Goal: Task Accomplishment & Management: Use online tool/utility

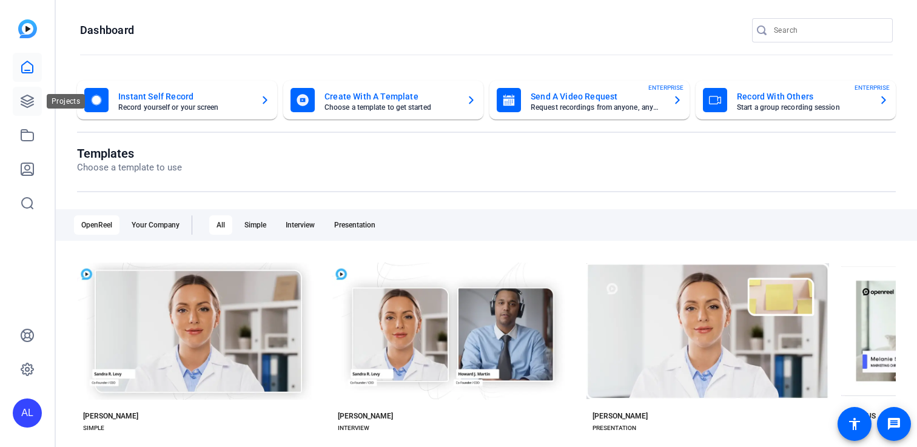
click at [19, 97] on link at bounding box center [27, 101] width 29 height 29
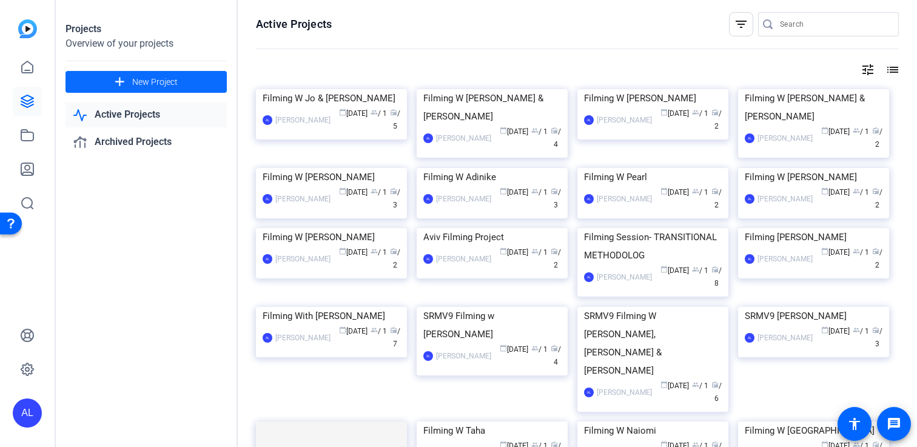
click at [157, 82] on span "New Project" at bounding box center [155, 82] width 46 height 13
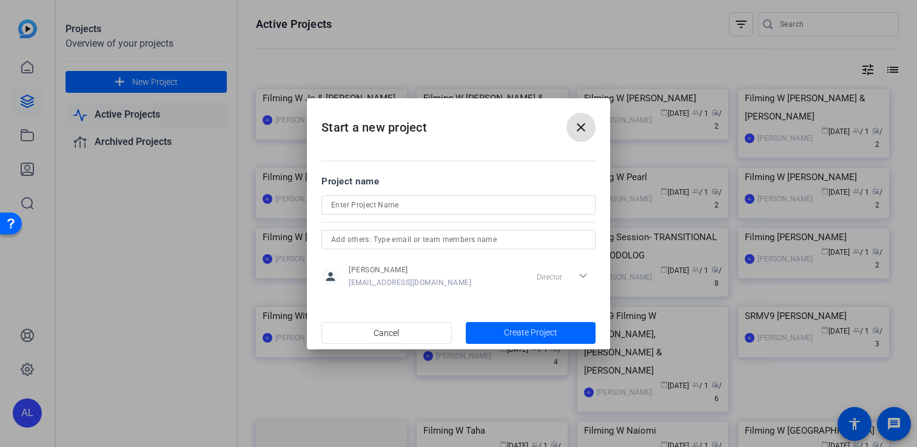
click at [394, 208] on input at bounding box center [458, 205] width 255 height 15
type input "Filming W Diego"
click at [389, 237] on input "text" at bounding box center [458, 239] width 255 height 15
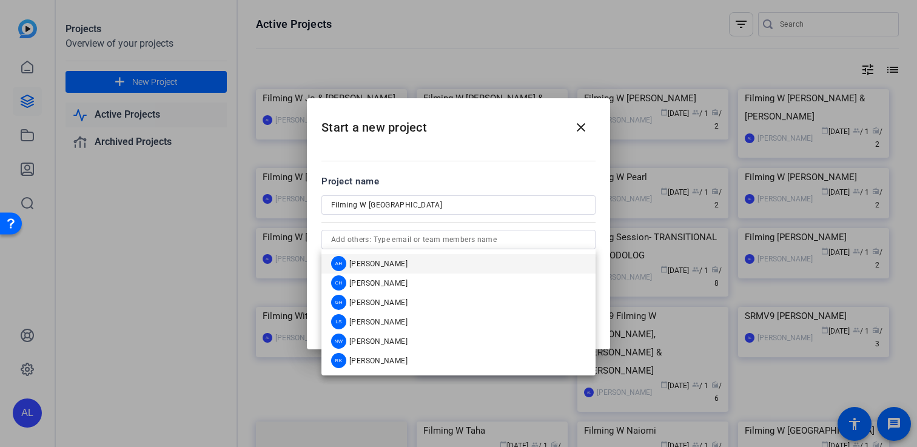
click at [453, 176] on div "Project name" at bounding box center [459, 181] width 274 height 13
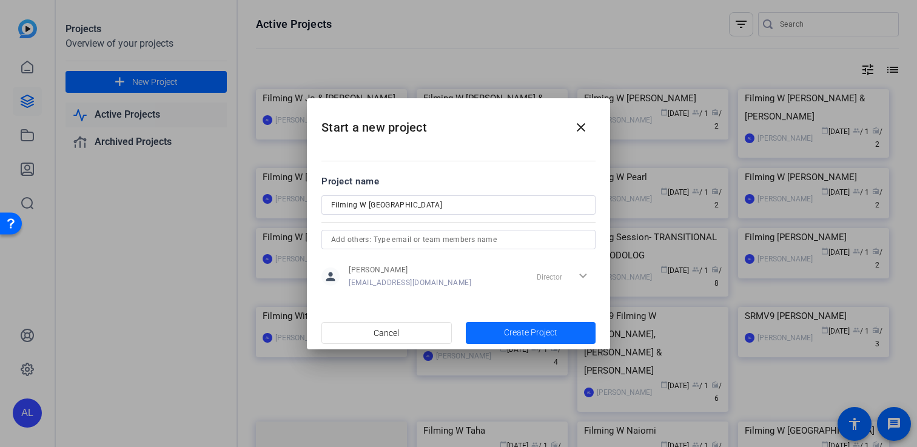
click at [514, 328] on span "Create Project" at bounding box center [530, 332] width 53 height 13
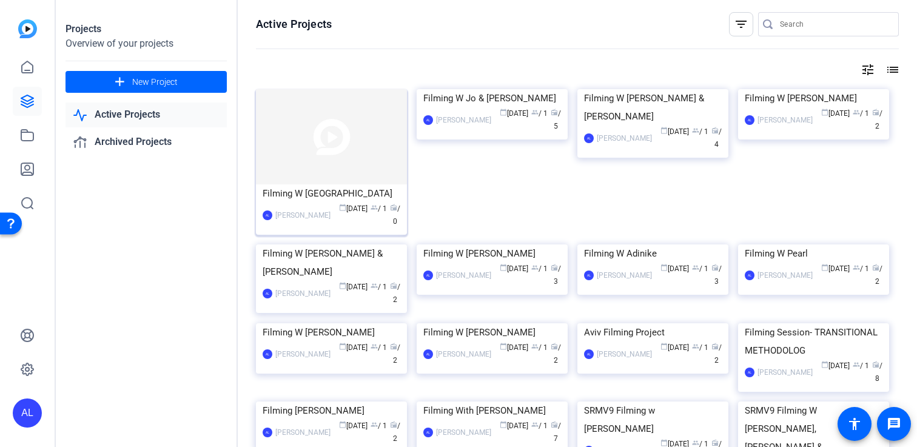
click at [342, 169] on img at bounding box center [331, 136] width 151 height 95
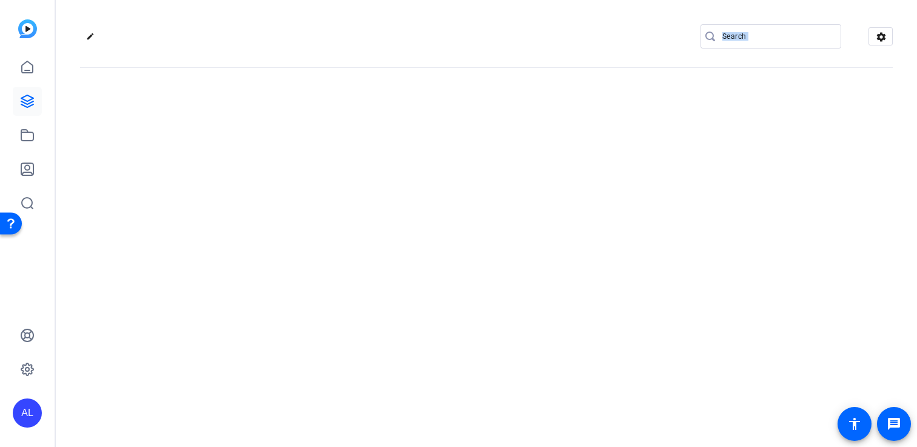
click at [342, 169] on div "edit settings" at bounding box center [487, 223] width 862 height 447
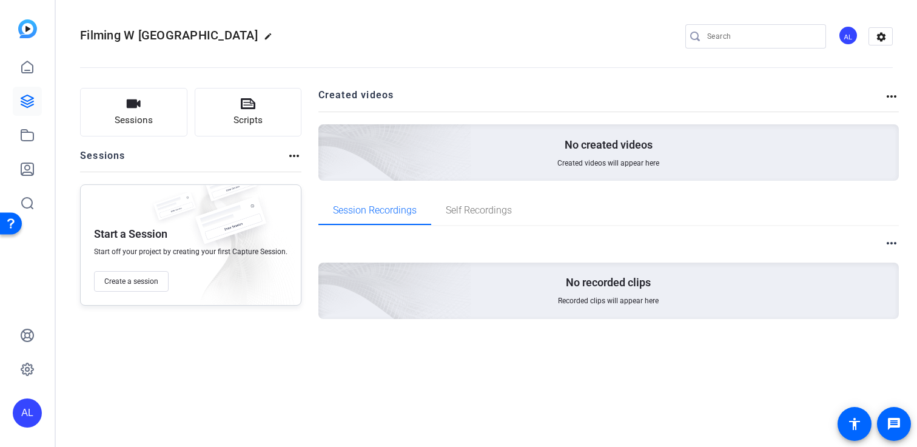
click at [275, 328] on div "Sessions Scripts Sessions more_horiz Start a Session Start off your project by …" at bounding box center [190, 223] width 221 height 270
click at [159, 282] on button "Create a session" at bounding box center [131, 281] width 75 height 21
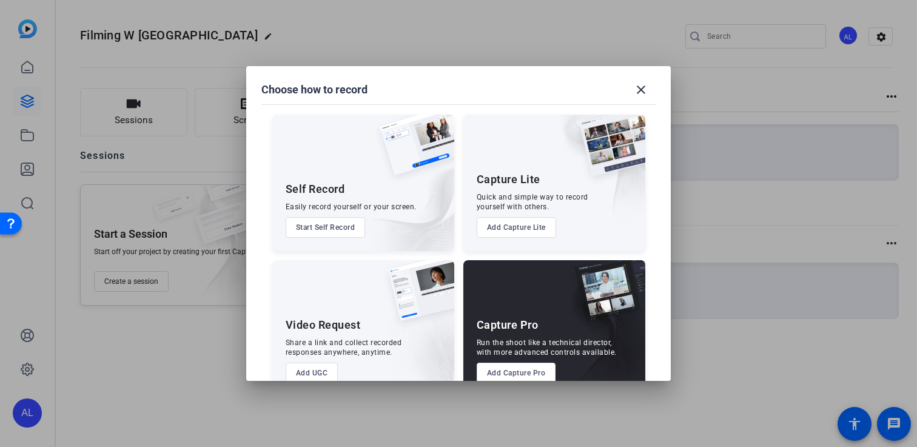
click at [528, 372] on button "Add Capture Pro" at bounding box center [516, 373] width 79 height 21
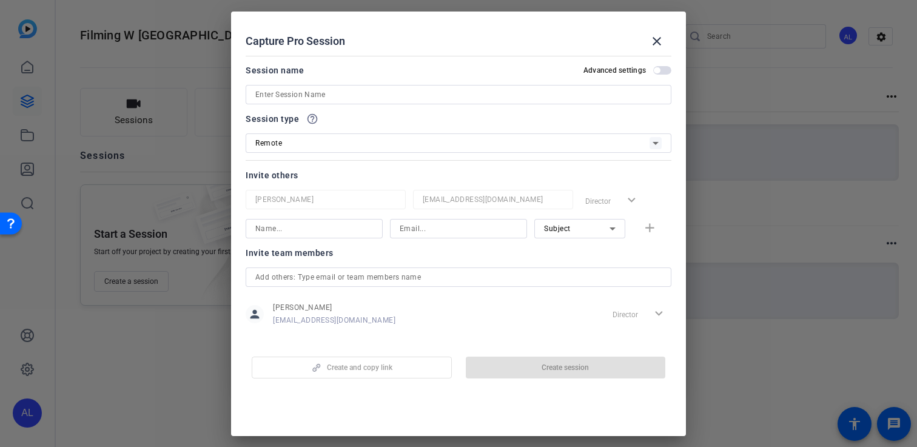
click at [371, 90] on input at bounding box center [458, 94] width 407 height 15
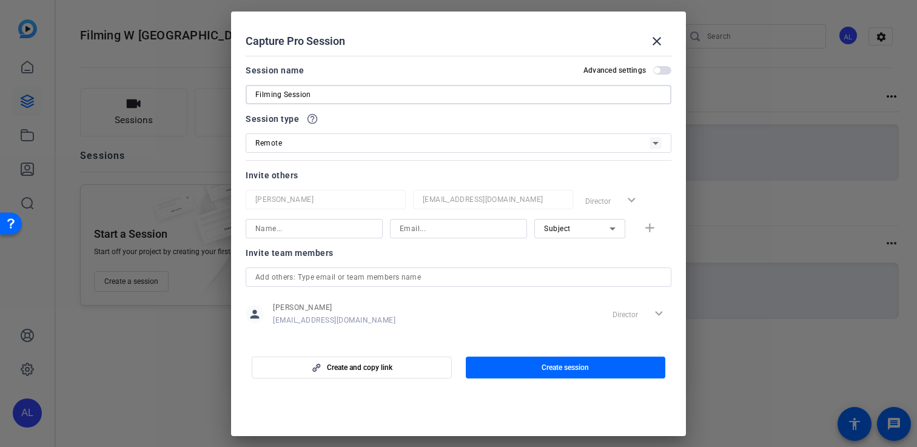
type input "Filming Session"
click at [322, 235] on input at bounding box center [314, 228] width 118 height 15
type input "Diego"
click at [397, 223] on div at bounding box center [458, 228] width 137 height 19
click at [400, 223] on input at bounding box center [459, 228] width 118 height 15
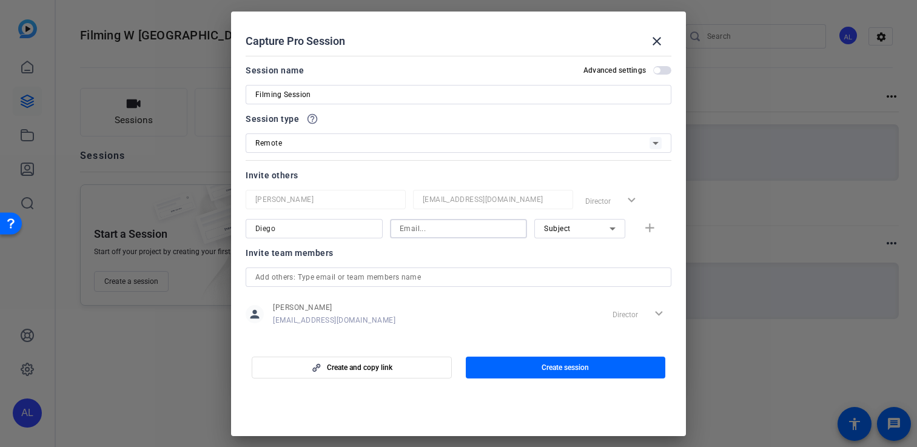
paste input "diego.perezruiz@manchester.ac.uk"
type input "diego.perezruiz@manchester.ac.uk"
click at [512, 252] on div "Invite team members" at bounding box center [459, 253] width 426 height 15
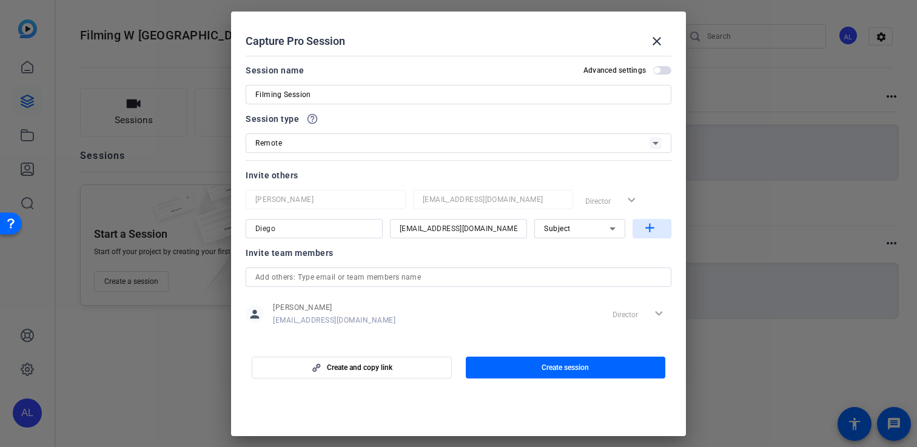
click at [648, 229] on mat-icon "add" at bounding box center [650, 228] width 15 height 15
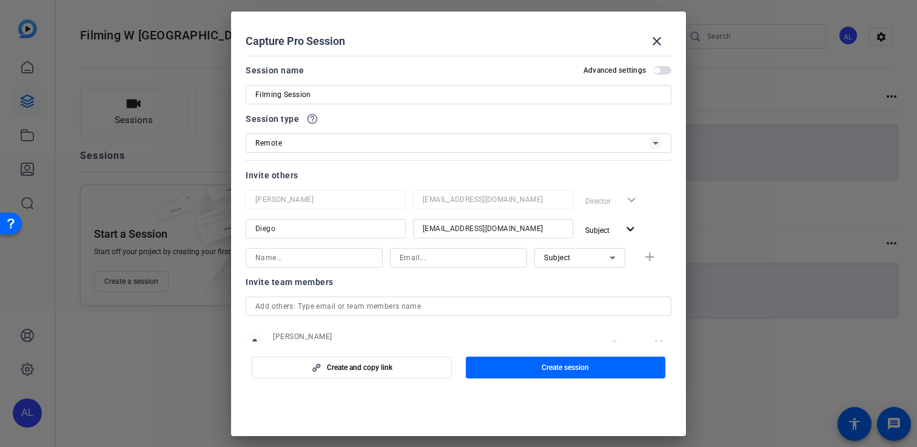
click at [289, 260] on input at bounding box center [314, 258] width 118 height 15
type input "[PERSON_NAME]"
click at [439, 257] on input at bounding box center [459, 258] width 118 height 15
paste input "Kelly.Watkins@sagepub.co.uk"
type input "Kelly.Watkins@sagepub.co.uk"
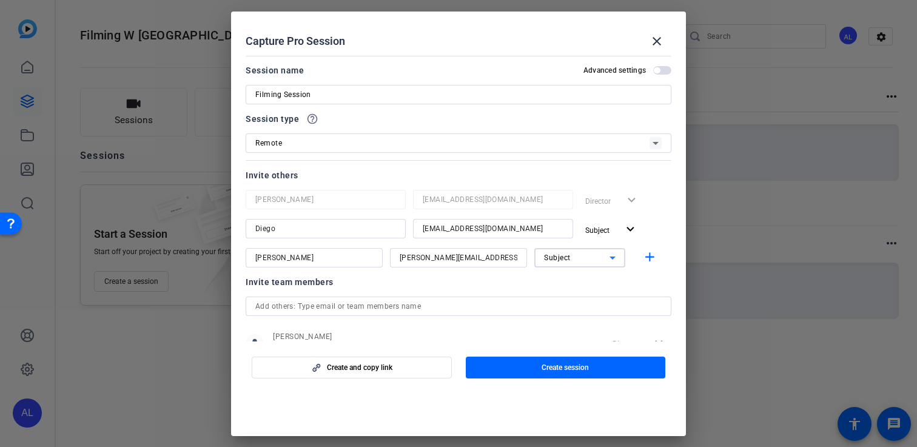
click at [592, 256] on div "Subject" at bounding box center [577, 257] width 66 height 15
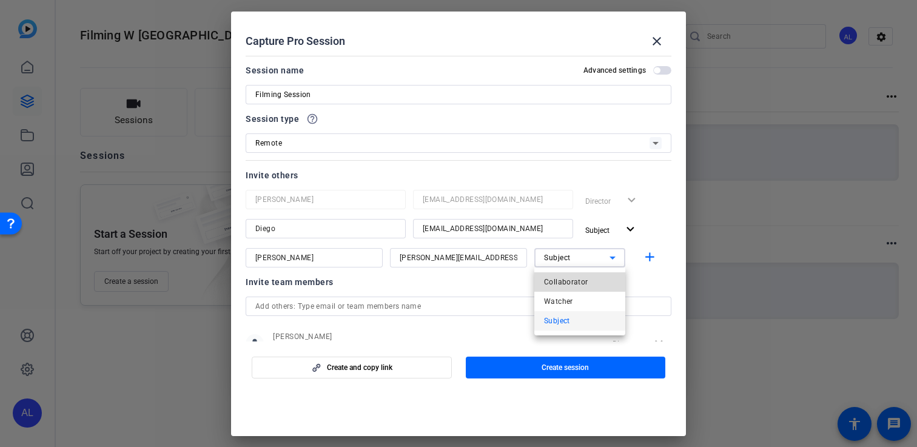
click at [595, 283] on mat-option "Collaborator" at bounding box center [580, 281] width 91 height 19
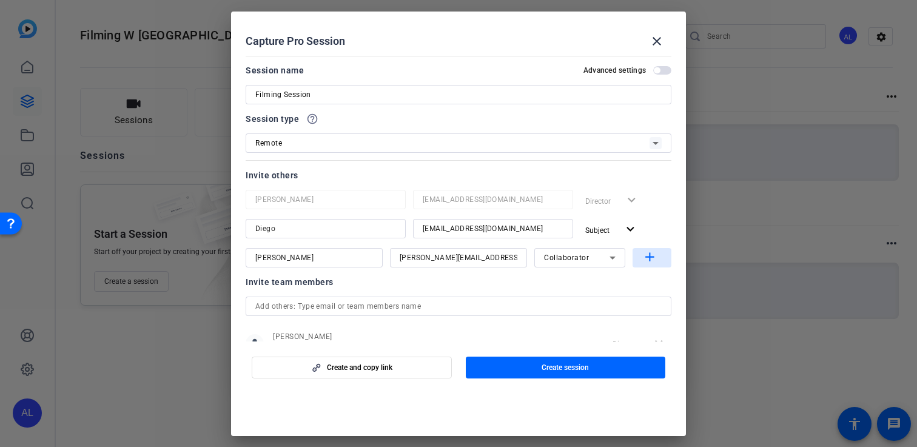
click at [658, 252] on span "button" at bounding box center [652, 257] width 39 height 29
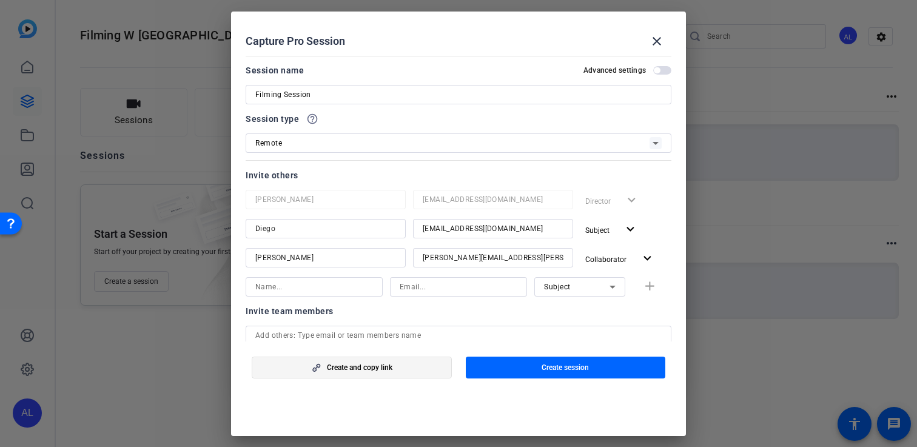
click at [416, 367] on span "button" at bounding box center [351, 367] width 199 height 29
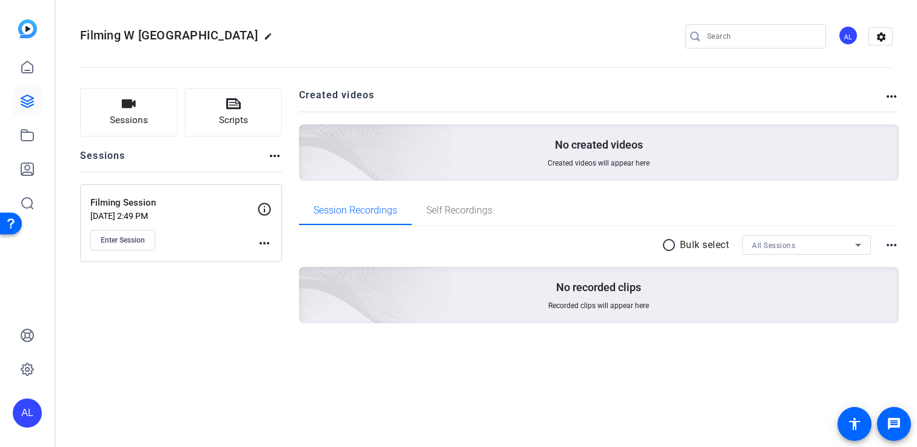
click at [261, 245] on mat-icon "more_horiz" at bounding box center [264, 243] width 15 height 15
click at [280, 257] on span "Edit Session" at bounding box center [294, 261] width 55 height 15
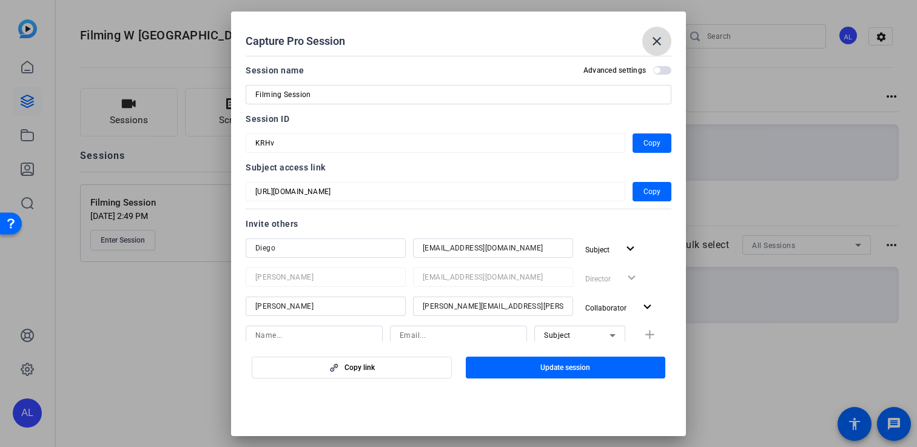
click at [657, 37] on mat-icon "close" at bounding box center [657, 41] width 15 height 15
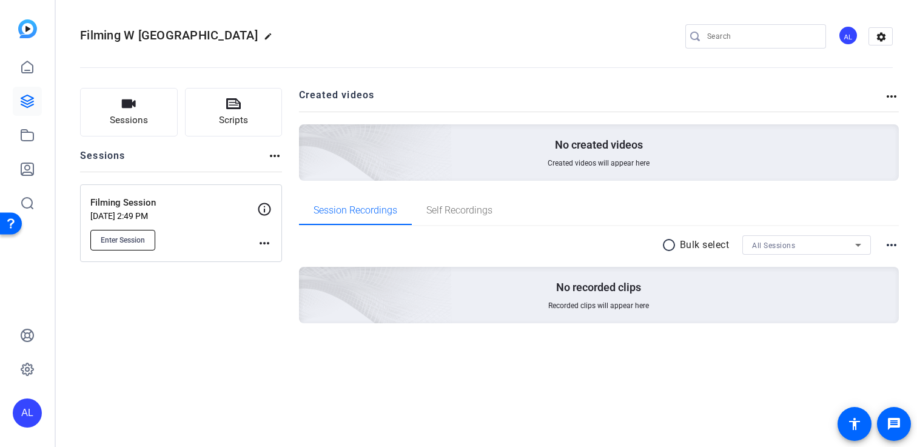
click at [135, 248] on button "Enter Session" at bounding box center [122, 240] width 65 height 21
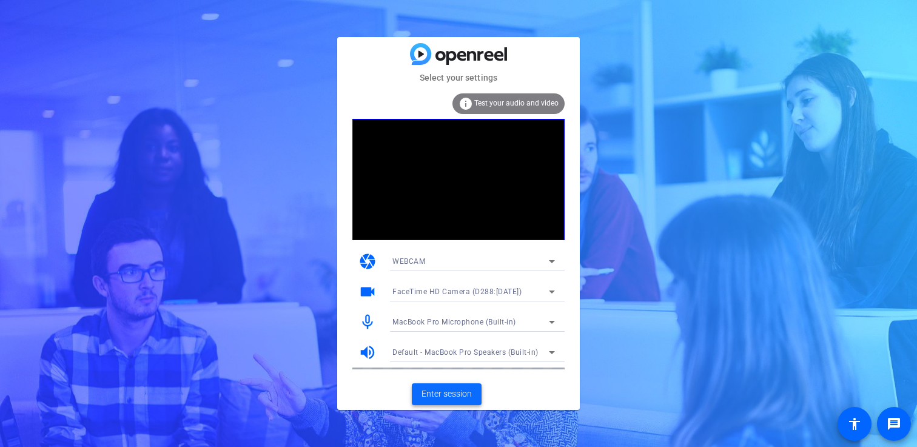
click at [451, 396] on span "Enter session" at bounding box center [447, 394] width 50 height 13
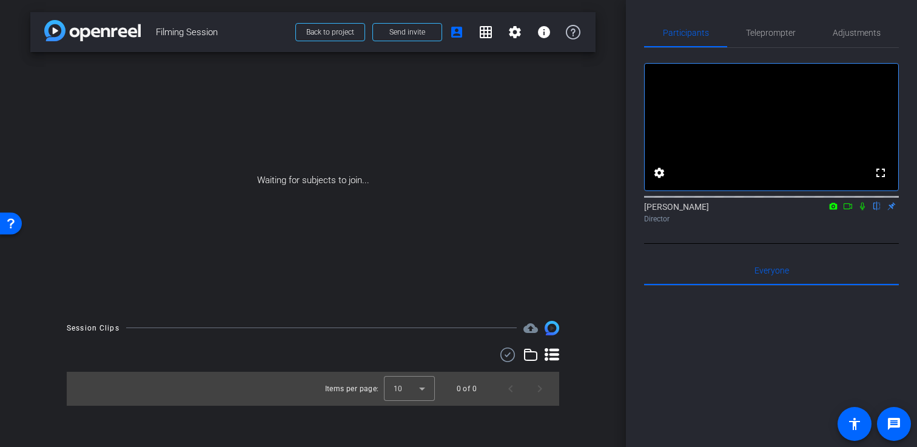
click at [862, 211] on icon at bounding box center [863, 206] width 10 height 8
click at [850, 211] on icon at bounding box center [848, 206] width 10 height 8
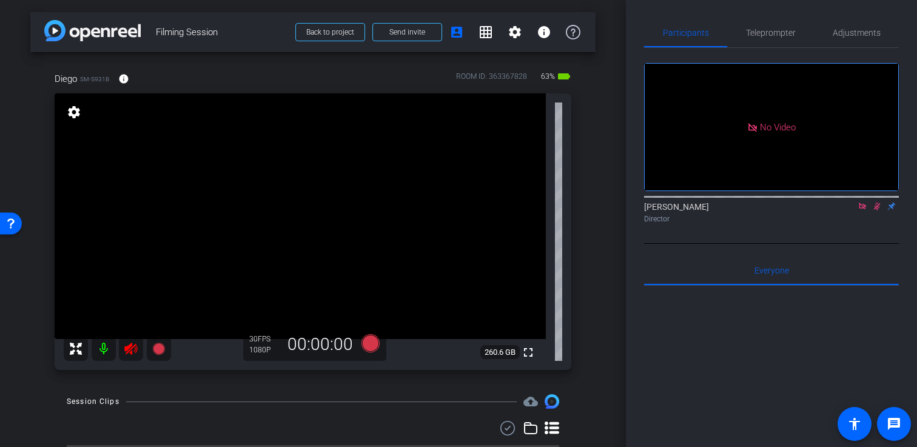
click at [103, 351] on mat-icon at bounding box center [104, 349] width 24 height 24
click at [860, 209] on icon at bounding box center [862, 206] width 7 height 7
click at [862, 211] on icon at bounding box center [863, 206] width 10 height 8
click at [102, 348] on mat-icon at bounding box center [104, 349] width 24 height 24
click at [134, 350] on icon at bounding box center [131, 349] width 15 height 15
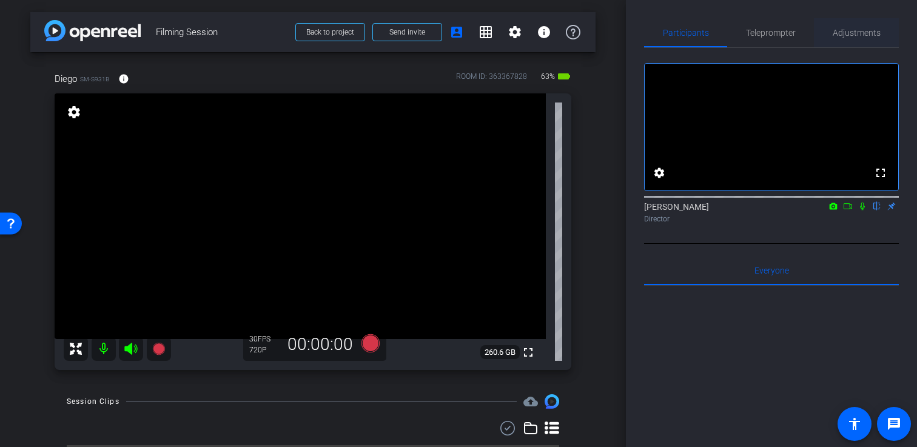
click at [854, 30] on span "Adjustments" at bounding box center [857, 33] width 48 height 8
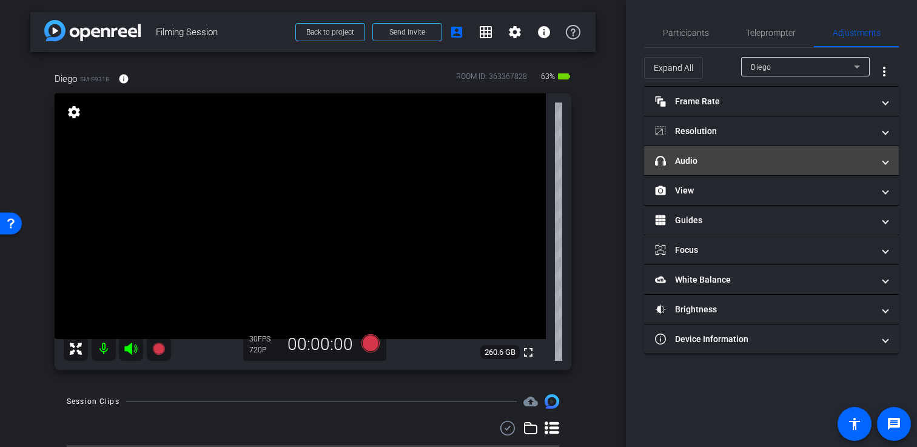
click at [776, 164] on mat-panel-title "headphone icon Audio" at bounding box center [764, 161] width 218 height 13
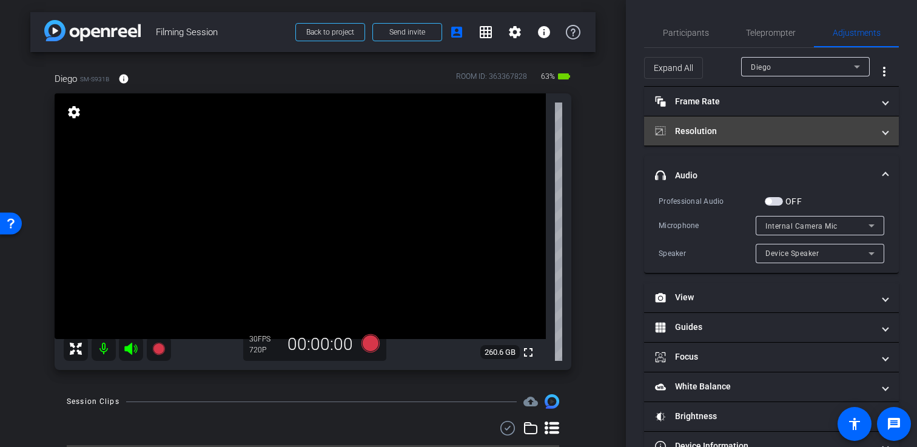
click at [780, 127] on mat-panel-title "Resolution" at bounding box center [764, 131] width 218 height 13
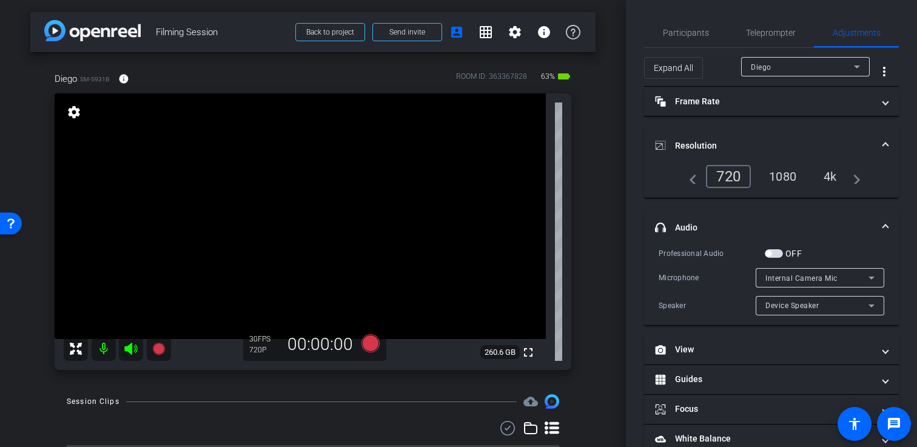
click at [788, 180] on div "1080" at bounding box center [783, 176] width 46 height 21
click at [792, 141] on mat-panel-title "Resolution" at bounding box center [764, 146] width 218 height 13
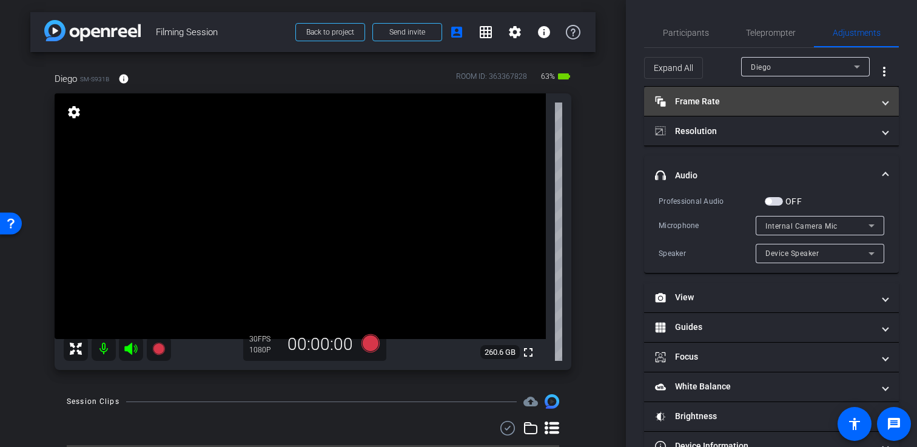
click at [791, 104] on mat-panel-title "Frame Rate Frame Rate" at bounding box center [764, 101] width 218 height 13
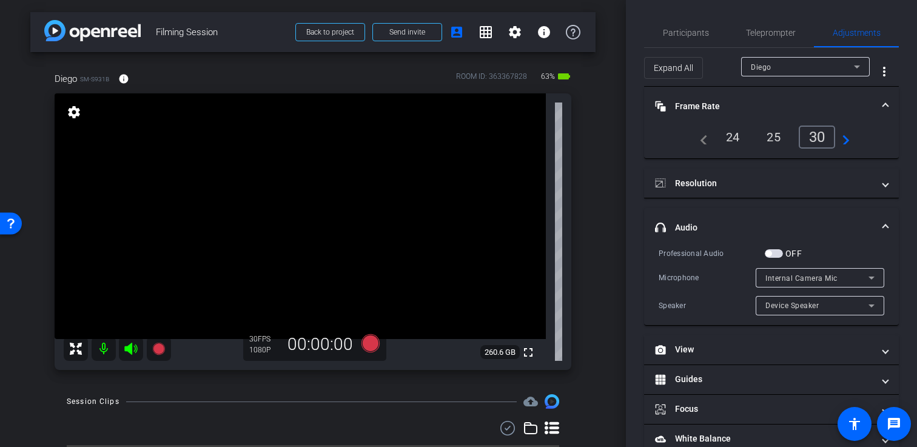
click at [792, 104] on mat-panel-title "Frame Rate Frame Rate" at bounding box center [764, 106] width 218 height 13
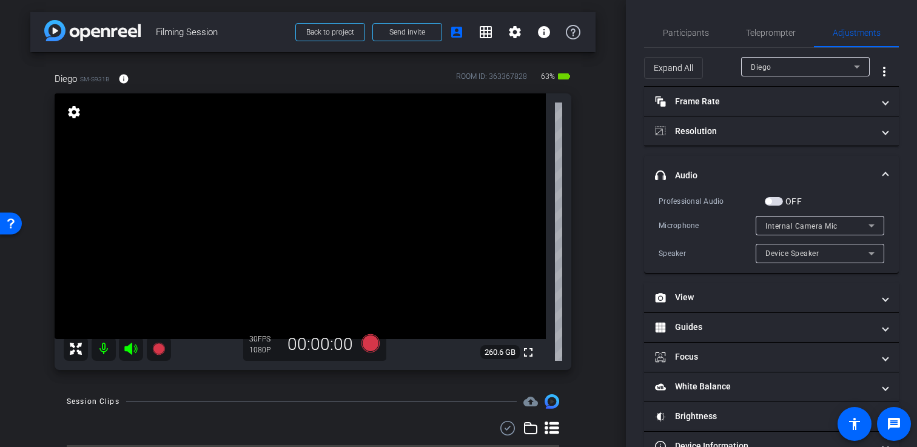
click at [768, 191] on mat-expansion-panel-header "headphone icon Audio" at bounding box center [771, 175] width 255 height 39
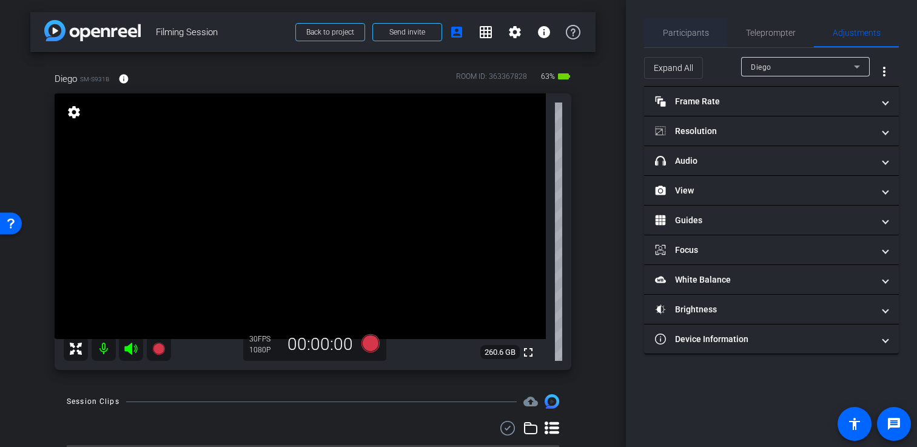
click at [705, 36] on span "Participants" at bounding box center [686, 33] width 46 height 8
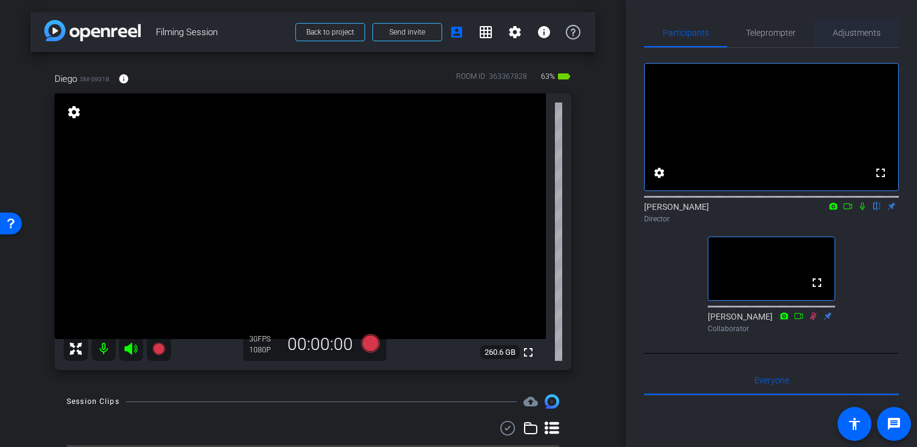
click at [856, 19] on span "Adjustments" at bounding box center [857, 32] width 48 height 29
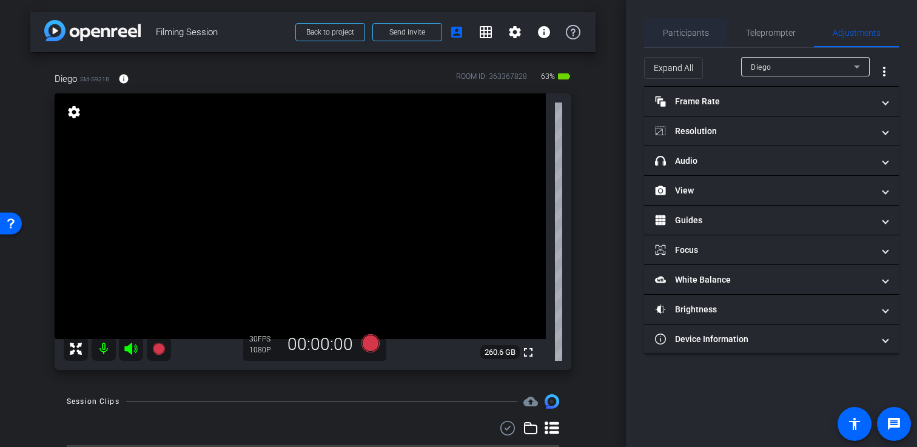
click at [691, 27] on span "Participants" at bounding box center [686, 32] width 46 height 29
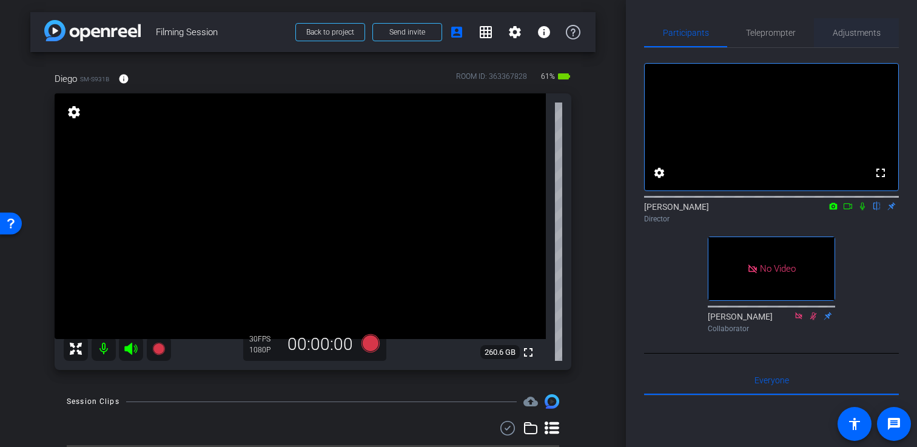
click at [854, 33] on span "Adjustments" at bounding box center [857, 33] width 48 height 8
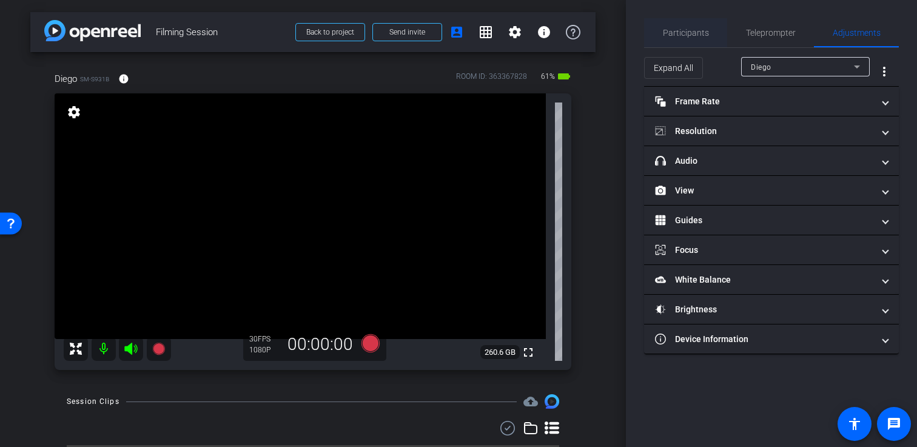
click at [700, 29] on span "Participants" at bounding box center [686, 33] width 46 height 8
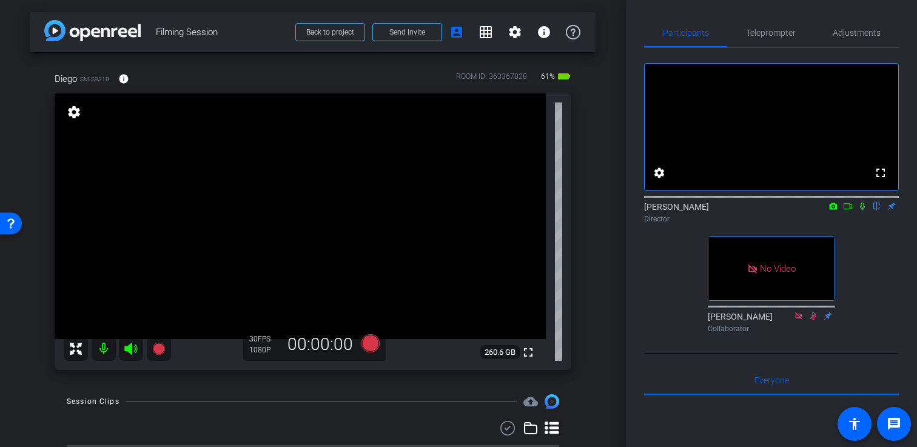
click at [601, 195] on div "arrow_back Filming Session Back to project Send invite account_box grid_on sett…" at bounding box center [313, 223] width 626 height 447
click at [868, 35] on span "Adjustments" at bounding box center [857, 33] width 48 height 8
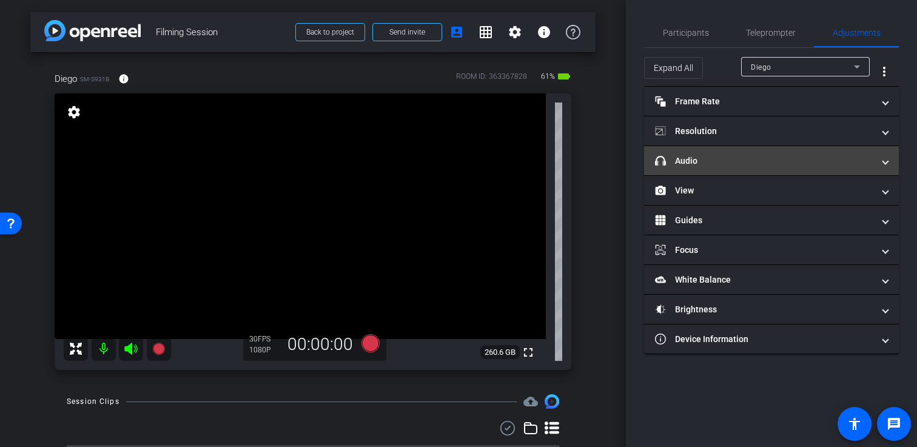
click at [796, 161] on mat-panel-title "headphone icon Audio" at bounding box center [764, 161] width 218 height 13
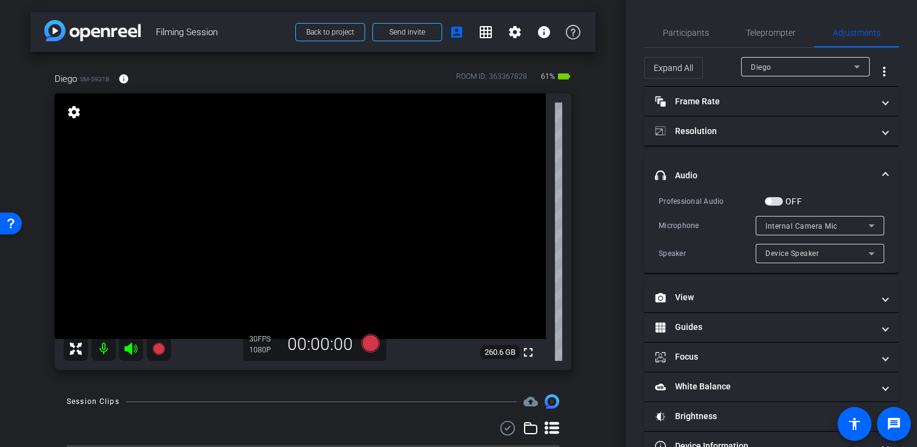
click at [776, 200] on span "button" at bounding box center [774, 201] width 18 height 8
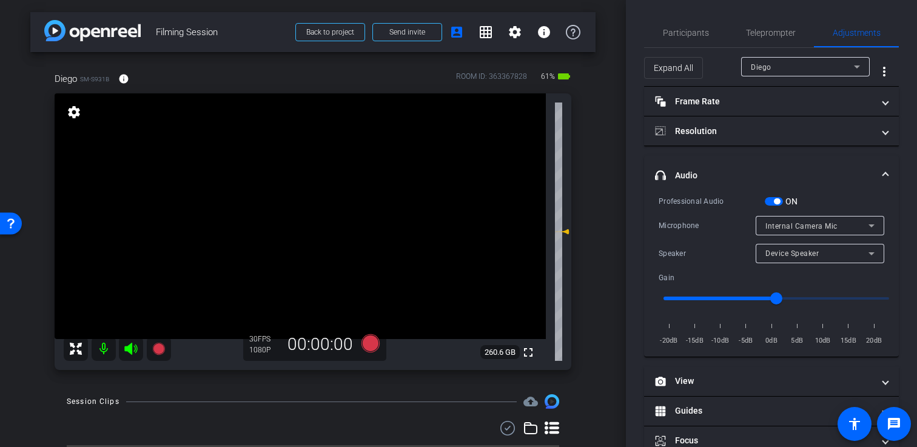
click at [813, 226] on span "Internal Camera Mic" at bounding box center [802, 226] width 72 height 8
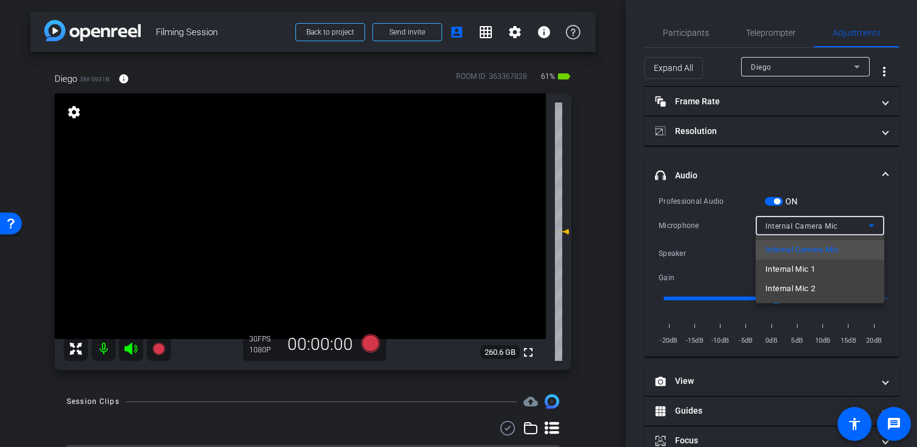
click at [691, 40] on div at bounding box center [458, 223] width 917 height 447
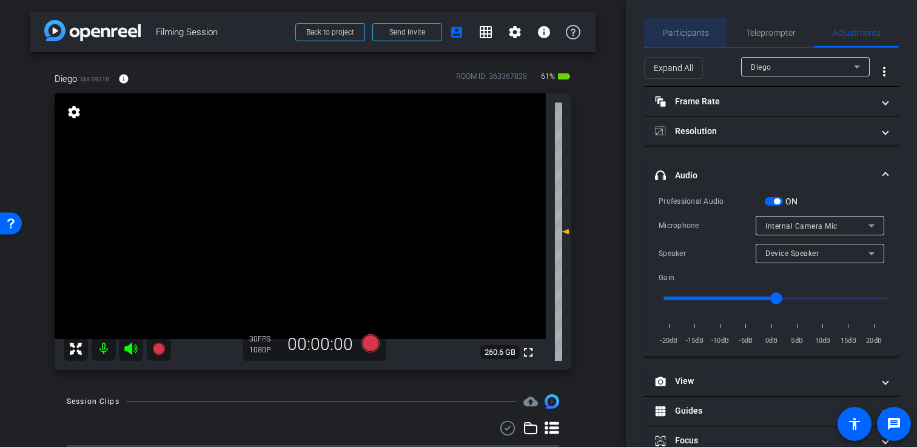
click at [692, 35] on span "Participants" at bounding box center [686, 33] width 46 height 8
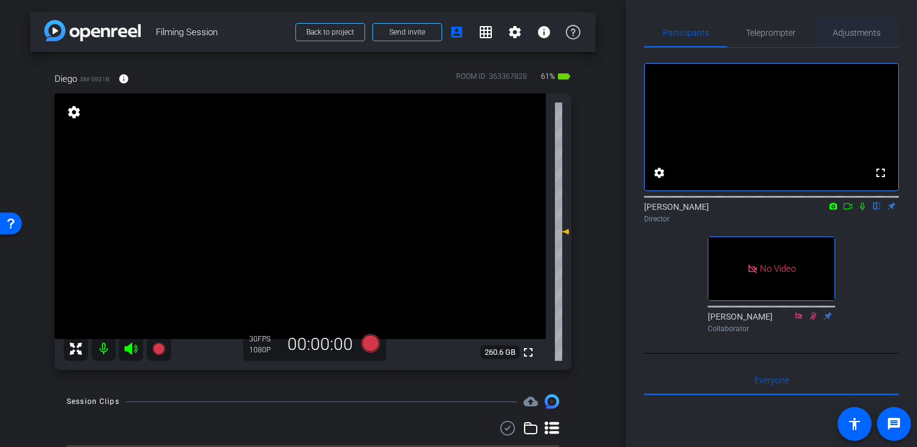
click at [859, 34] on span "Adjustments" at bounding box center [857, 33] width 48 height 8
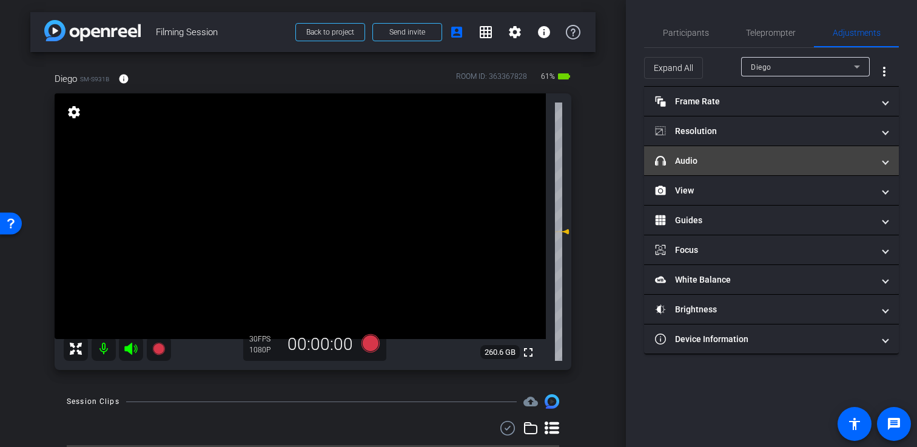
click at [760, 165] on mat-panel-title "headphone icon Audio" at bounding box center [764, 161] width 218 height 13
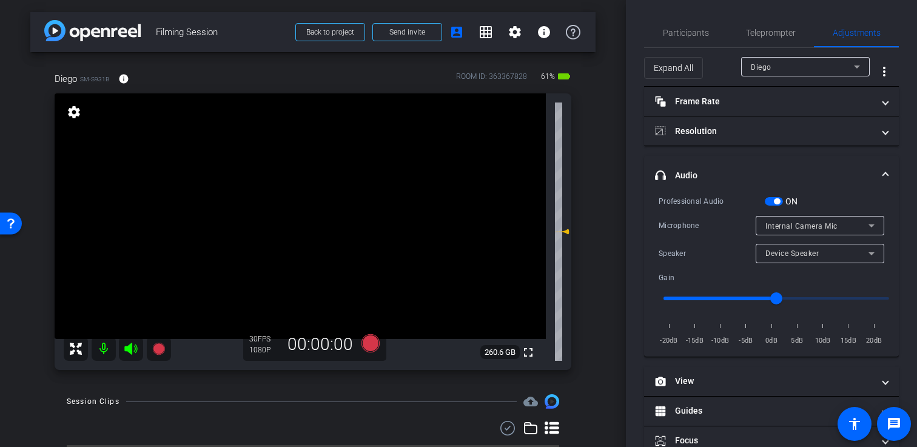
click at [800, 232] on div "Internal Camera Mic" at bounding box center [817, 225] width 103 height 15
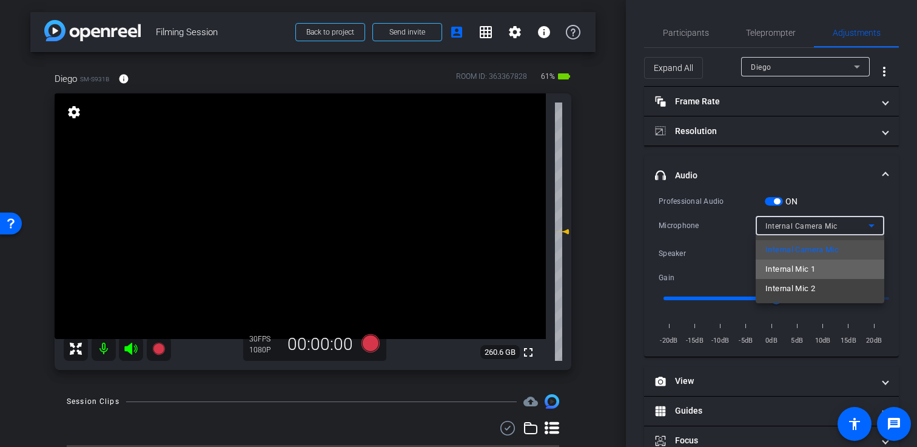
click at [800, 268] on span "Internal Mic 1" at bounding box center [791, 269] width 50 height 15
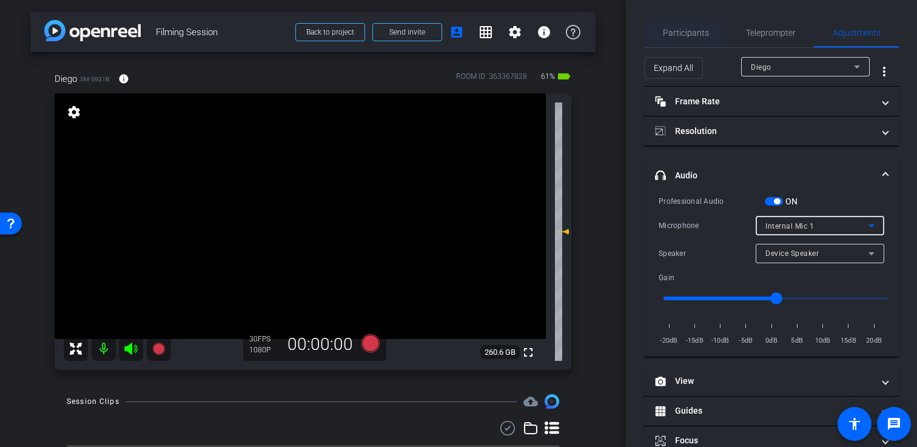
click at [683, 29] on span "Participants" at bounding box center [686, 33] width 46 height 8
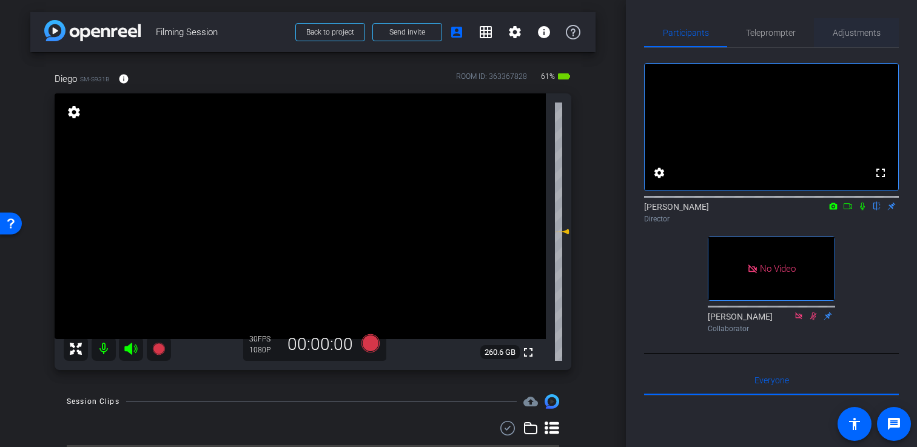
click at [837, 21] on span "Adjustments" at bounding box center [857, 32] width 48 height 29
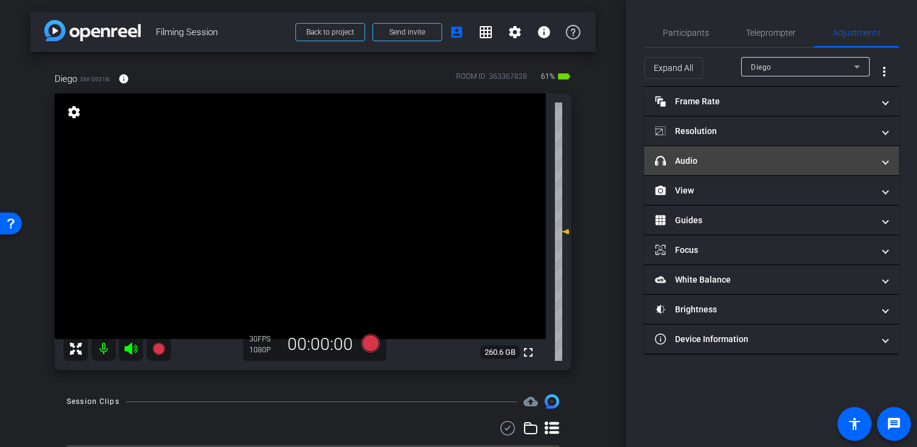
click at [786, 174] on mat-expansion-panel-header "headphone icon Audio" at bounding box center [771, 160] width 255 height 29
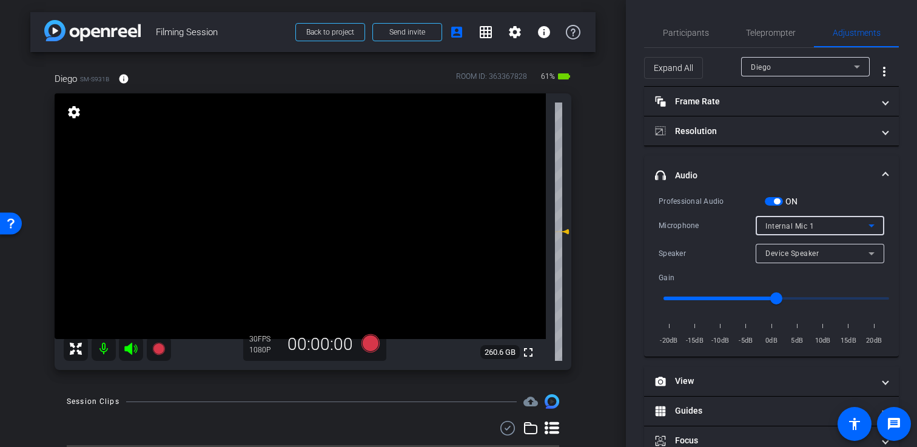
click at [800, 229] on span "Internal Mic 1" at bounding box center [790, 226] width 49 height 8
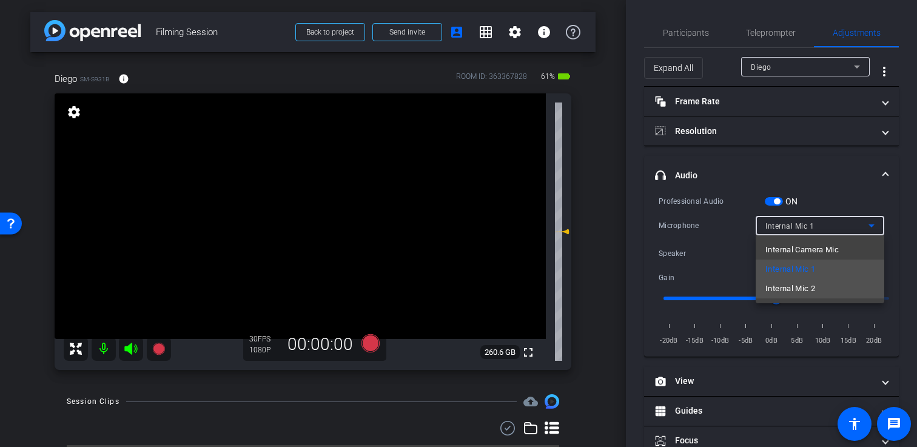
click at [802, 294] on span "Internal Mic 2" at bounding box center [791, 289] width 50 height 15
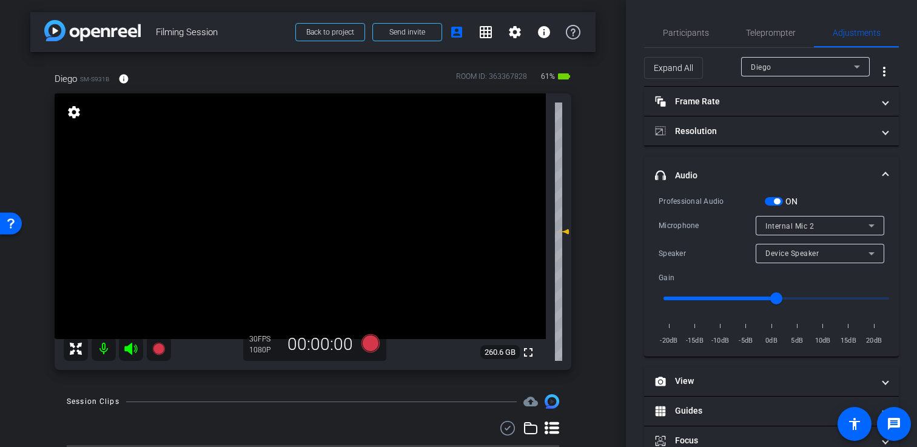
click at [772, 7] on div "Participants Teleprompter Adjustments settings [PERSON_NAME] flip Director [PER…" at bounding box center [771, 223] width 291 height 447
click at [812, 240] on div at bounding box center [820, 241] width 129 height 13
click at [812, 224] on span "Internal Mic 2" at bounding box center [790, 226] width 49 height 8
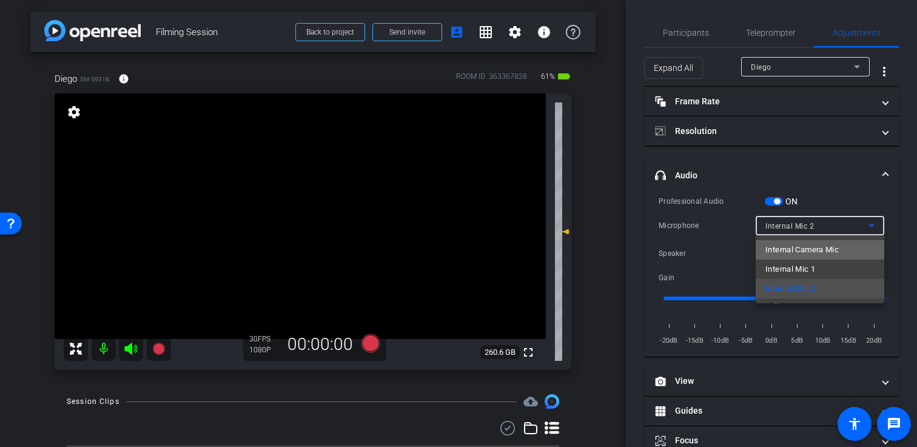
click at [808, 243] on span "Internal Camera Mic" at bounding box center [802, 250] width 73 height 15
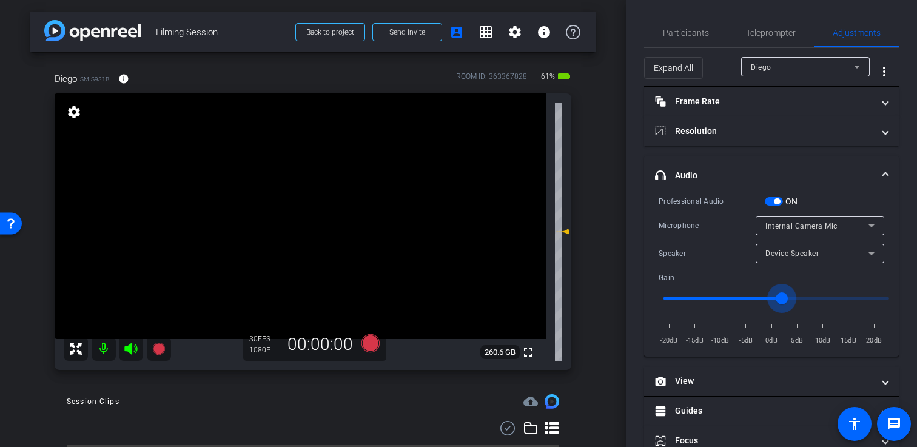
type input "0"
click at [779, 303] on input "range" at bounding box center [776, 298] width 251 height 27
click at [697, 49] on div "Expand All Diego more_vert" at bounding box center [771, 67] width 255 height 39
click at [697, 38] on span "Participants" at bounding box center [686, 32] width 46 height 29
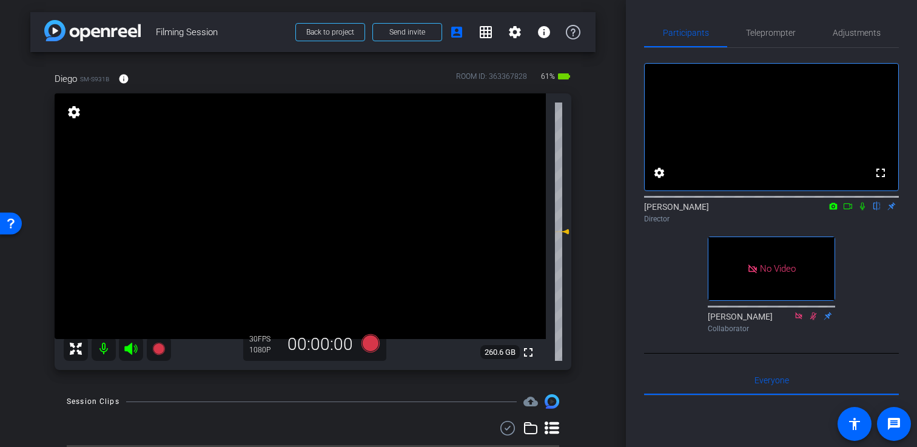
click at [867, 52] on div "fullscreen settings [PERSON_NAME] flip Director No Video [PERSON_NAME] Collabor…" at bounding box center [771, 193] width 255 height 290
click at [867, 37] on span "Adjustments" at bounding box center [857, 33] width 48 height 8
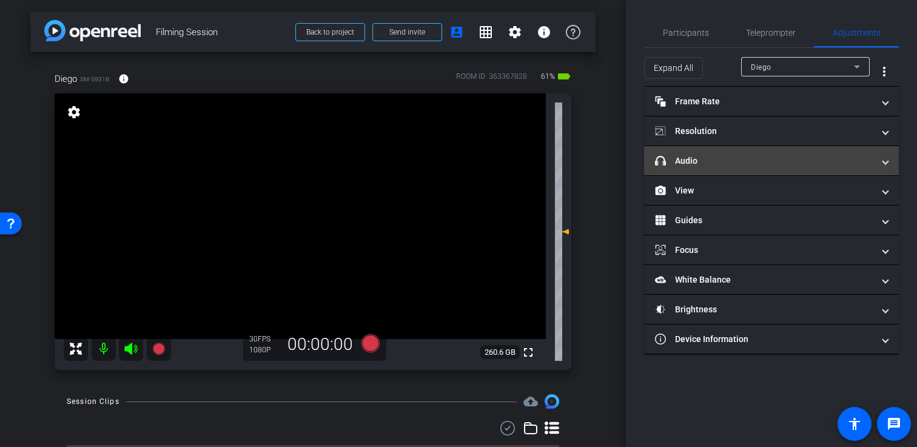
click at [779, 167] on mat-expansion-panel-header "headphone icon Audio" at bounding box center [771, 160] width 255 height 29
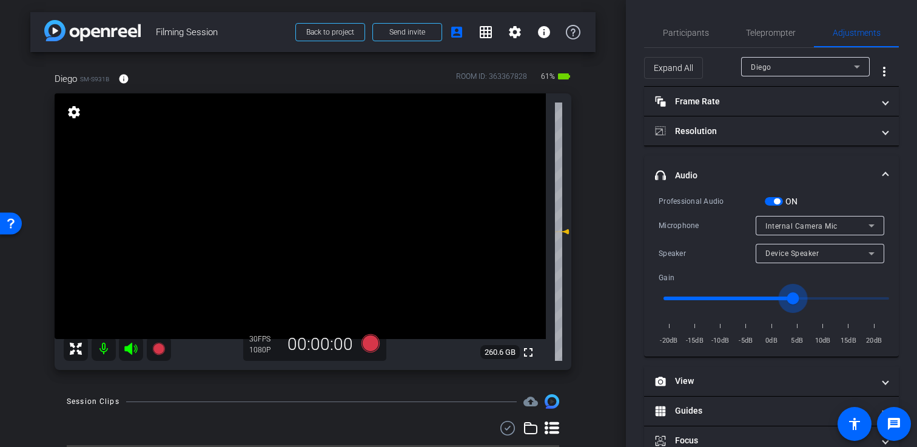
drag, startPoint x: 777, startPoint y: 300, endPoint x: 789, endPoint y: 302, distance: 12.3
type input "3"
click at [791, 302] on input "range" at bounding box center [776, 298] width 251 height 27
click at [671, 33] on span "Participants" at bounding box center [686, 33] width 46 height 8
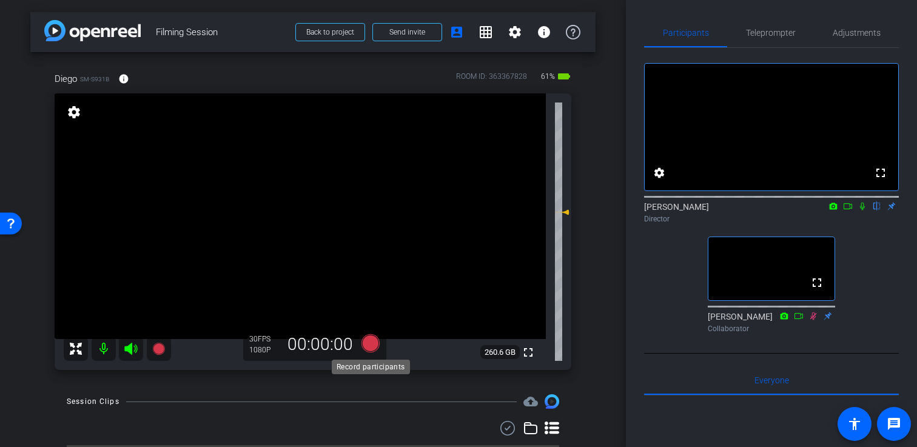
click at [376, 348] on icon at bounding box center [371, 343] width 18 height 18
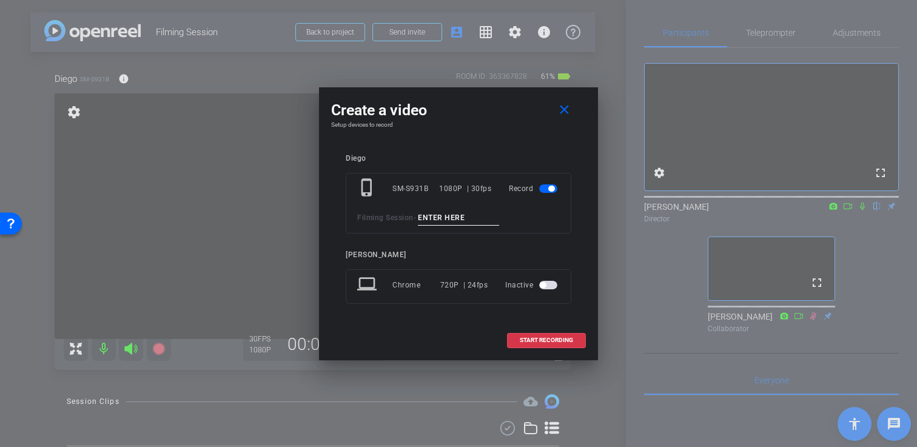
click at [471, 214] on input at bounding box center [458, 218] width 81 height 15
type input "Test Record"
click at [529, 347] on span at bounding box center [547, 340] width 78 height 29
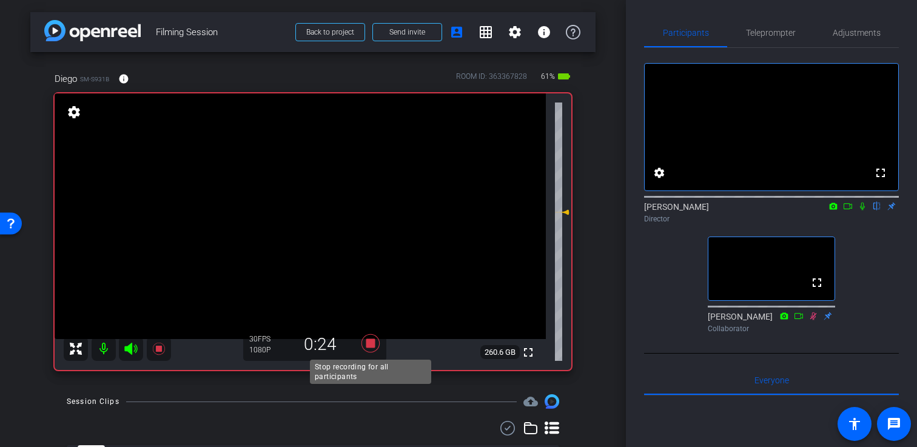
click at [373, 343] on icon at bounding box center [371, 343] width 18 height 18
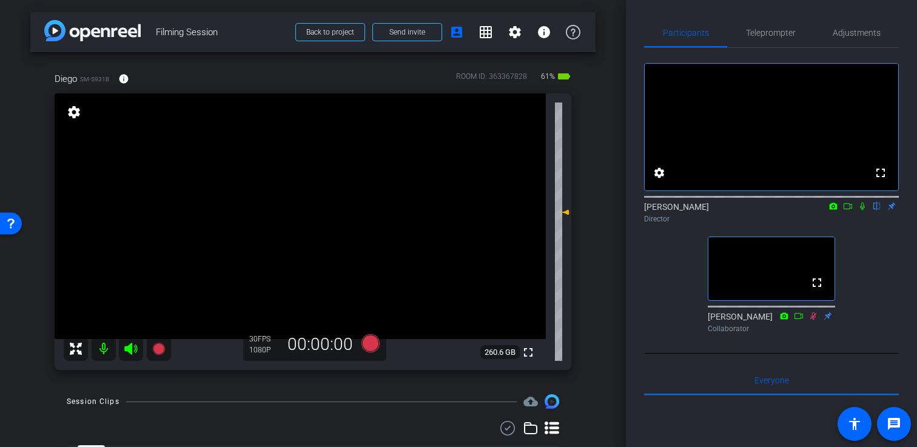
scroll to position [59, 0]
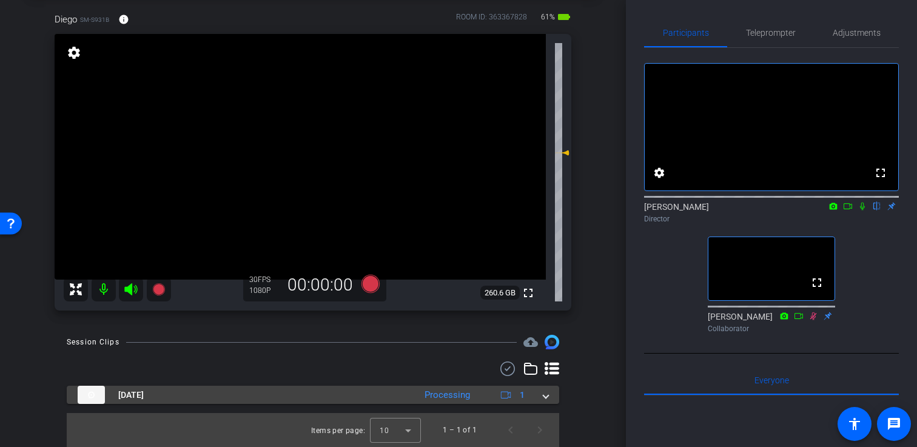
click at [544, 396] on span at bounding box center [546, 395] width 5 height 13
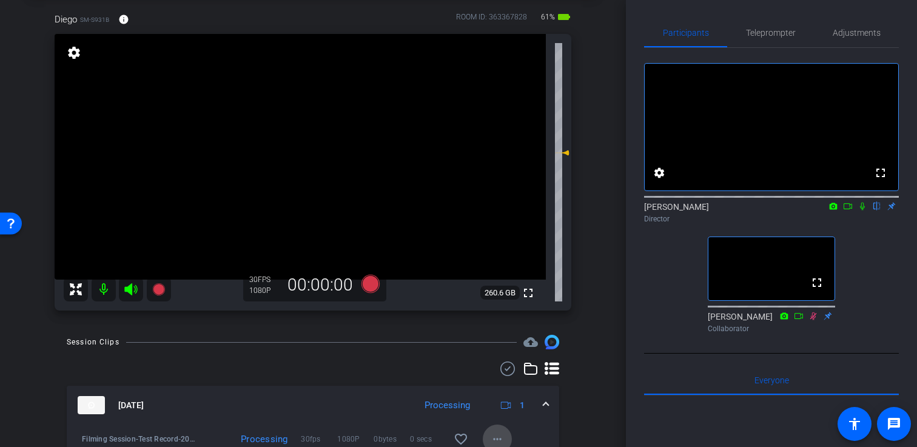
click at [495, 441] on mat-icon "more_horiz" at bounding box center [497, 439] width 15 height 15
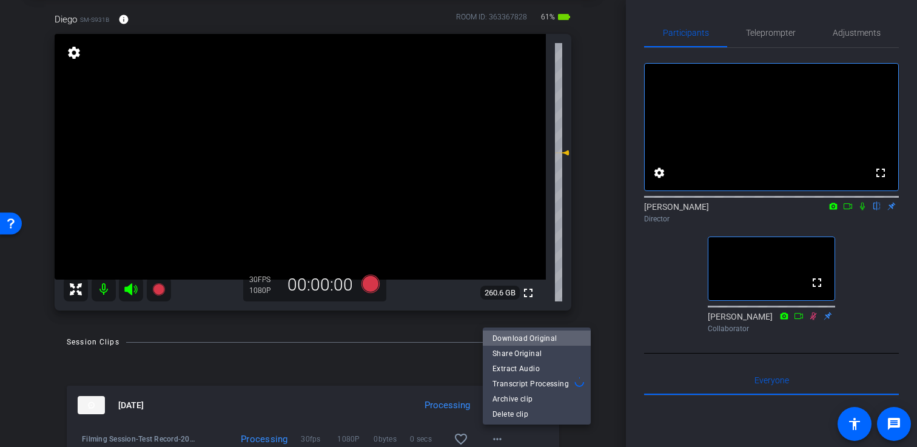
click at [539, 337] on span "Download Original" at bounding box center [537, 338] width 89 height 15
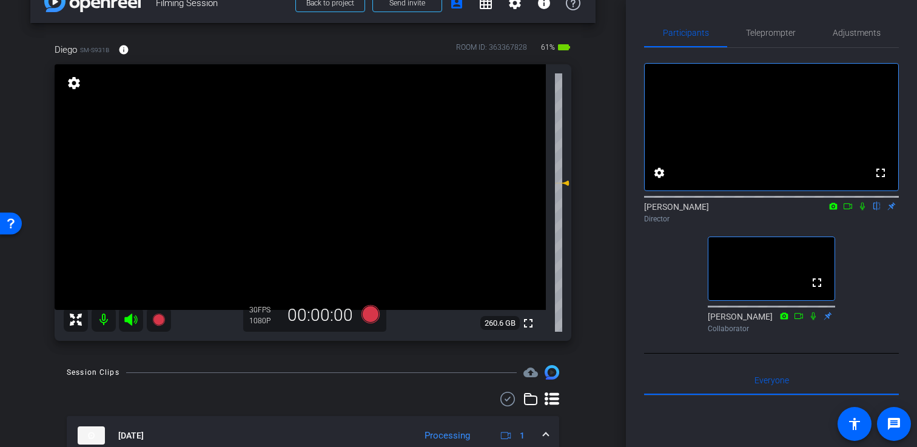
scroll to position [0, 0]
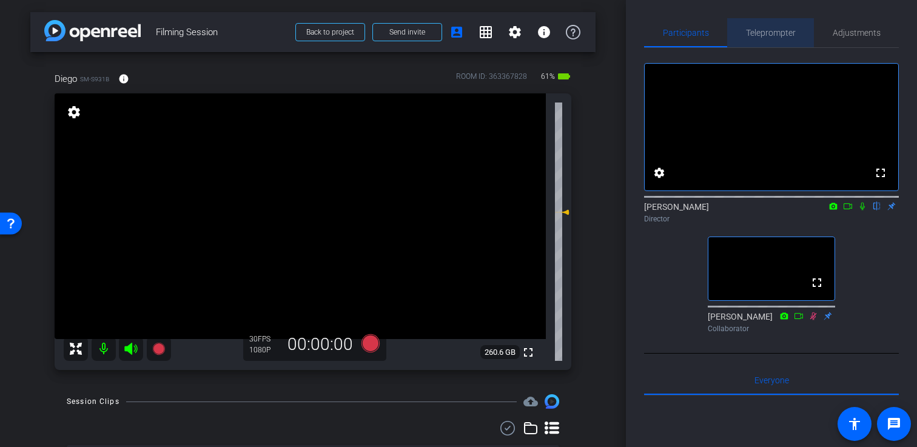
click at [776, 35] on span "Teleprompter" at bounding box center [771, 33] width 50 height 8
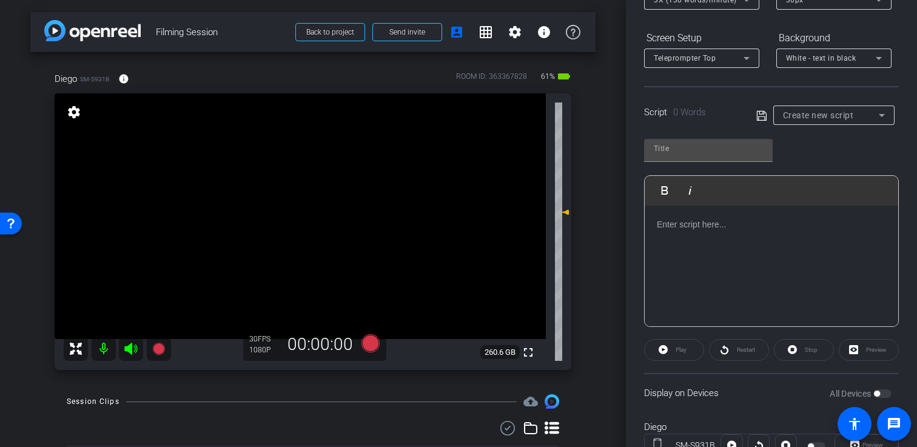
scroll to position [172, 0]
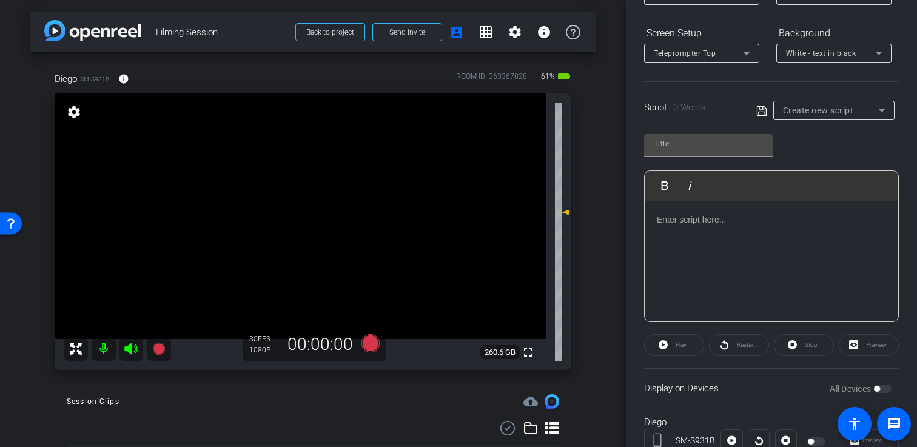
click at [689, 210] on div at bounding box center [772, 261] width 254 height 121
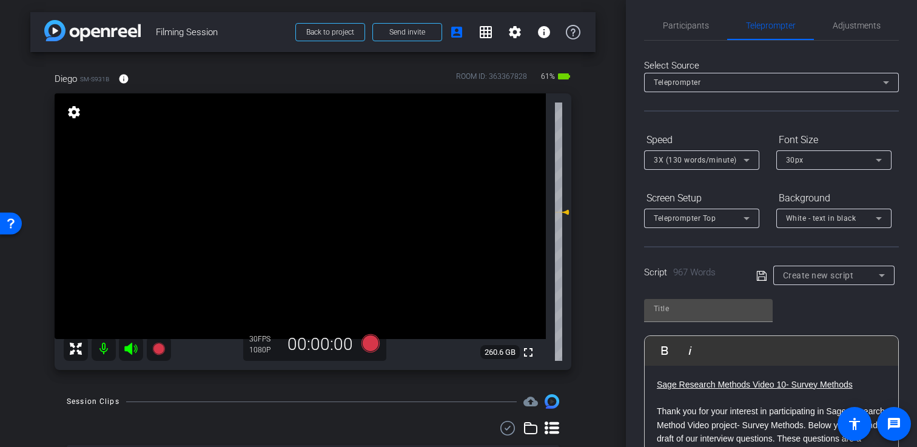
scroll to position [4, 0]
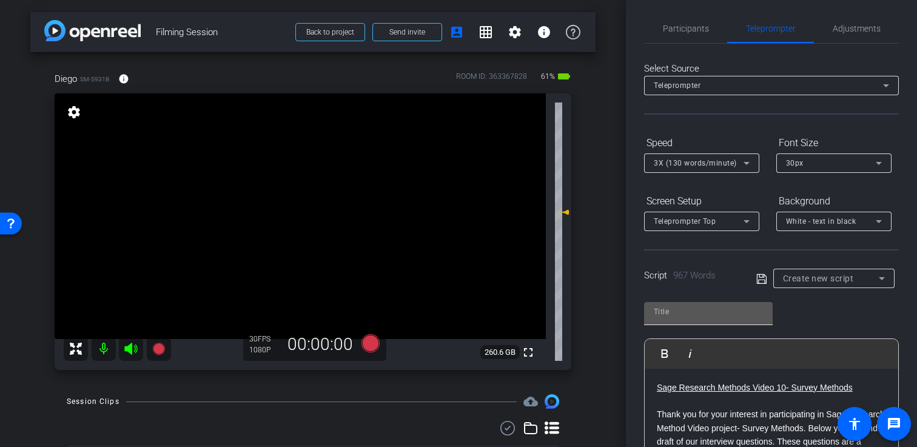
click at [675, 321] on div at bounding box center [708, 311] width 109 height 19
type input "Diego"
click at [757, 281] on icon at bounding box center [762, 279] width 11 height 15
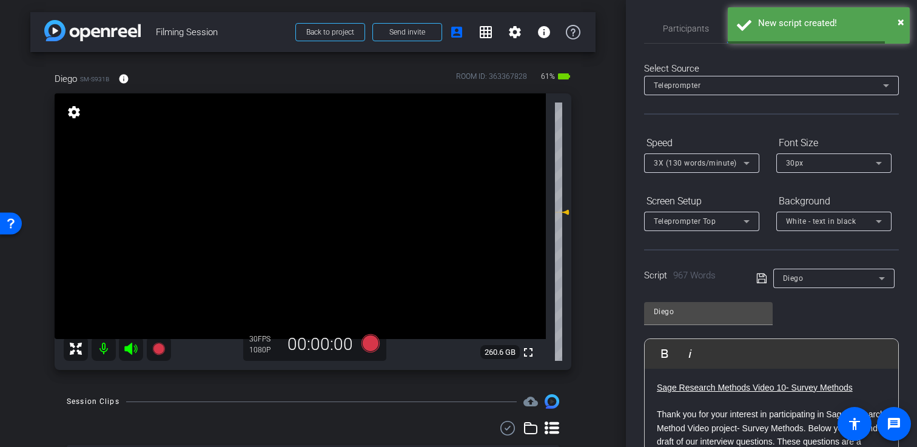
scroll to position [0, 0]
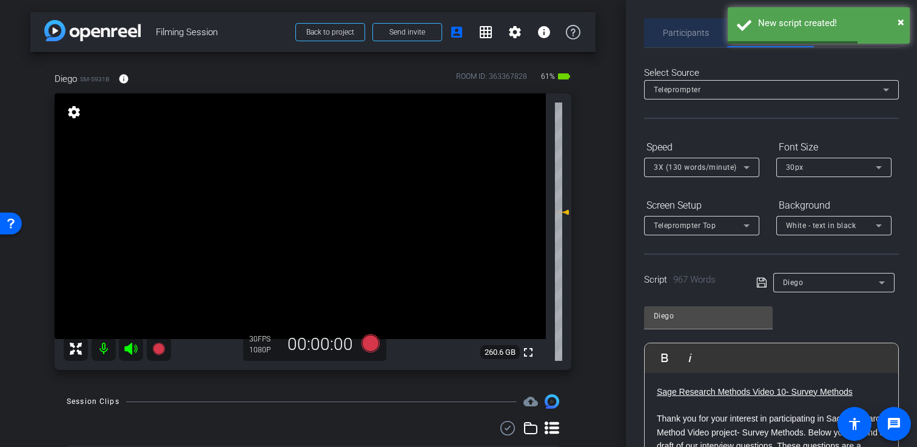
click at [689, 24] on span "Participants" at bounding box center [686, 32] width 46 height 29
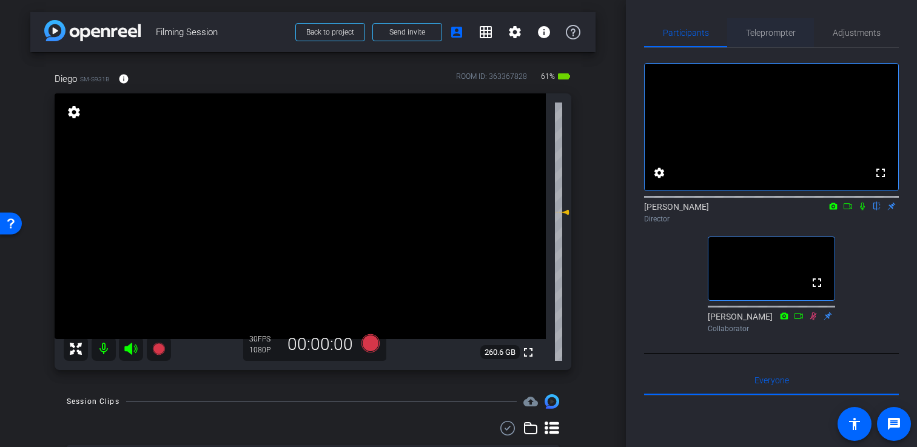
click at [779, 38] on span "Teleprompter" at bounding box center [771, 32] width 50 height 29
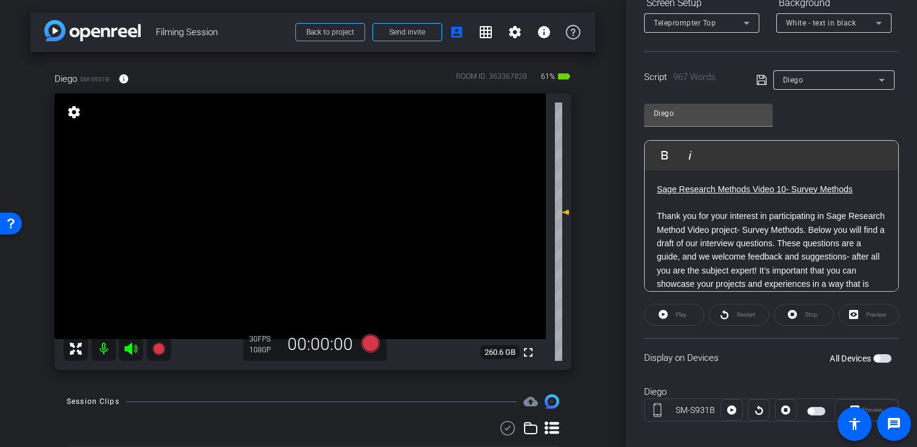
scroll to position [207, 0]
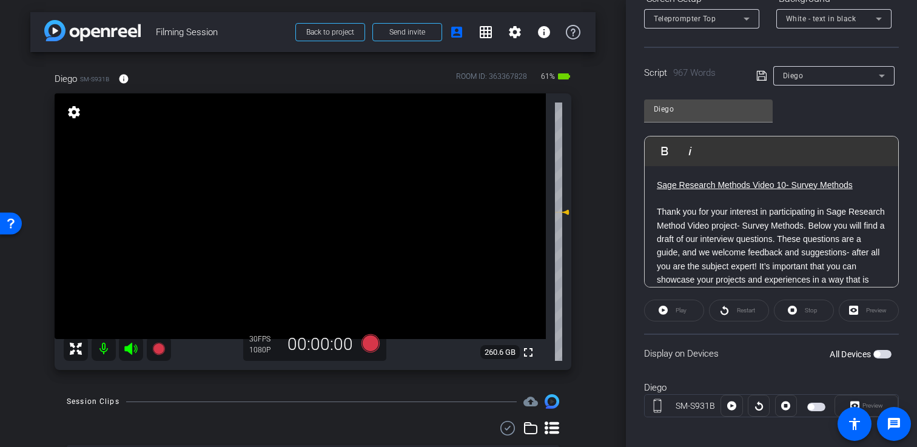
click at [885, 355] on span "button" at bounding box center [883, 354] width 18 height 8
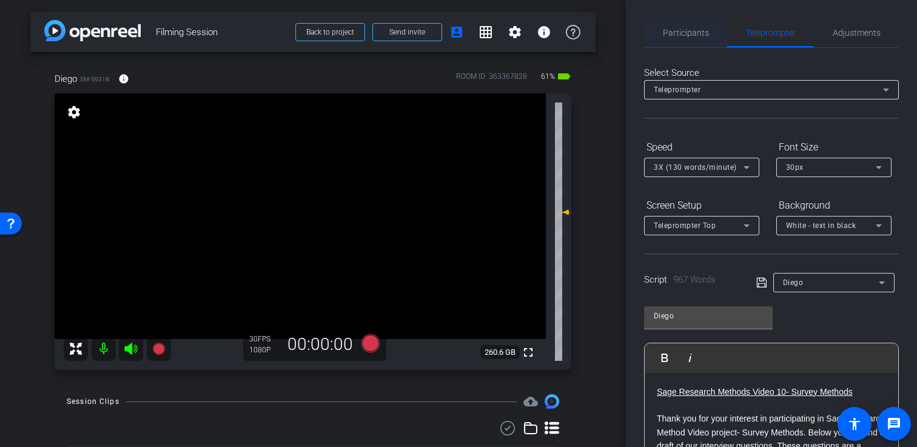
click at [688, 25] on span "Participants" at bounding box center [686, 32] width 46 height 29
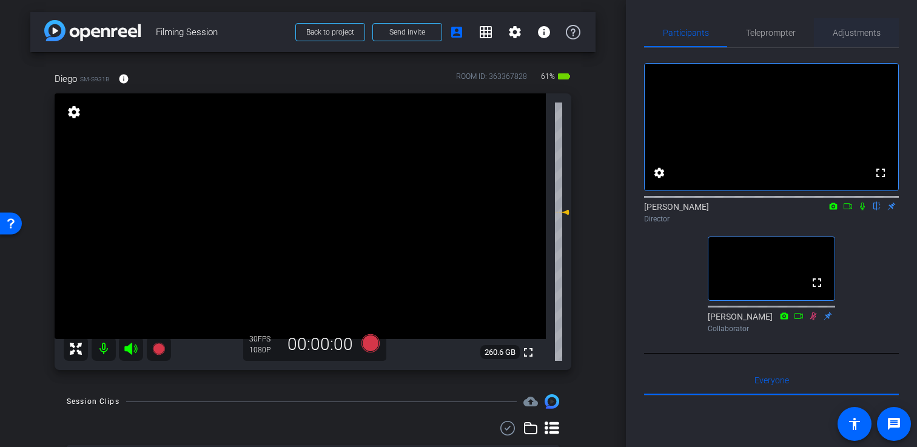
click at [856, 36] on span "Adjustments" at bounding box center [857, 33] width 48 height 8
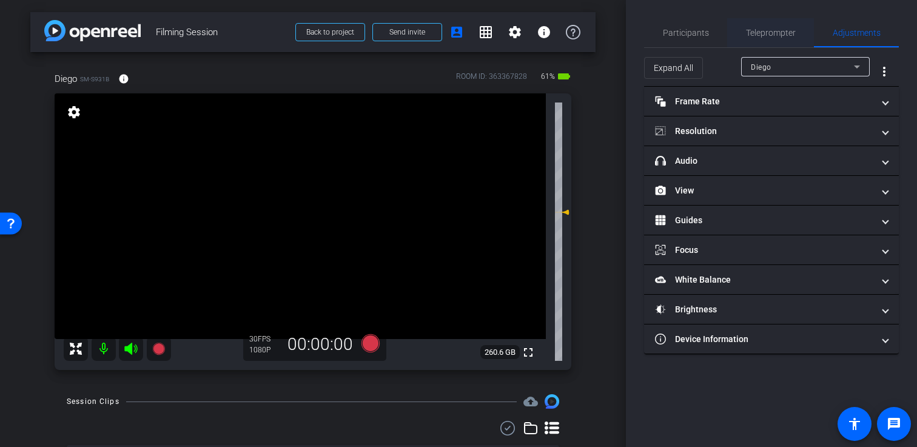
click at [760, 23] on span "Teleprompter" at bounding box center [771, 32] width 50 height 29
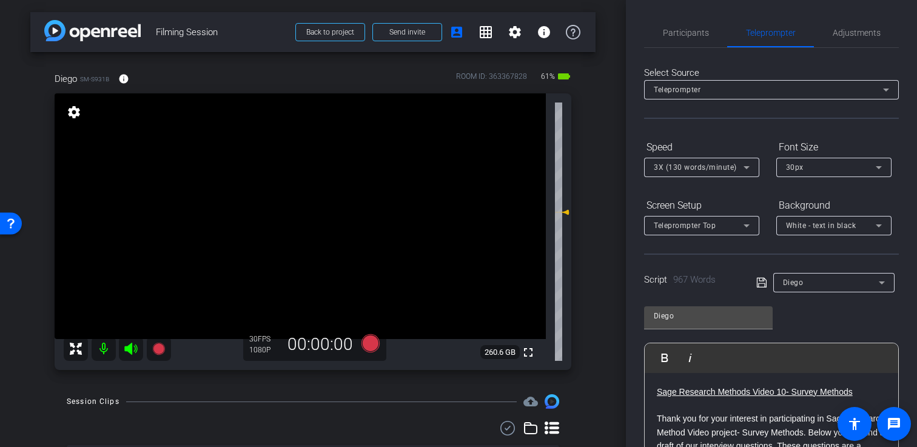
click at [737, 167] on div "3X (130 words/minute)" at bounding box center [699, 167] width 90 height 15
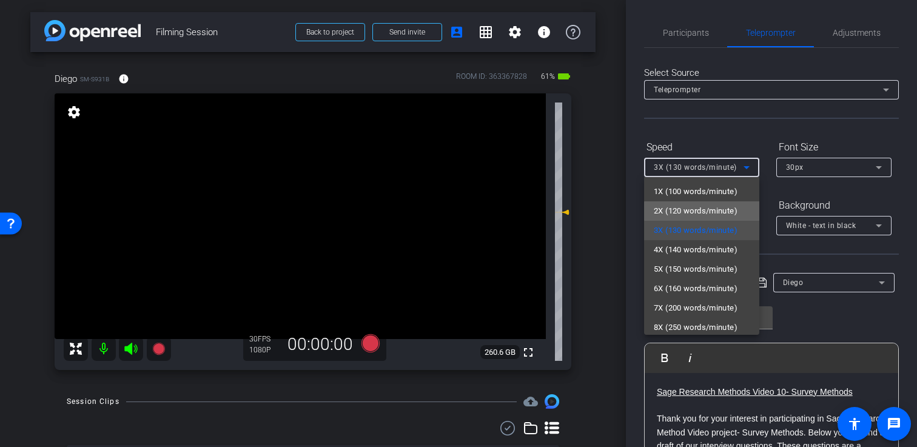
click at [706, 211] on span "2X (120 words/minute)" at bounding box center [696, 211] width 84 height 15
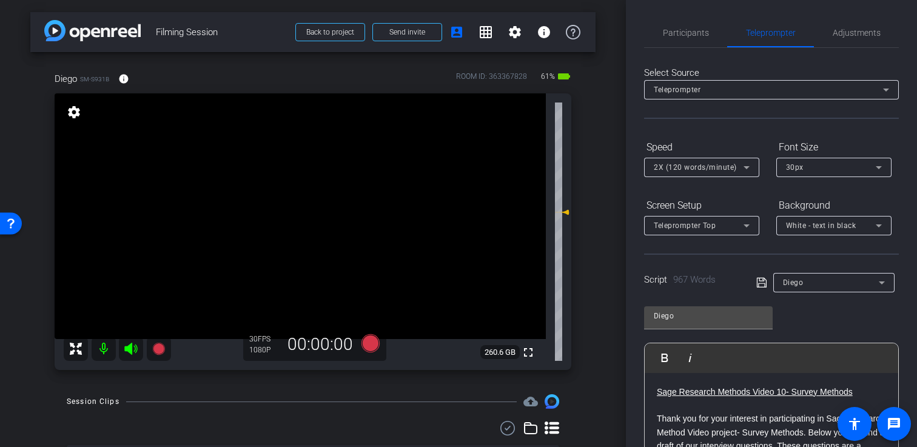
click at [762, 117] on div "Select Source Teleprompter" at bounding box center [771, 92] width 255 height 53
click at [726, 175] on div "2X (120 words/minute)" at bounding box center [699, 167] width 90 height 15
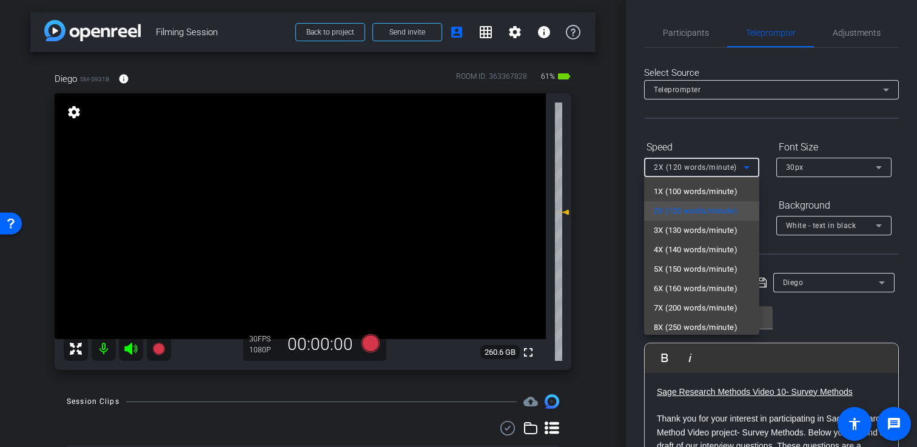
click at [750, 133] on div at bounding box center [458, 223] width 917 height 447
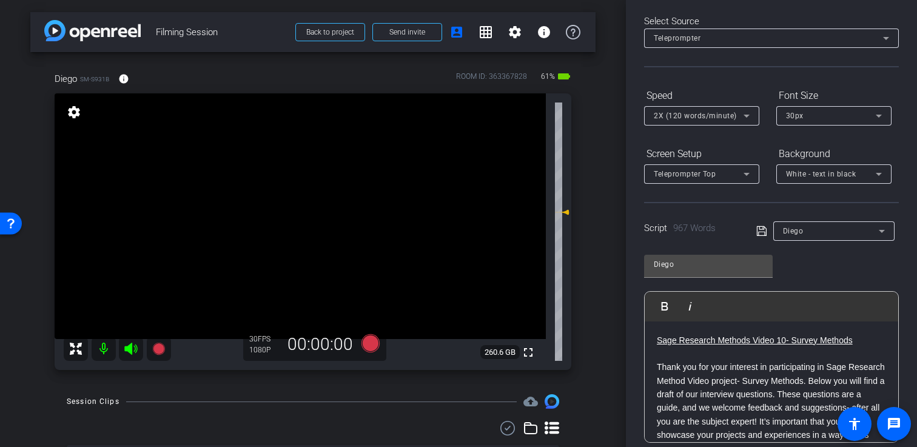
scroll to position [72, 0]
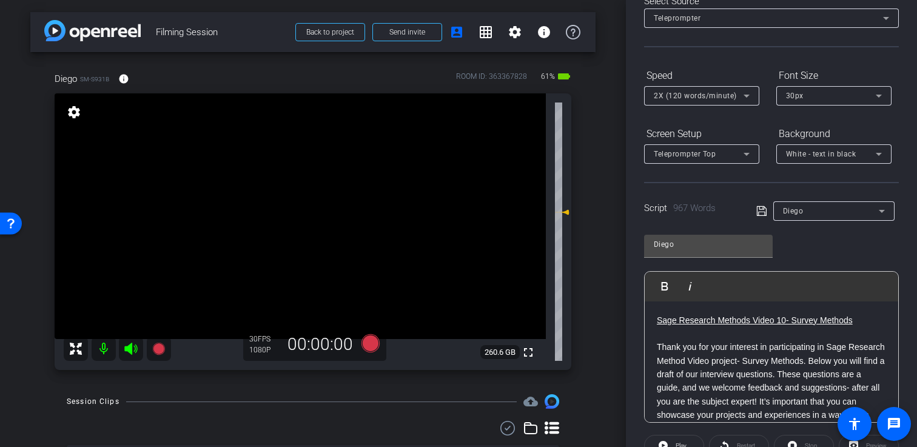
click at [760, 215] on icon at bounding box center [762, 211] width 10 height 10
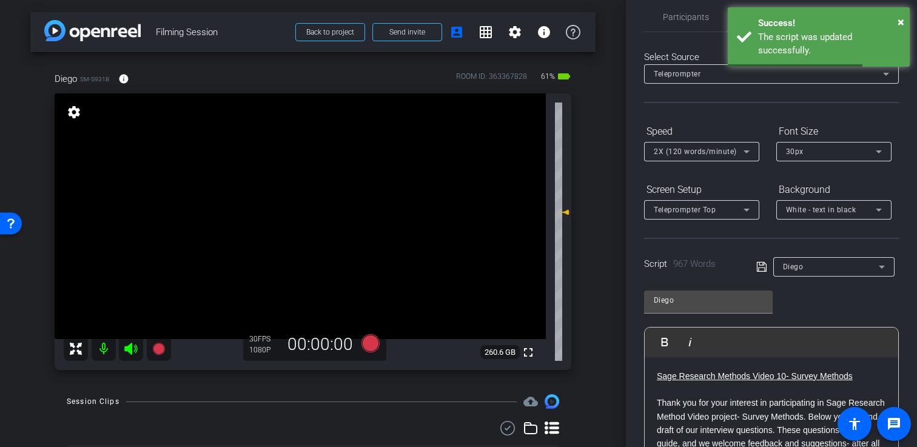
scroll to position [0, 0]
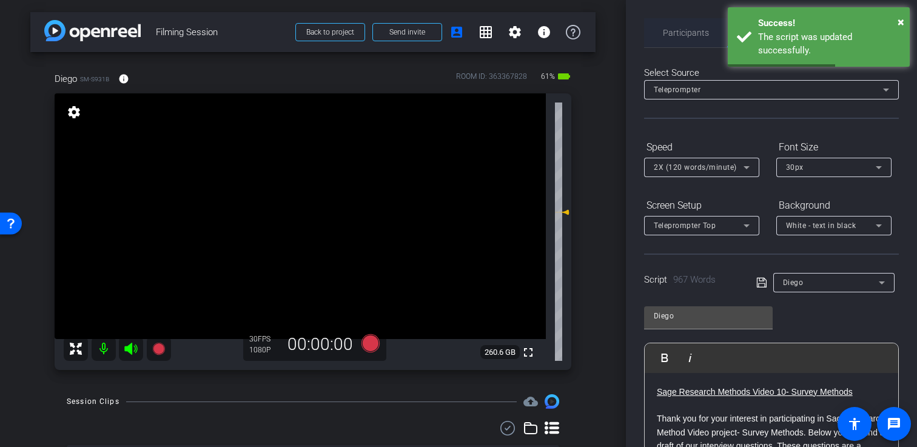
click at [685, 29] on span "Participants" at bounding box center [686, 33] width 46 height 8
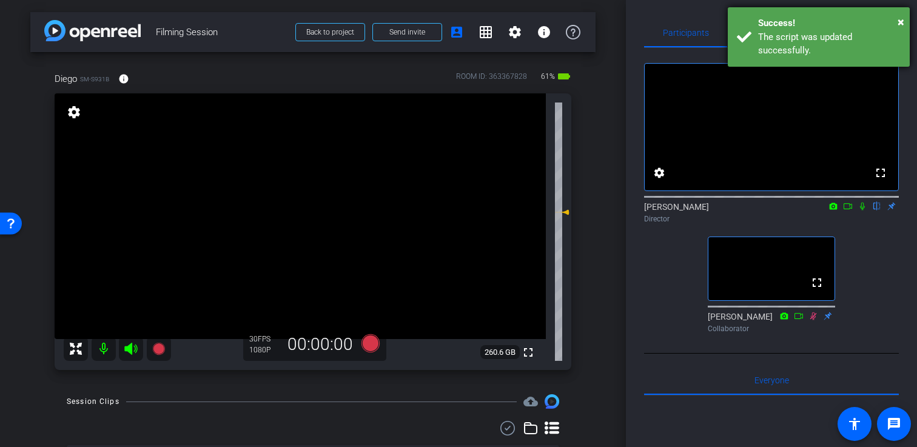
click at [908, 24] on div "× Success! The script was updated successfully." at bounding box center [819, 36] width 182 height 59
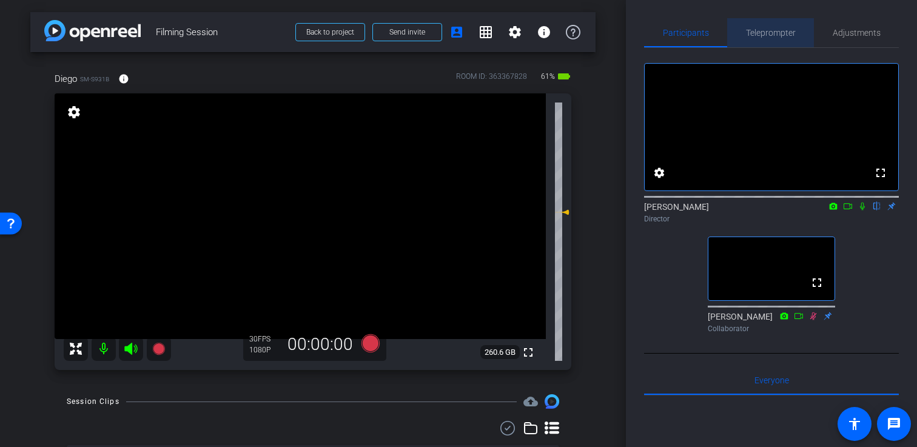
click at [799, 32] on div "Teleprompter" at bounding box center [771, 32] width 87 height 29
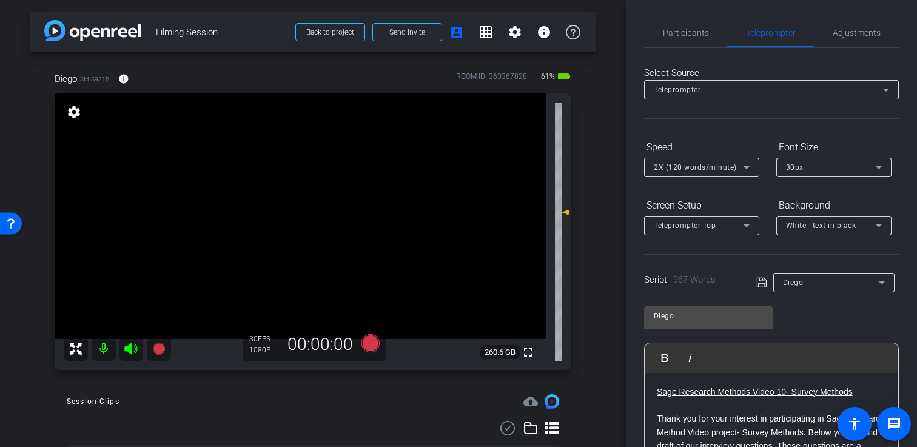
scroll to position [216, 0]
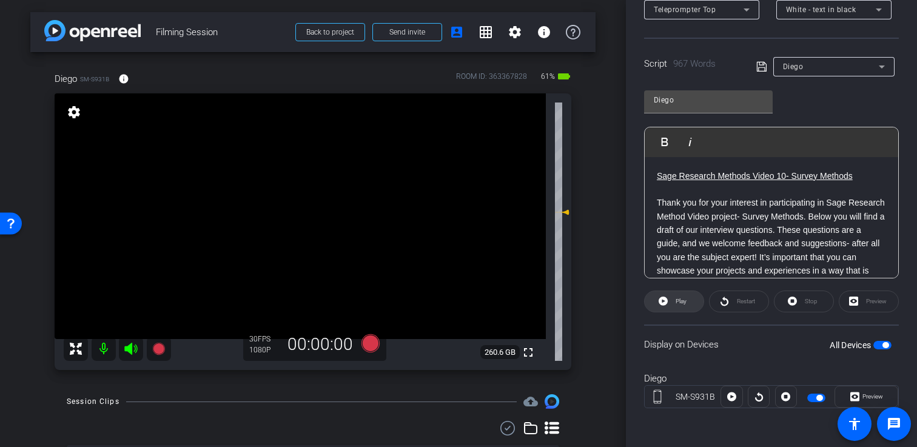
click at [676, 304] on span "Play" at bounding box center [681, 301] width 11 height 7
click at [866, 392] on span "Preview" at bounding box center [872, 396] width 24 height 17
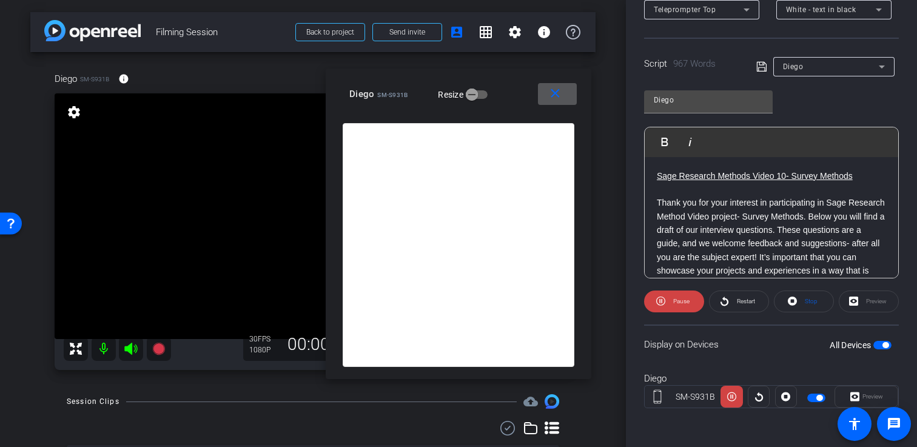
click at [560, 99] on mat-icon "close" at bounding box center [555, 93] width 15 height 15
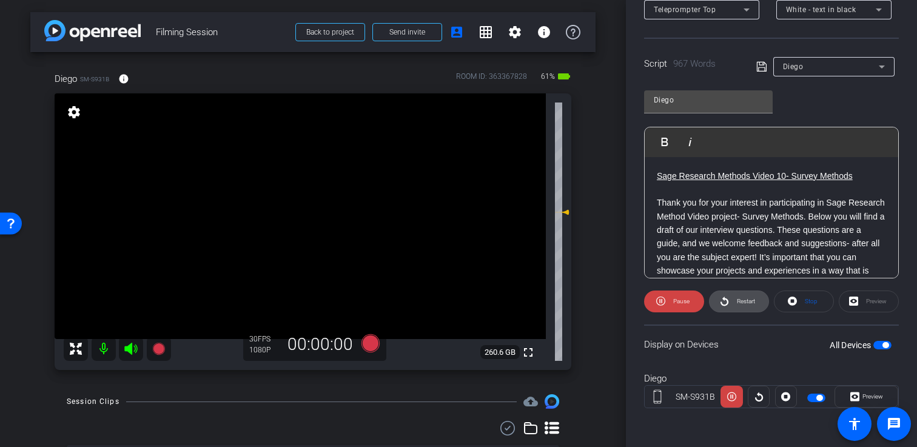
click at [748, 301] on span "Restart" at bounding box center [746, 301] width 18 height 7
click at [809, 301] on span "Stop" at bounding box center [811, 301] width 13 height 7
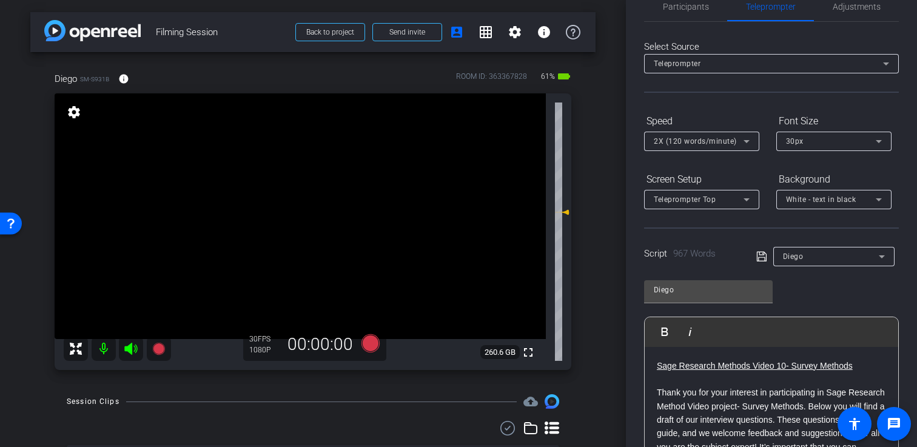
scroll to position [0, 0]
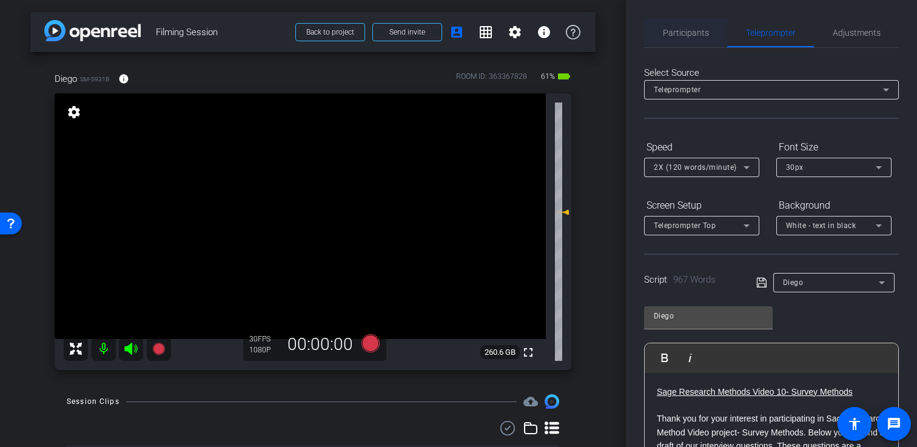
click at [701, 41] on span "Participants" at bounding box center [686, 32] width 46 height 29
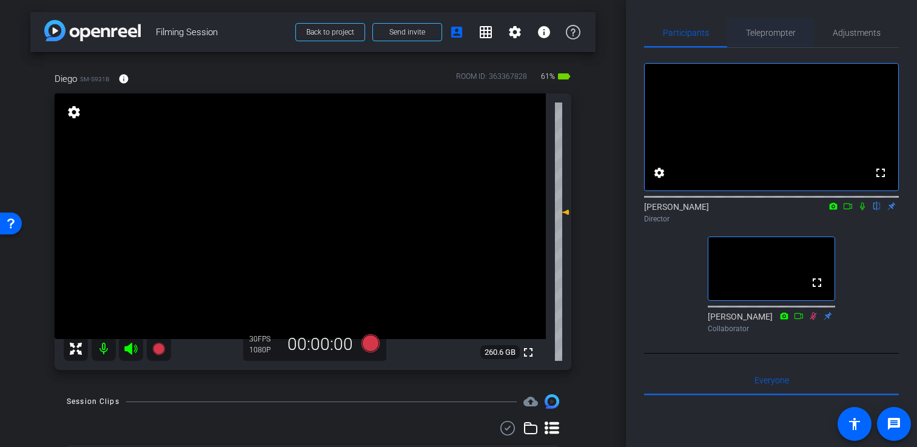
click at [777, 36] on span "Teleprompter" at bounding box center [771, 33] width 50 height 8
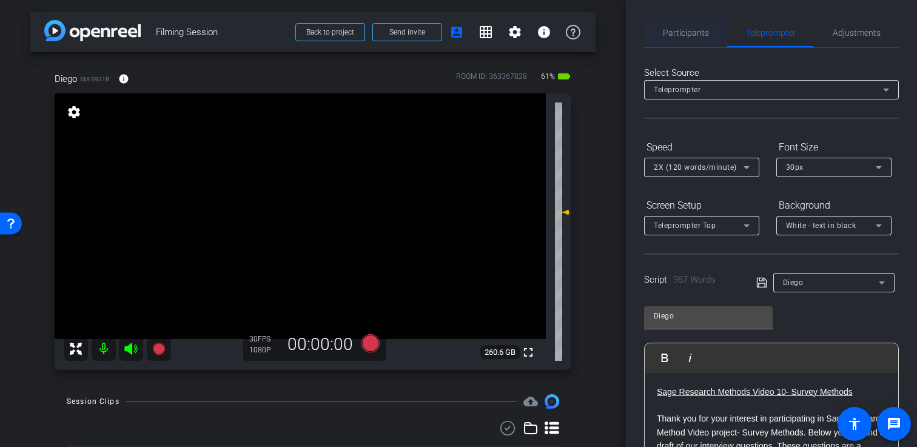
click at [700, 30] on span "Participants" at bounding box center [686, 33] width 46 height 8
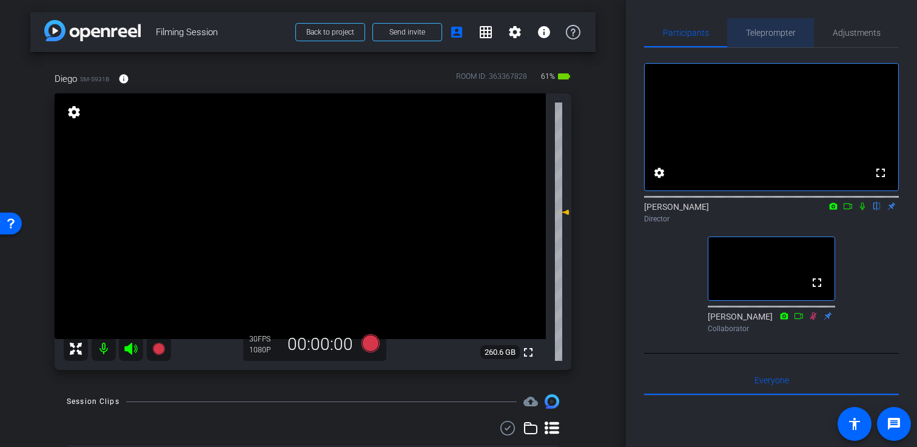
click at [777, 31] on span "Teleprompter" at bounding box center [771, 33] width 50 height 8
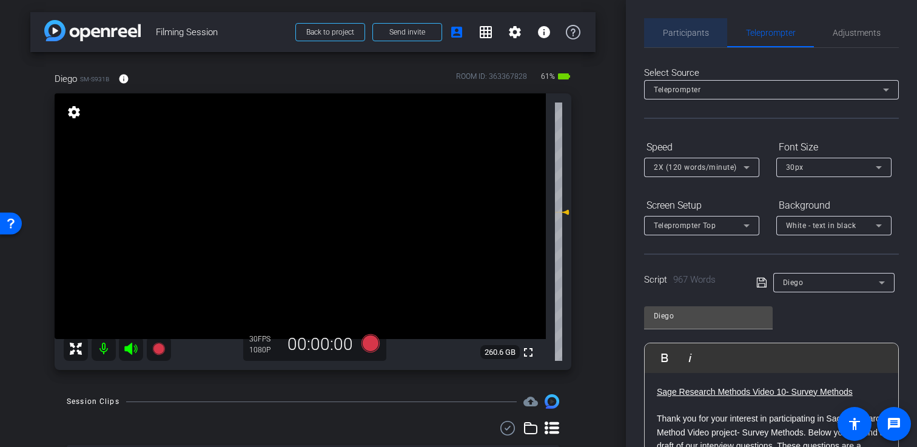
click at [700, 38] on span "Participants" at bounding box center [686, 32] width 46 height 29
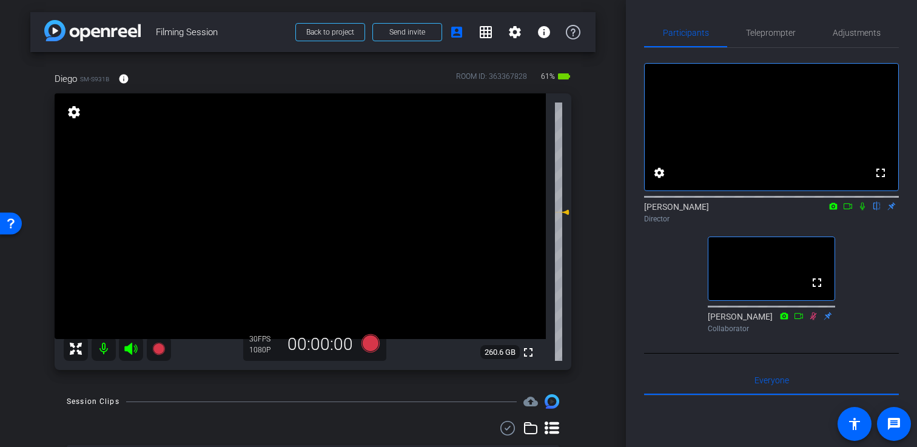
click at [379, 346] on icon at bounding box center [370, 344] width 29 height 22
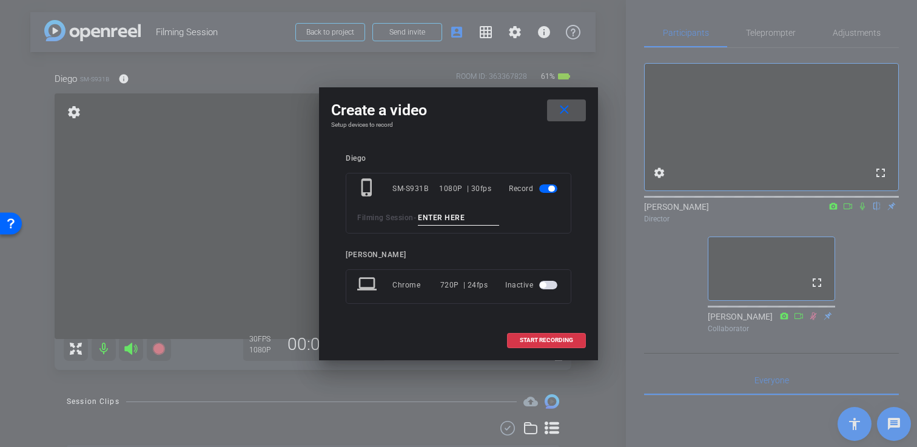
click at [446, 218] on input at bounding box center [458, 218] width 81 height 15
type input "Filming 1"
click at [541, 343] on span "START RECORDING" at bounding box center [546, 340] width 53 height 6
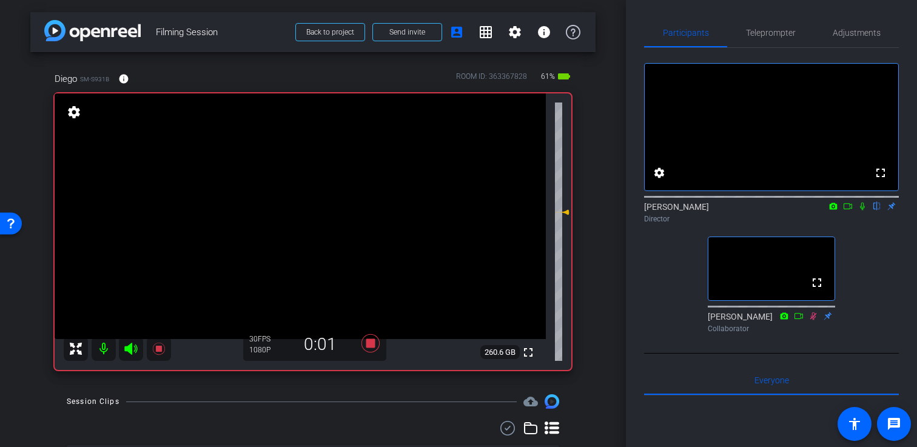
click at [863, 212] on mat-icon at bounding box center [863, 206] width 15 height 11
click at [785, 41] on span "Teleprompter" at bounding box center [771, 32] width 50 height 29
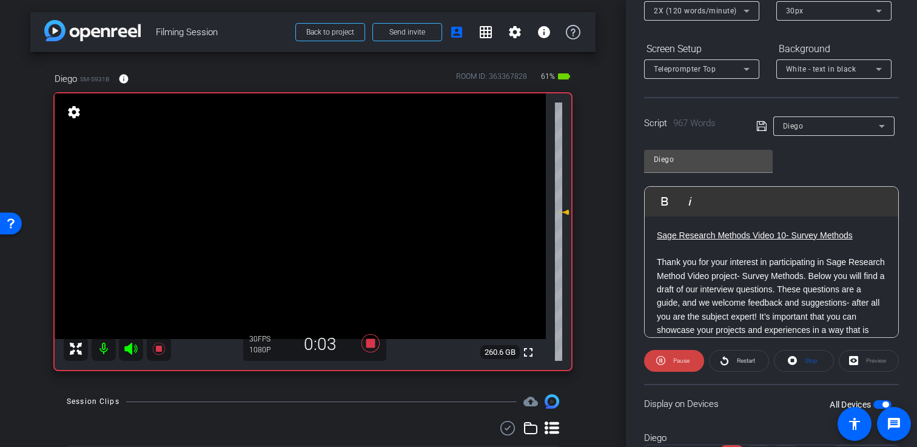
scroll to position [175, 0]
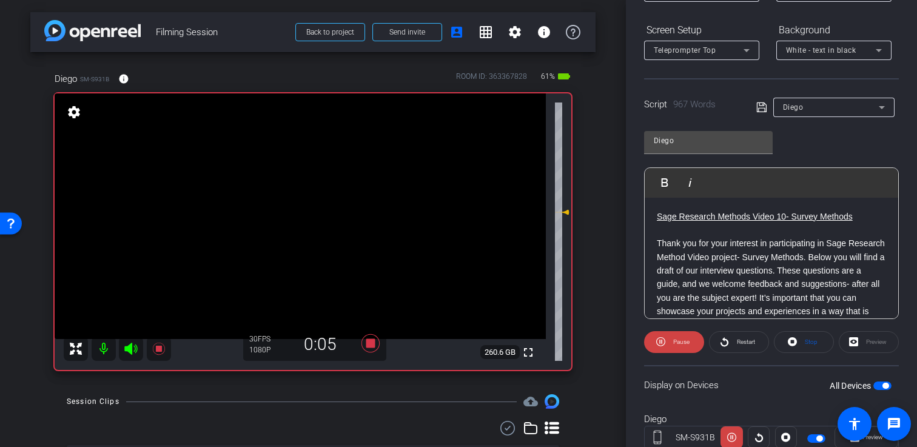
click at [866, 343] on div "Preview" at bounding box center [869, 342] width 60 height 22
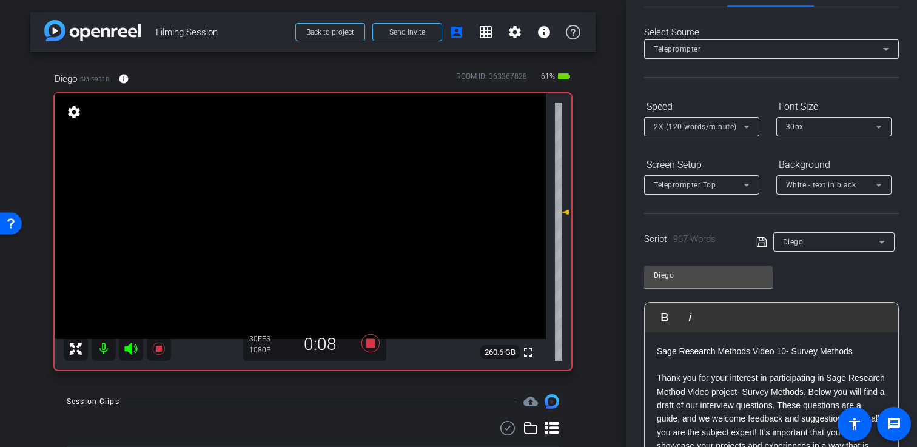
scroll to position [0, 0]
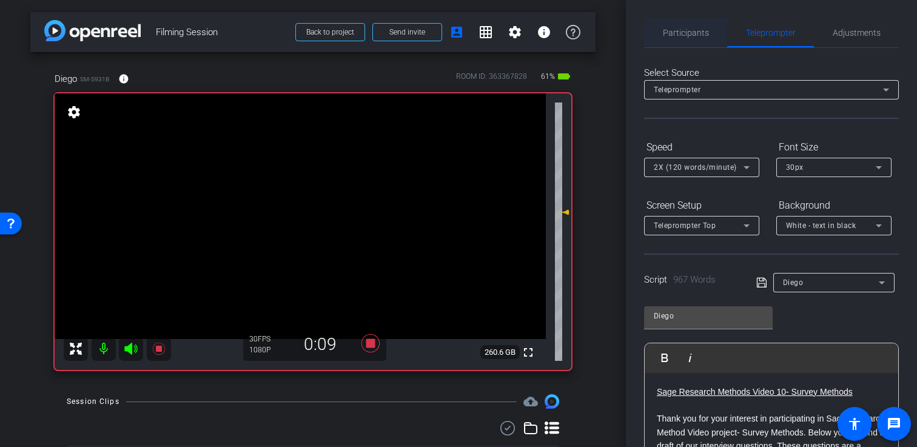
click at [678, 34] on span "Participants" at bounding box center [686, 33] width 46 height 8
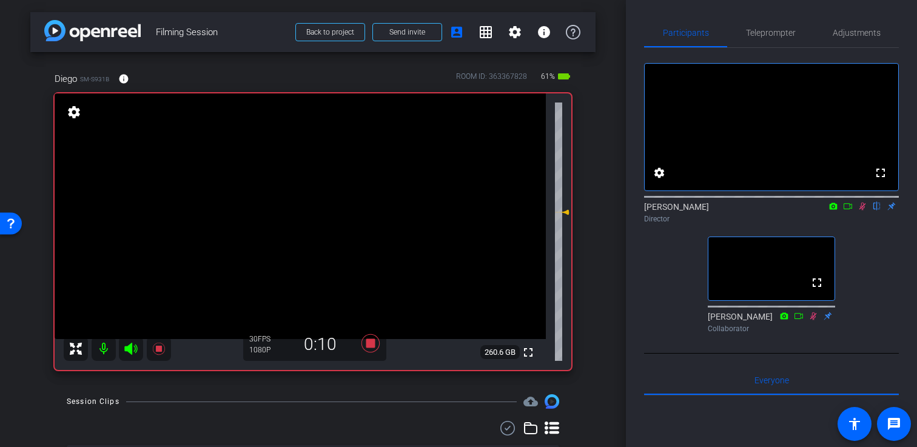
click at [849, 212] on mat-icon at bounding box center [848, 206] width 15 height 11
click at [850, 29] on span "Adjustments" at bounding box center [857, 33] width 48 height 8
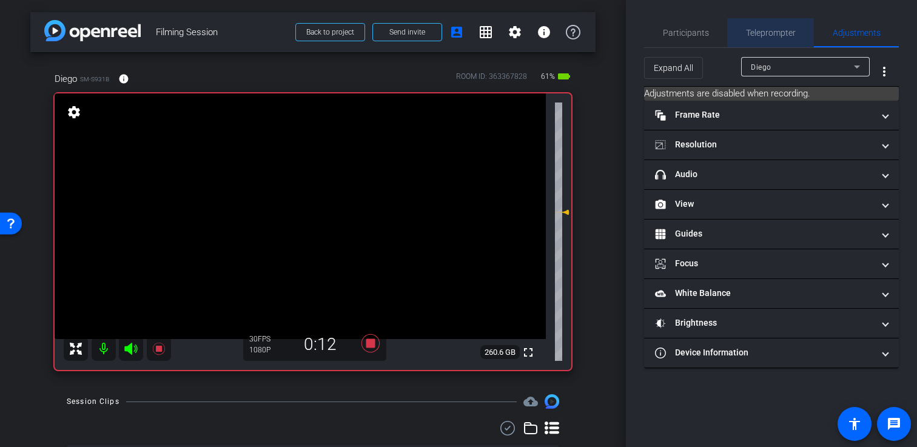
click at [769, 35] on span "Teleprompter" at bounding box center [771, 33] width 50 height 8
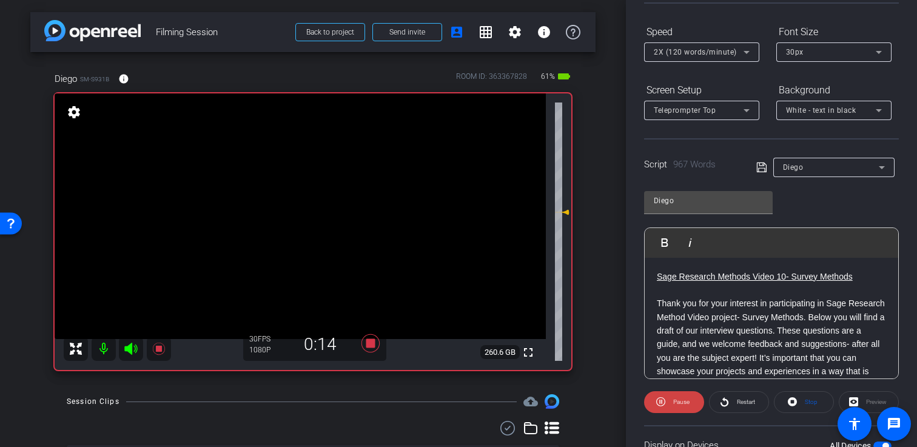
scroll to position [216, 0]
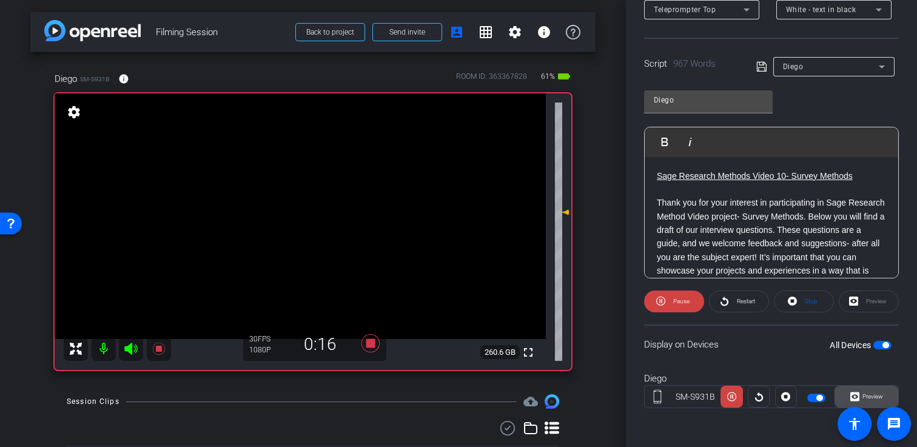
click at [873, 399] on span "Preview" at bounding box center [873, 396] width 21 height 7
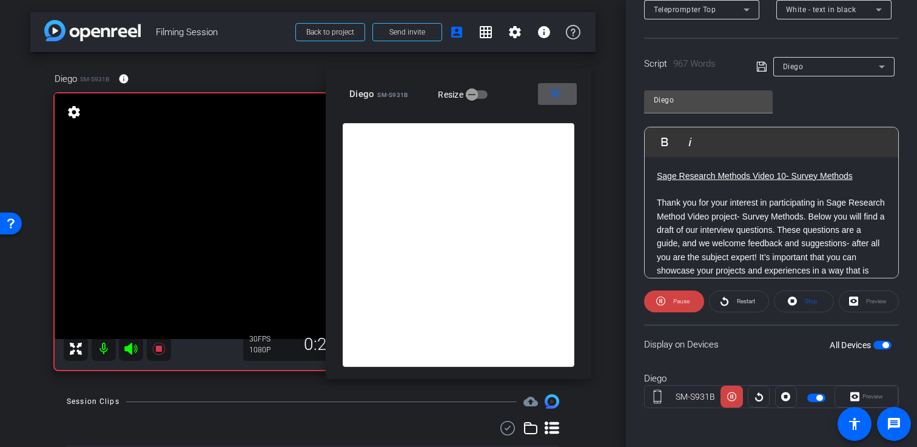
click at [566, 93] on span at bounding box center [557, 93] width 39 height 29
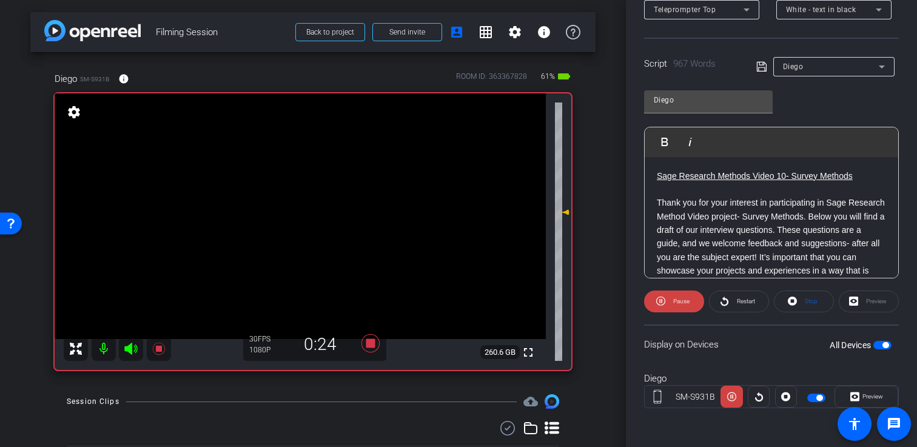
scroll to position [0, 0]
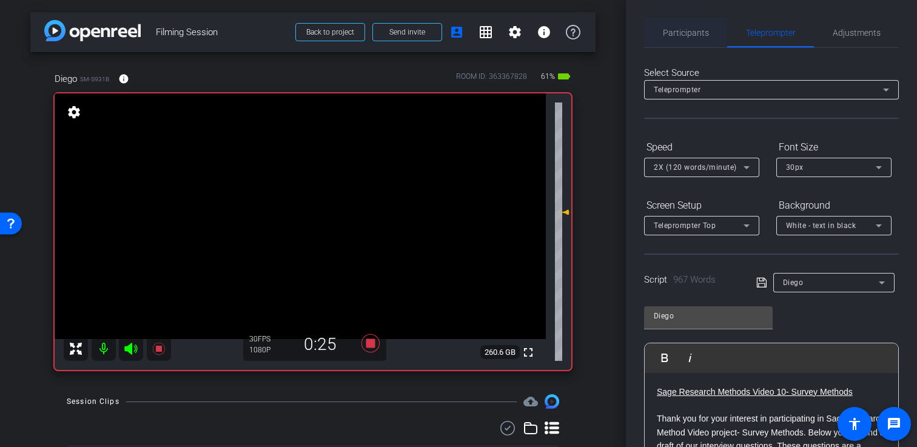
click at [699, 26] on span "Participants" at bounding box center [686, 32] width 46 height 29
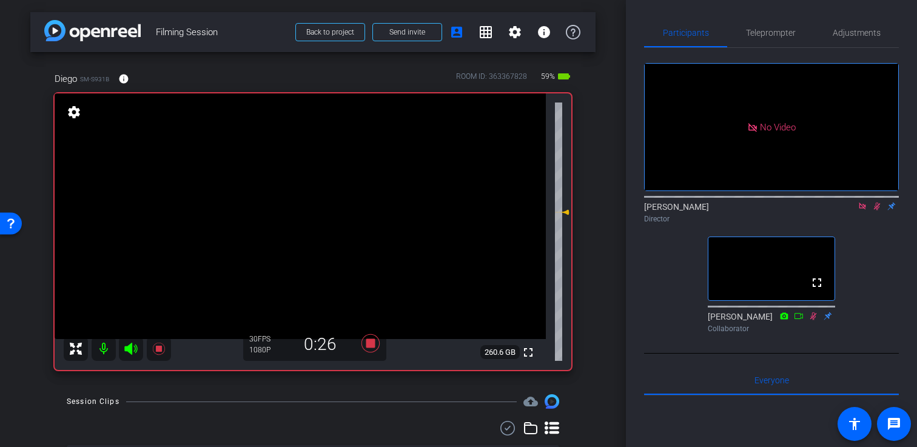
click at [863, 202] on icon at bounding box center [863, 206] width 10 height 8
click at [865, 211] on icon at bounding box center [863, 206] width 10 height 8
click at [796, 22] on div "Teleprompter" at bounding box center [771, 32] width 87 height 29
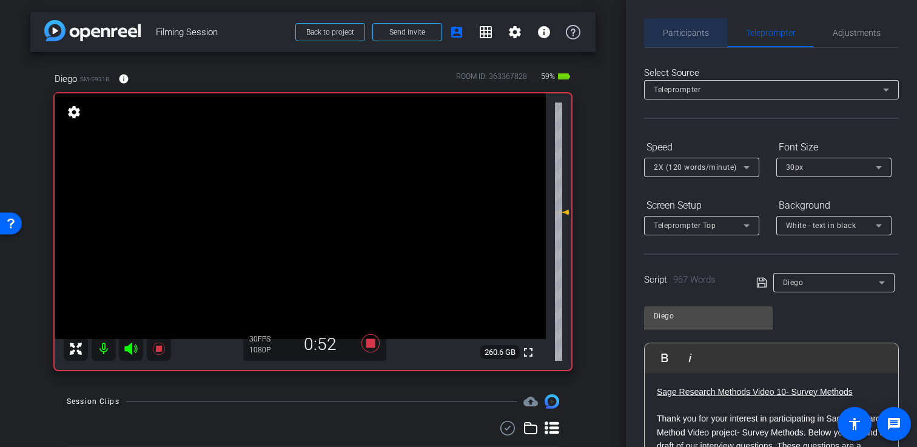
click at [693, 27] on span "Participants" at bounding box center [686, 32] width 46 height 29
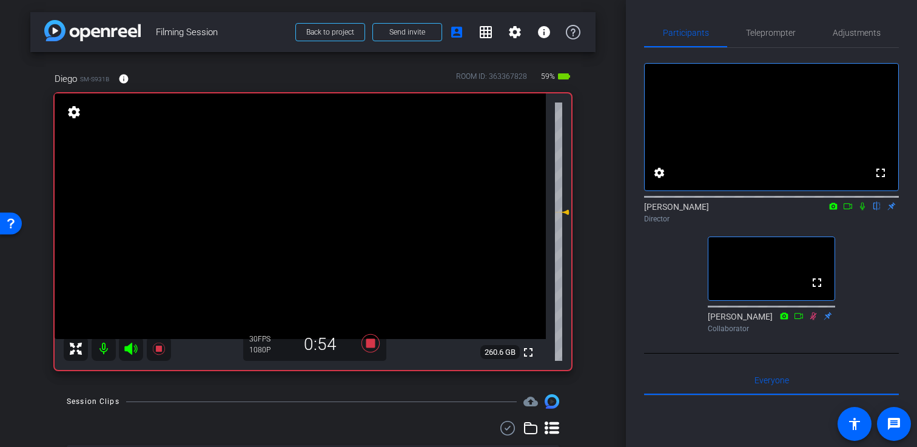
click at [863, 211] on icon at bounding box center [862, 207] width 5 height 8
click at [848, 211] on icon at bounding box center [848, 206] width 10 height 8
click at [768, 34] on span "Teleprompter" at bounding box center [771, 33] width 50 height 8
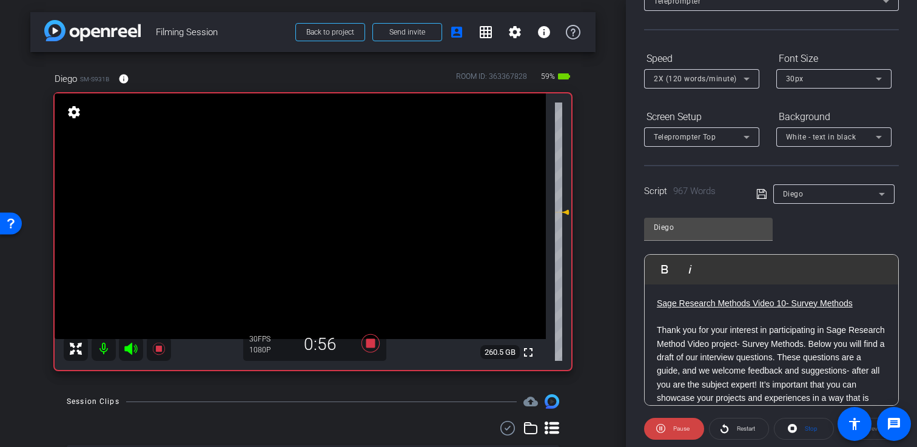
scroll to position [216, 0]
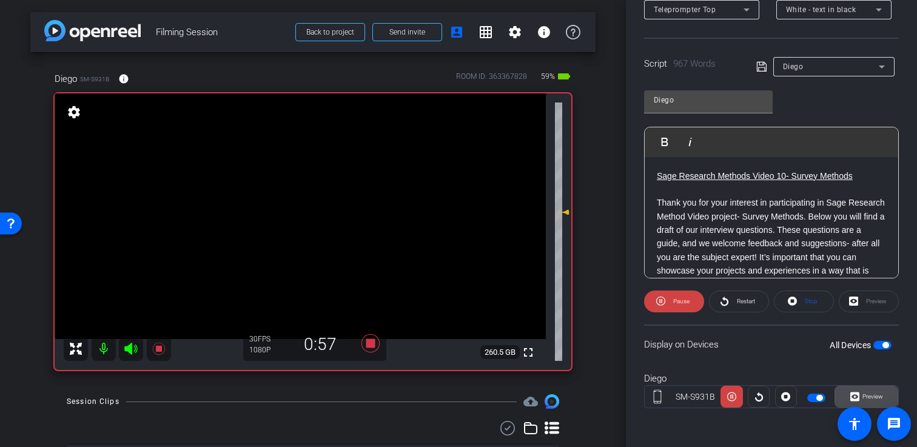
click at [865, 392] on span "Preview" at bounding box center [872, 396] width 24 height 17
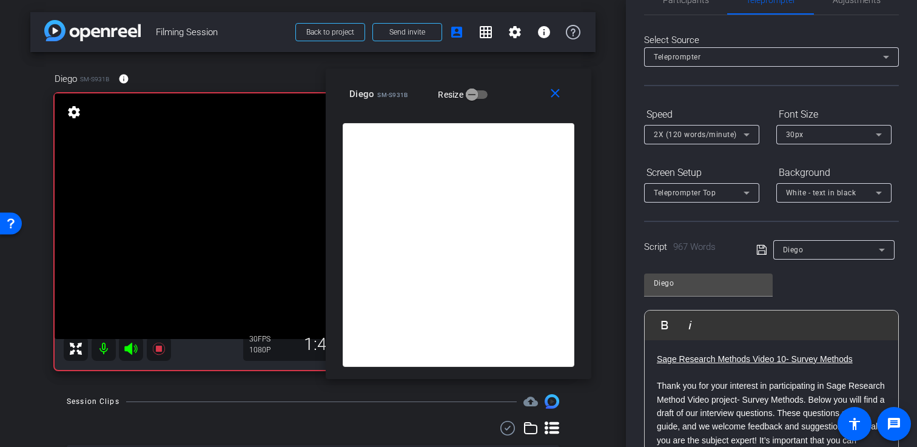
scroll to position [0, 0]
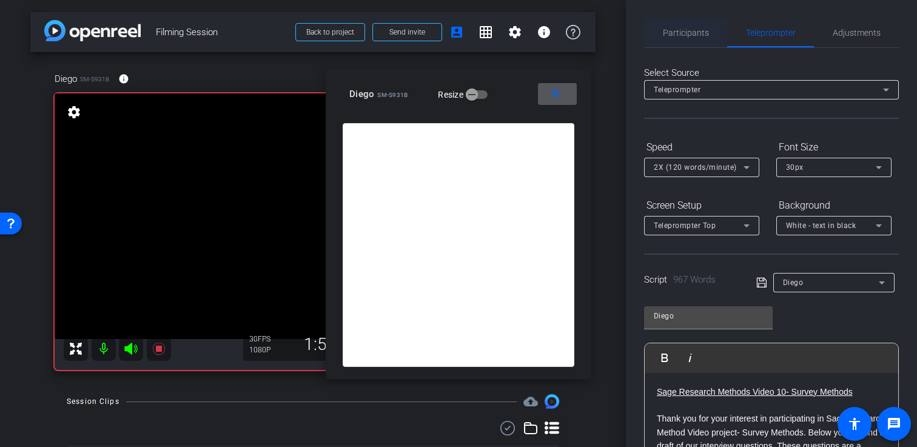
click at [683, 36] on span "Participants" at bounding box center [686, 33] width 46 height 8
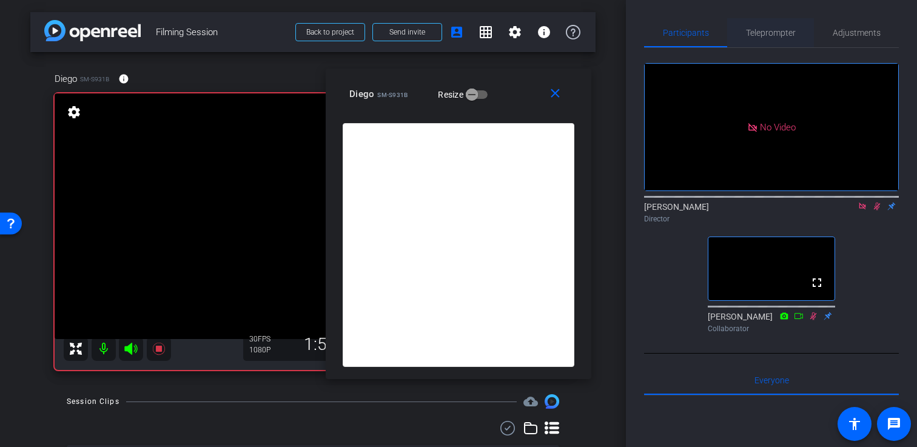
click at [772, 41] on span "Teleprompter" at bounding box center [771, 32] width 50 height 29
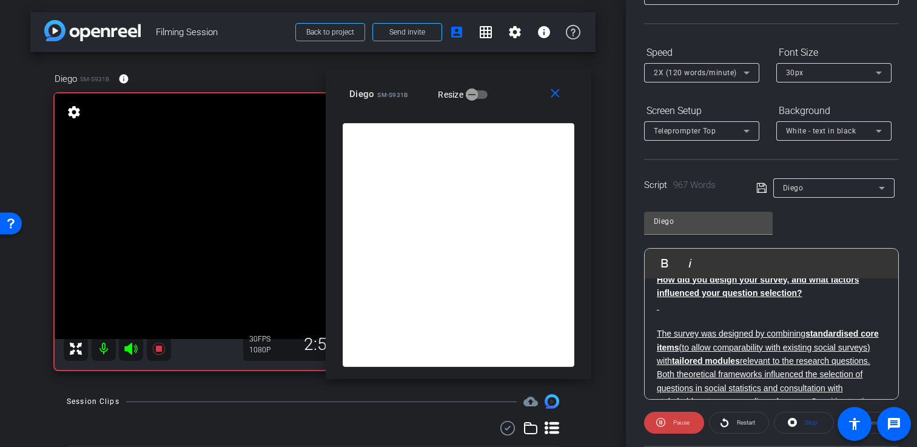
scroll to position [837, 0]
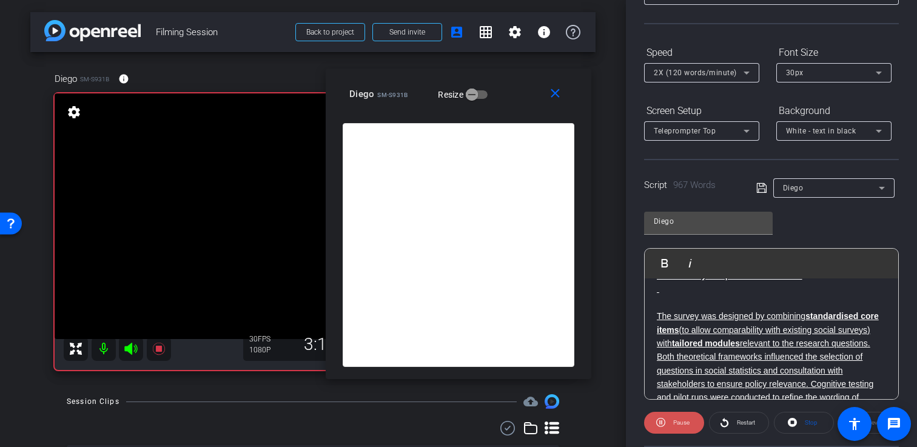
click at [681, 417] on span "Pause" at bounding box center [680, 422] width 19 height 17
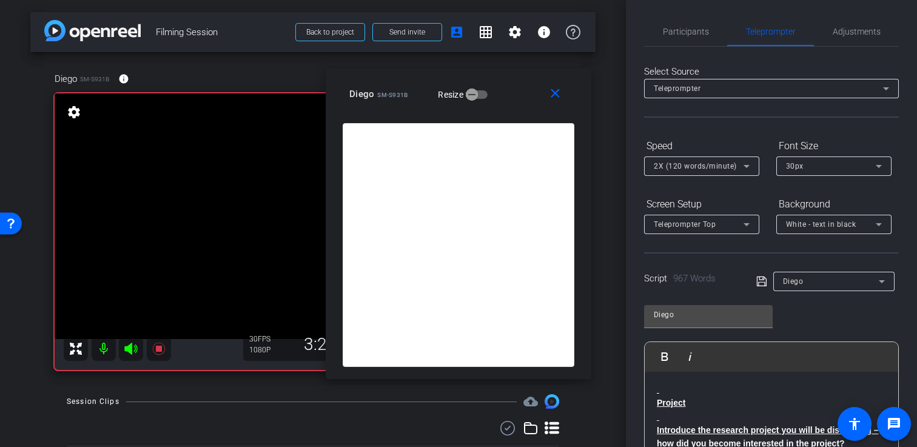
scroll to position [0, 0]
click at [683, 30] on span "Participants" at bounding box center [686, 33] width 46 height 8
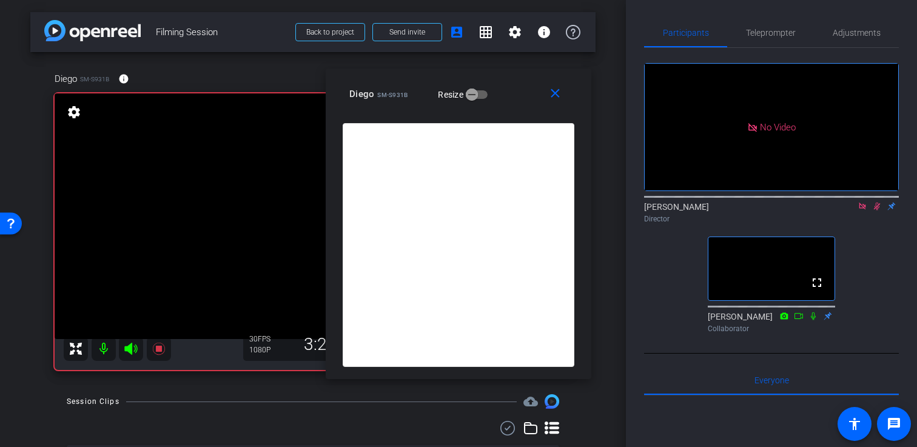
click at [873, 202] on icon at bounding box center [878, 206] width 10 height 8
click at [760, 32] on span "Teleprompter" at bounding box center [771, 33] width 50 height 8
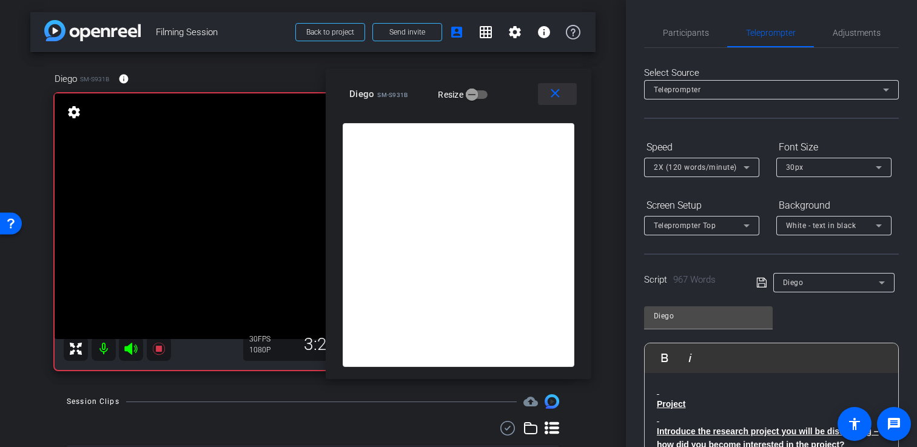
click at [551, 91] on mat-icon "close" at bounding box center [555, 93] width 15 height 15
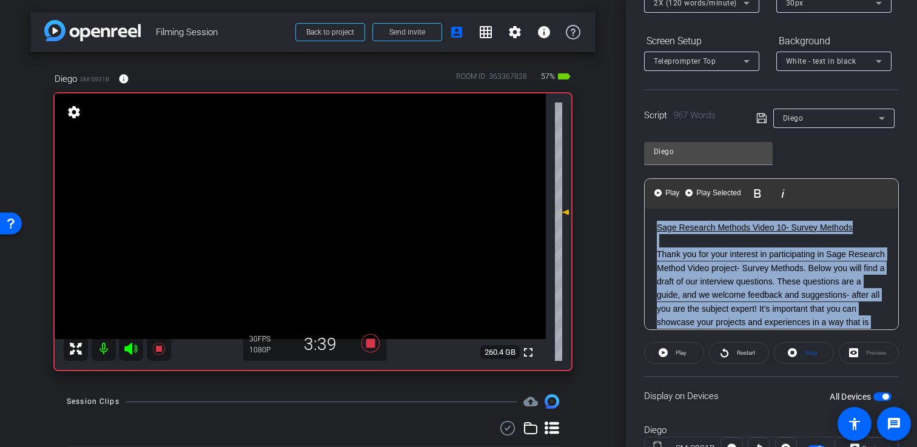
drag, startPoint x: 669, startPoint y: 257, endPoint x: 652, endPoint y: 194, distance: 65.5
click at [652, 194] on div "Play Play from this location Play Selected Play and display the selected text o…" at bounding box center [771, 254] width 255 height 152
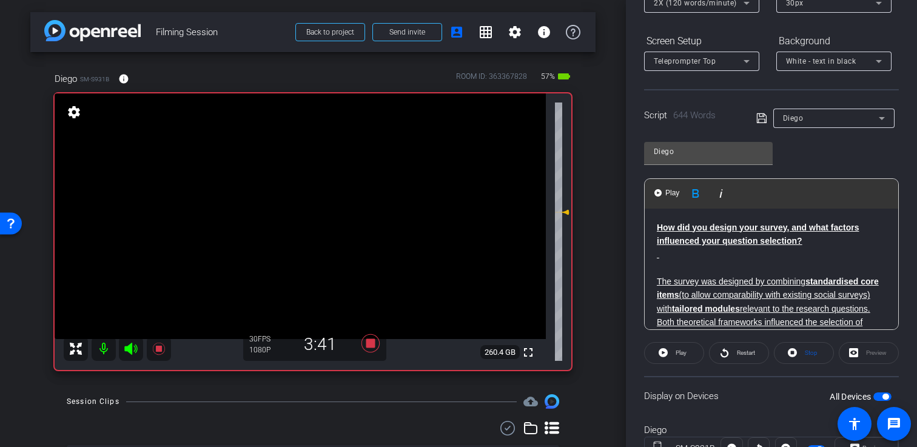
click at [766, 117] on icon at bounding box center [762, 118] width 11 height 15
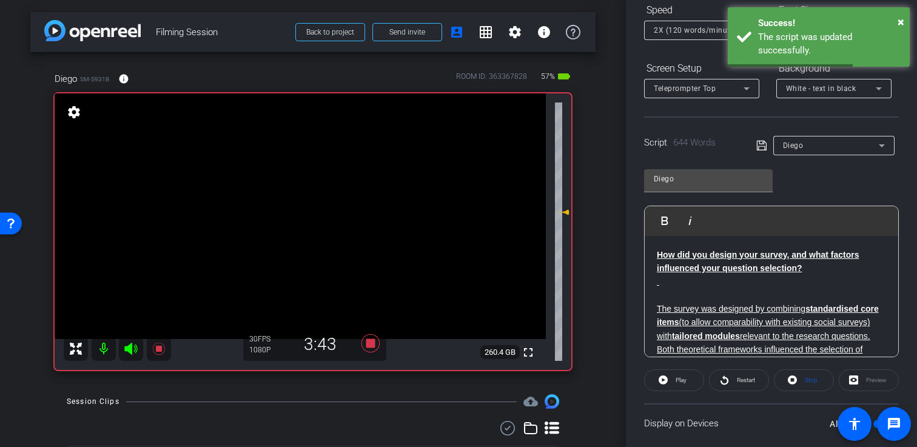
scroll to position [136, 0]
click at [658, 254] on strong "How did you design your survey, and what factors influenced your question selec…" at bounding box center [758, 262] width 202 height 23
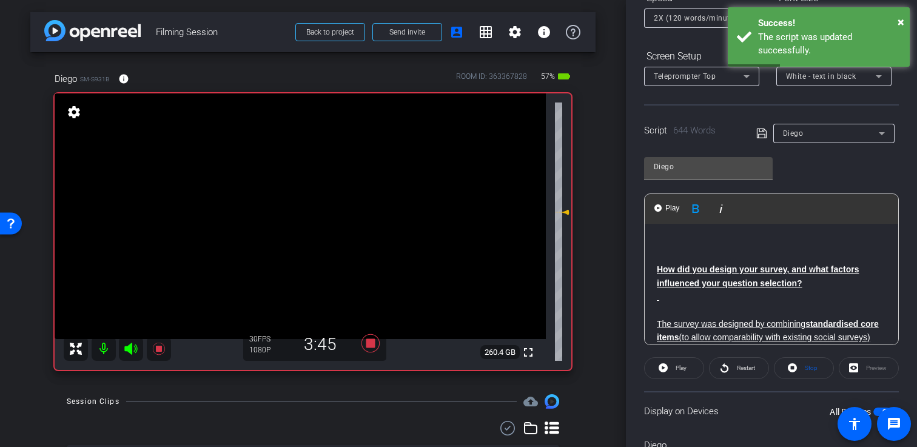
scroll to position [163, 0]
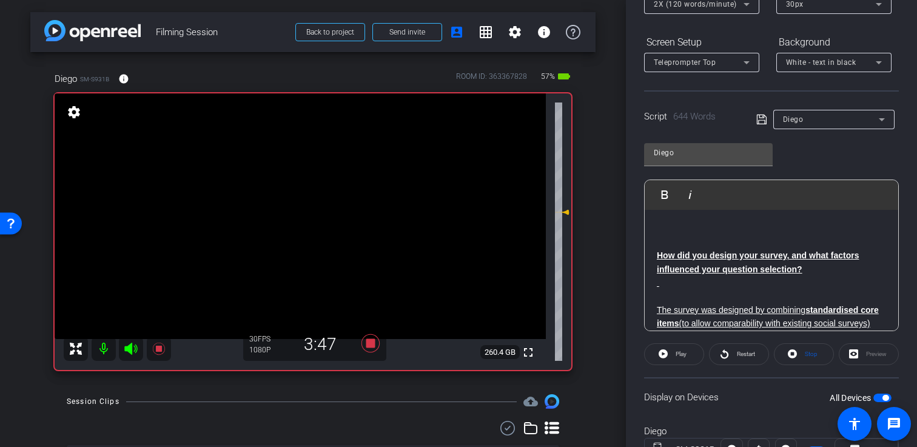
click at [767, 116] on span at bounding box center [765, 118] width 17 height 11
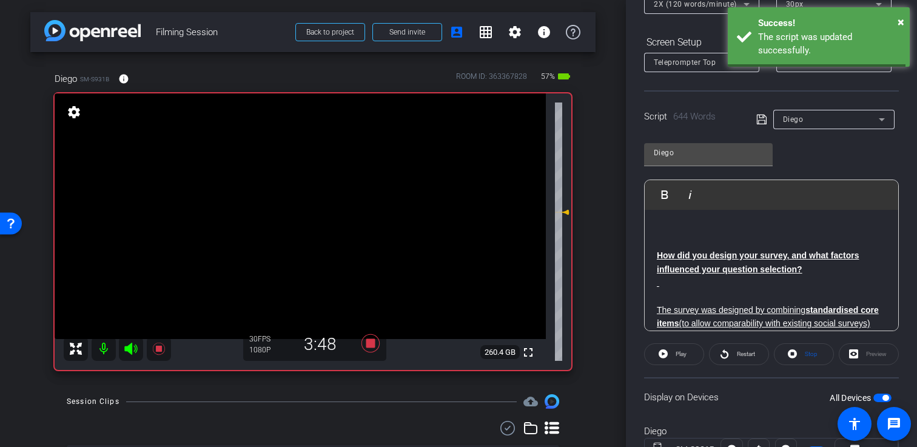
click at [765, 116] on icon at bounding box center [762, 119] width 11 height 15
click at [662, 222] on p at bounding box center [771, 228] width 229 height 13
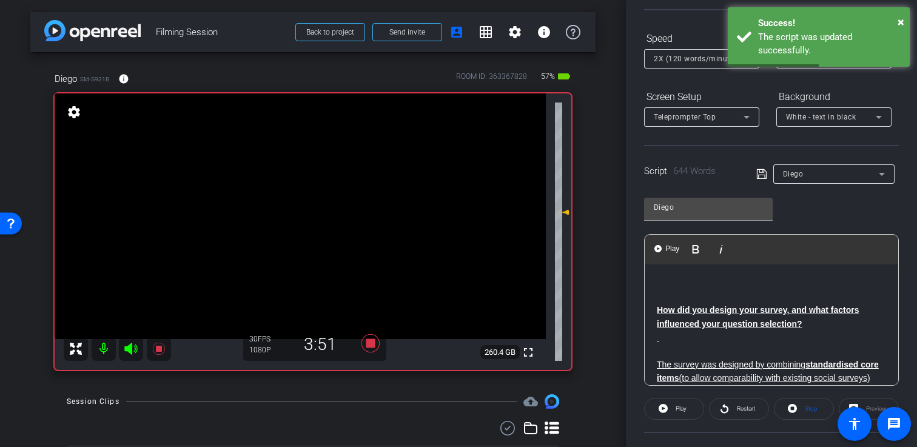
scroll to position [138, 0]
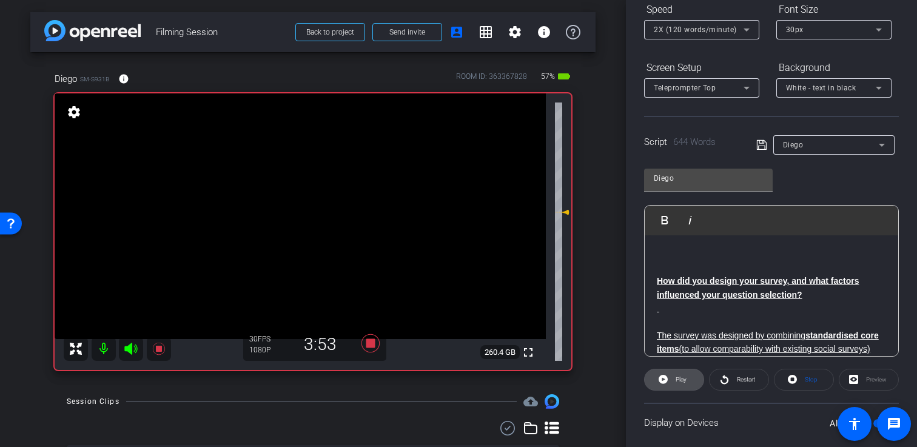
click at [679, 380] on span "Play" at bounding box center [681, 379] width 11 height 7
click at [684, 379] on span "Pause" at bounding box center [682, 379] width 16 height 7
click at [663, 251] on p at bounding box center [771, 254] width 229 height 13
click at [745, 380] on span "Restart" at bounding box center [746, 379] width 18 height 7
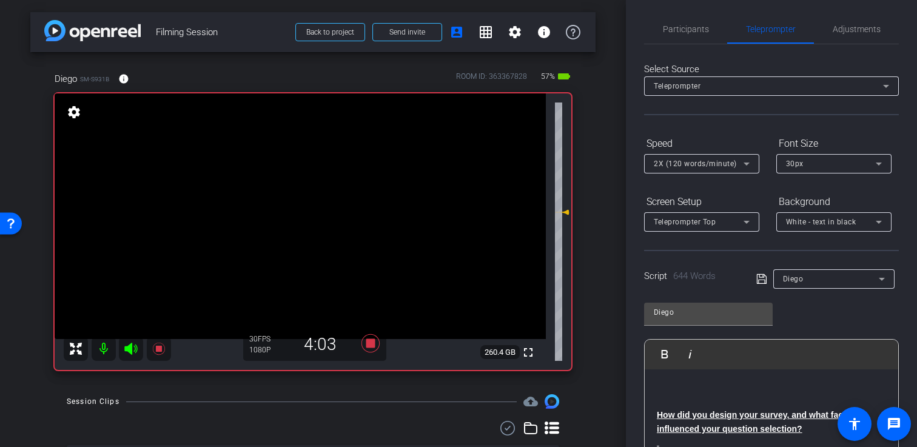
scroll to position [0, 0]
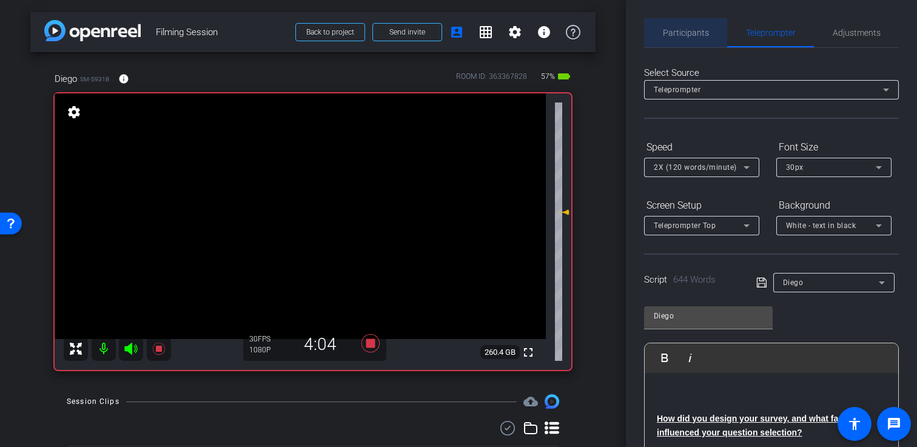
click at [698, 24] on span "Participants" at bounding box center [686, 32] width 46 height 29
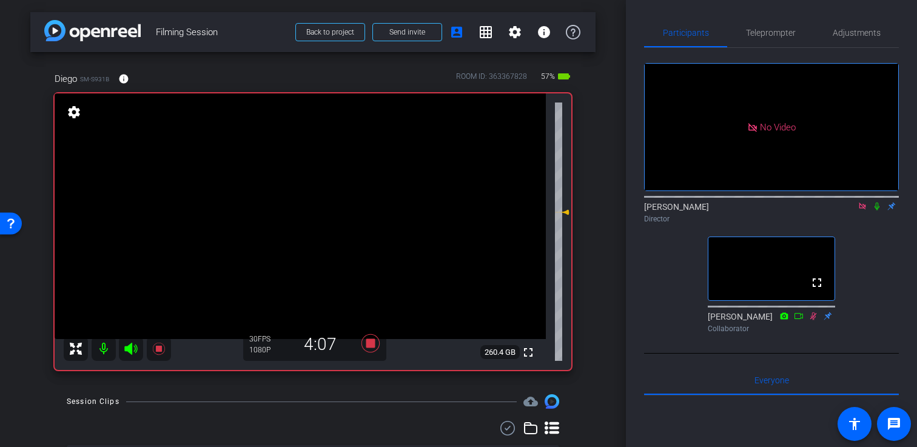
click at [880, 202] on icon at bounding box center [878, 206] width 10 height 8
click at [774, 44] on span "Teleprompter" at bounding box center [771, 32] width 50 height 29
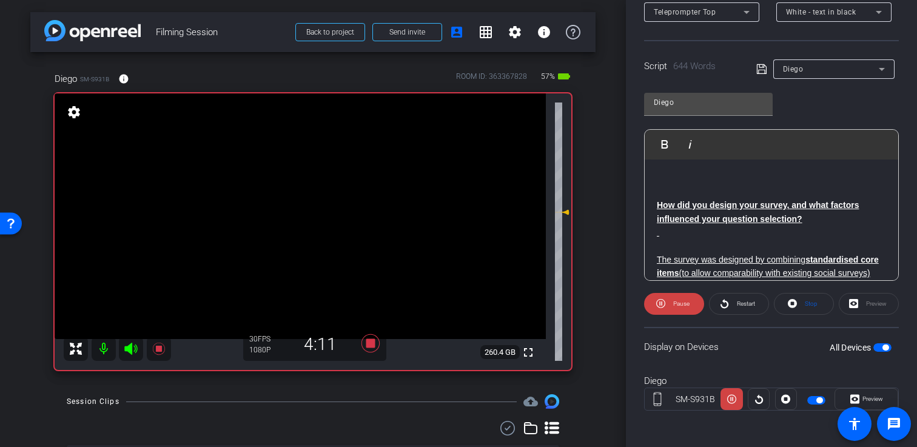
scroll to position [216, 0]
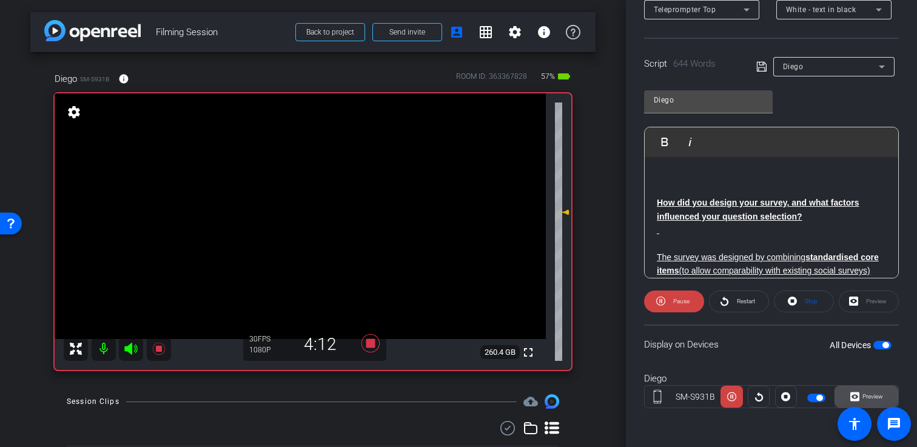
click at [868, 396] on span "Preview" at bounding box center [873, 396] width 21 height 7
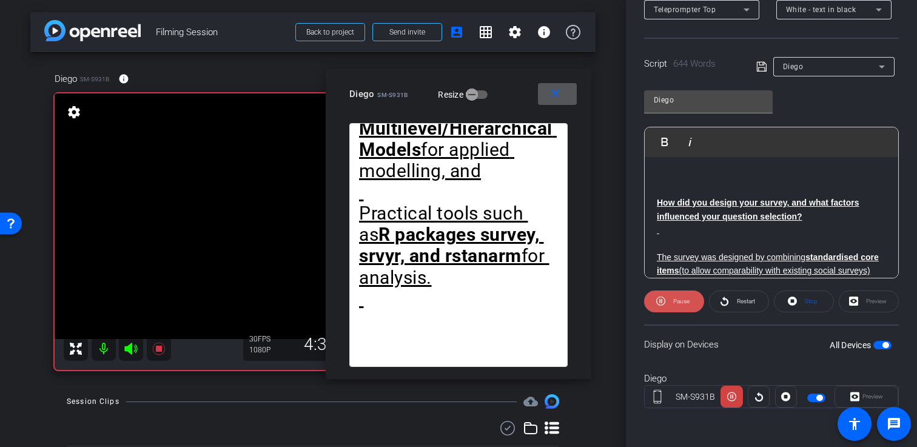
click at [685, 302] on span "Pause" at bounding box center [682, 301] width 16 height 7
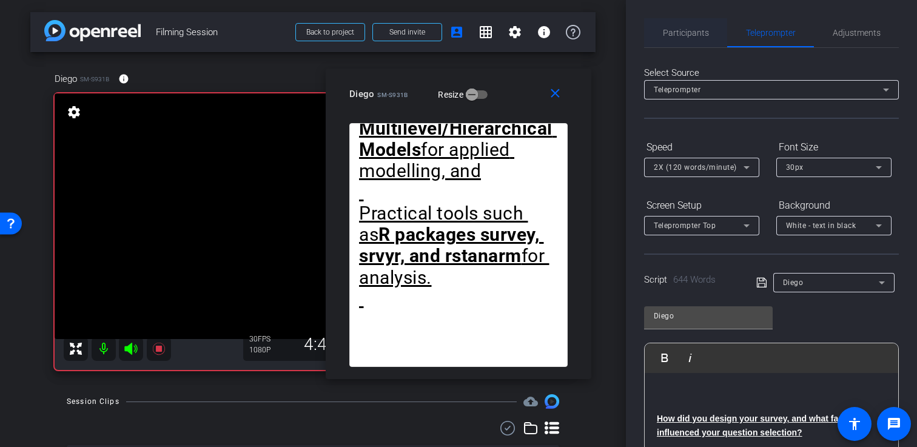
click at [693, 32] on span "Participants" at bounding box center [686, 33] width 46 height 8
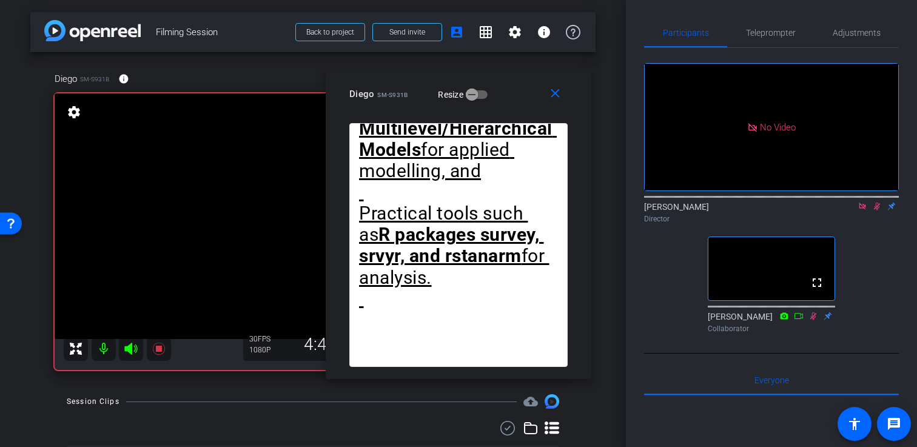
click at [879, 202] on icon at bounding box center [878, 206] width 10 height 8
click at [767, 36] on span "Teleprompter" at bounding box center [771, 33] width 50 height 8
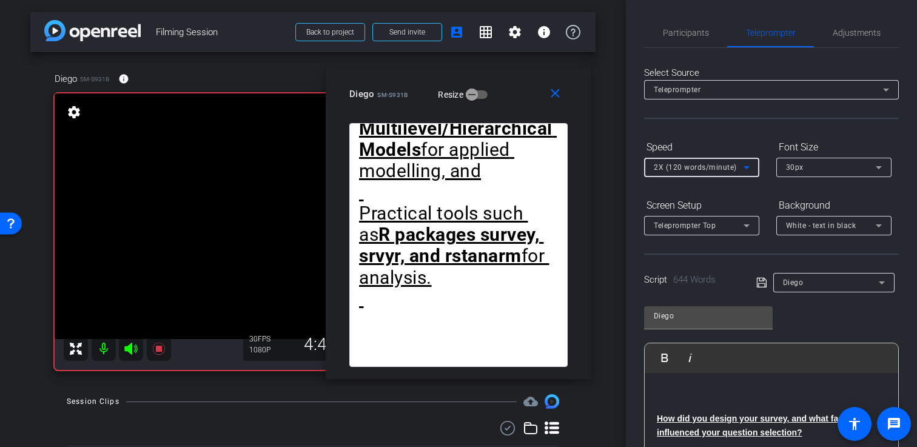
click at [725, 160] on mat-select "2X (120 words/minute)" at bounding box center [702, 167] width 96 height 15
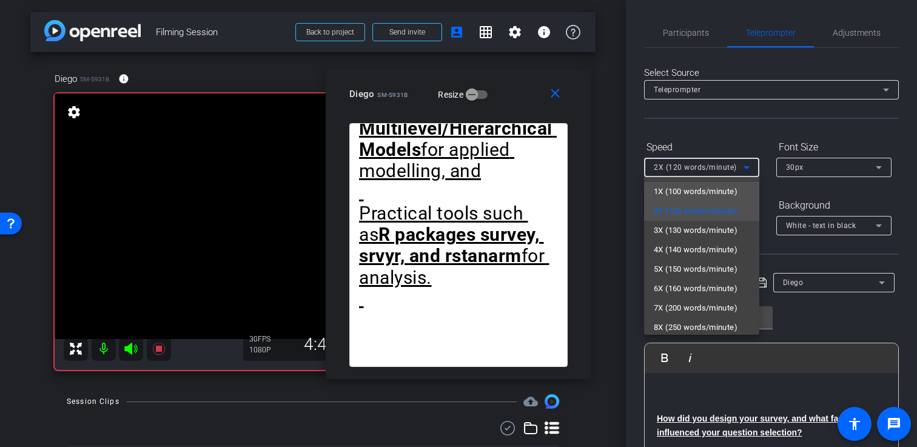
click at [714, 186] on span "1X (100 words/minute)" at bounding box center [696, 191] width 84 height 15
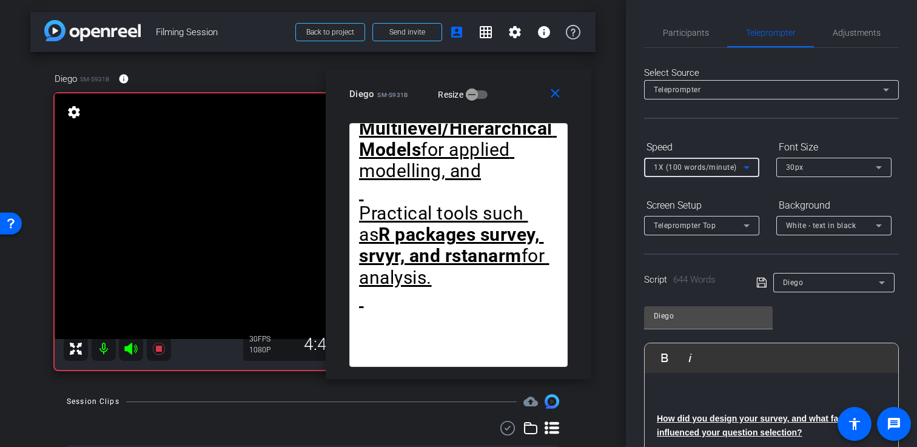
click at [808, 168] on div "30px" at bounding box center [831, 167] width 90 height 15
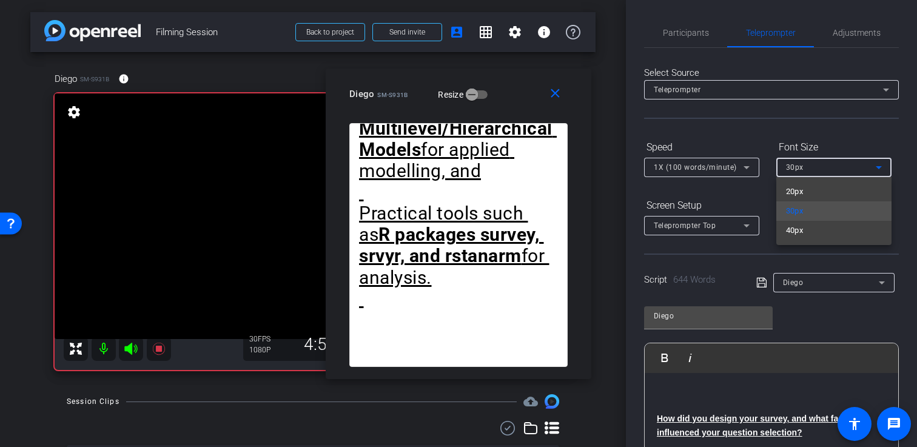
click at [755, 128] on div at bounding box center [458, 223] width 917 height 447
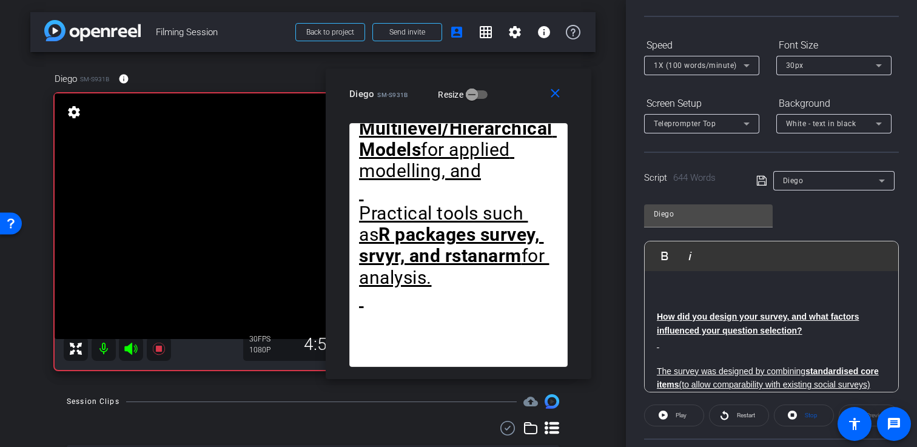
scroll to position [112, 0]
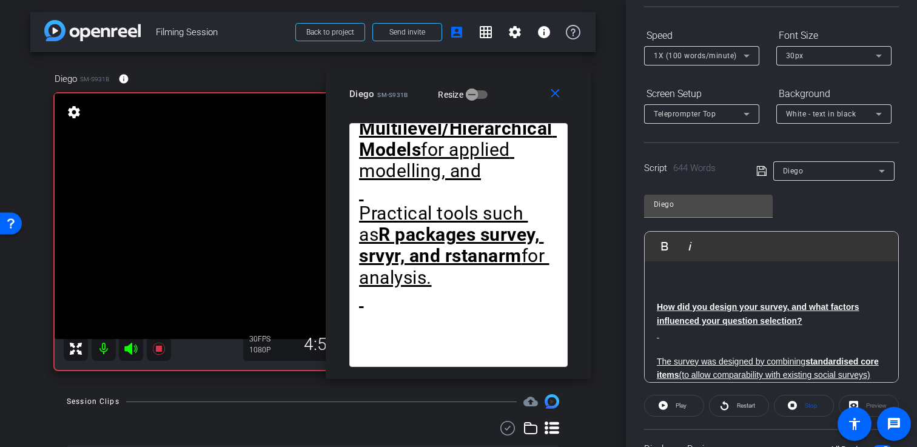
click at [760, 174] on icon at bounding box center [762, 171] width 11 height 15
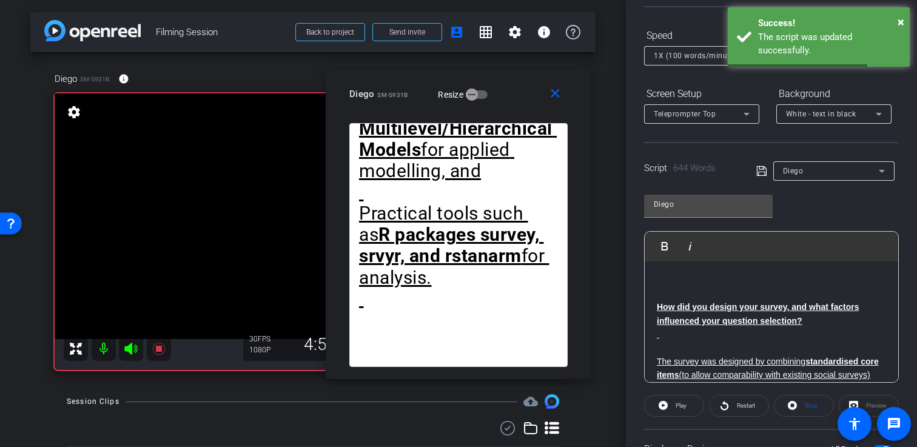
click at [664, 281] on p at bounding box center [771, 280] width 229 height 13
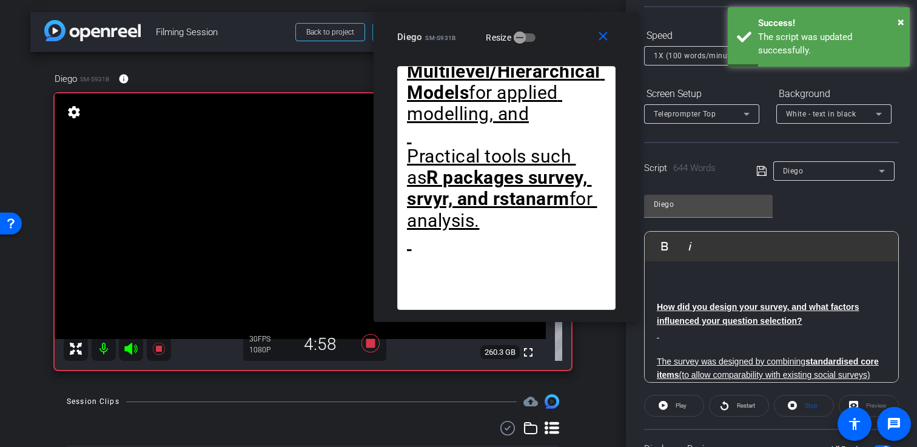
drag, startPoint x: 524, startPoint y: 93, endPoint x: 569, endPoint y: 22, distance: 84.3
click at [569, 26] on div "Diego SM-S931B Resize" at bounding box center [511, 37] width 228 height 22
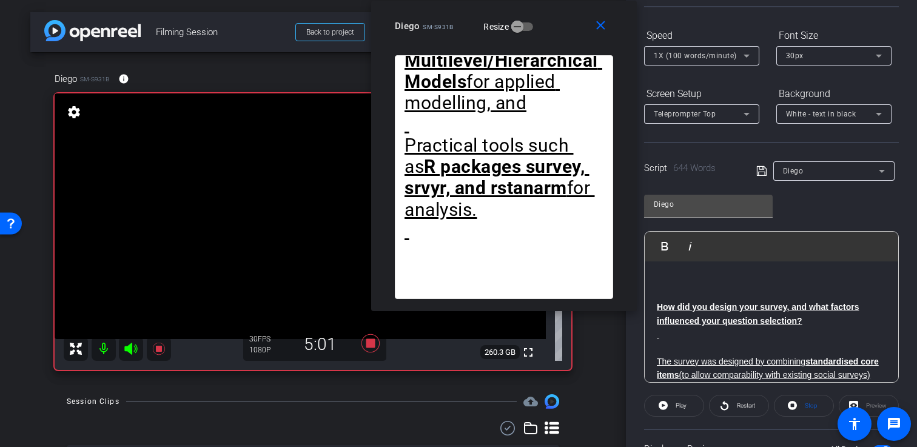
click at [730, 280] on p at bounding box center [771, 280] width 229 height 13
click at [740, 400] on span "Restart" at bounding box center [744, 405] width 21 height 17
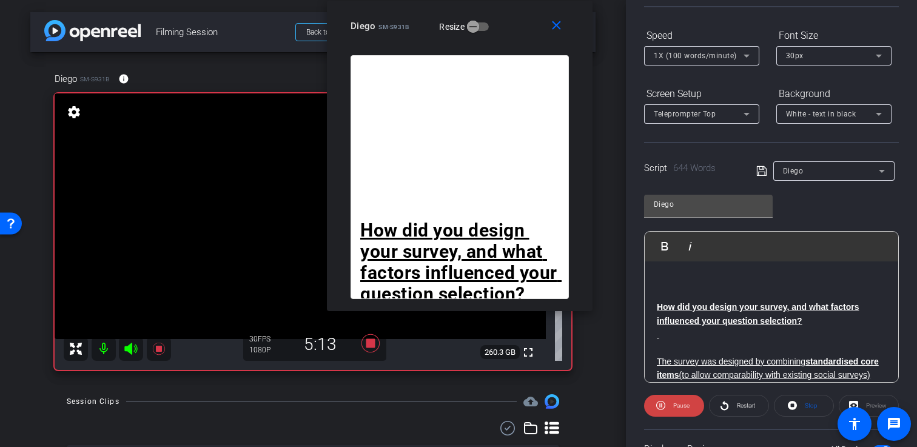
drag, startPoint x: 373, startPoint y: 6, endPoint x: 341, endPoint y: 19, distance: 34.3
click at [341, 19] on div "close Diego SM-S931B Resize" at bounding box center [460, 28] width 266 height 55
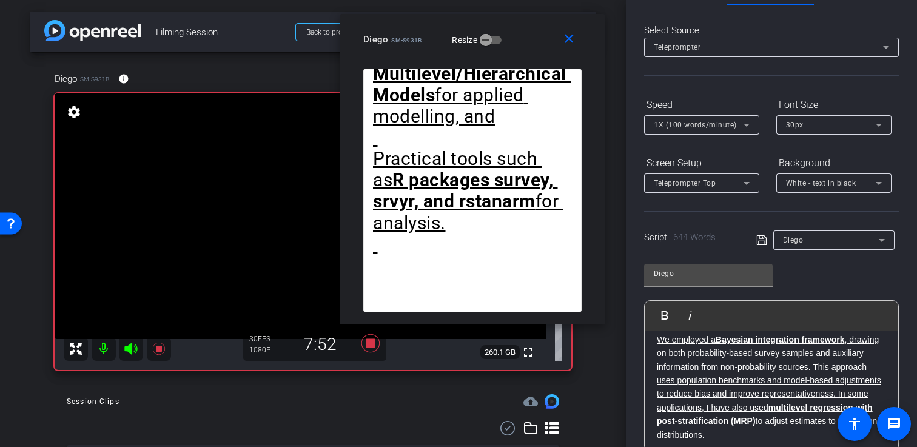
scroll to position [12, 0]
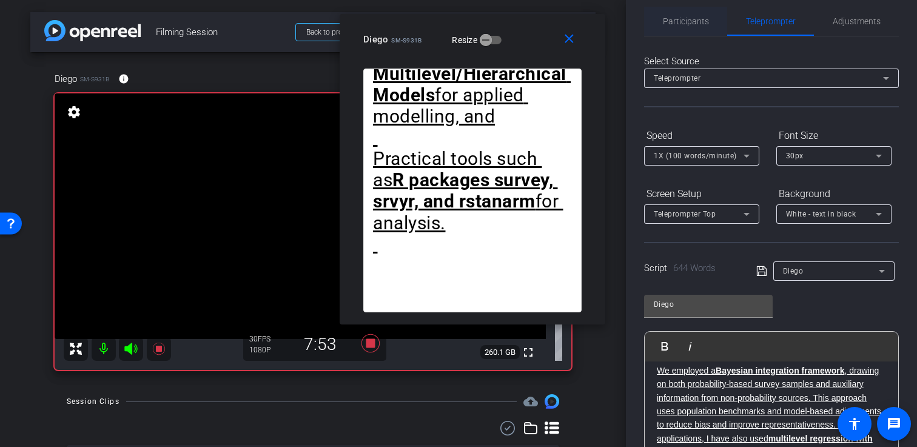
click at [688, 22] on span "Participants" at bounding box center [686, 21] width 46 height 8
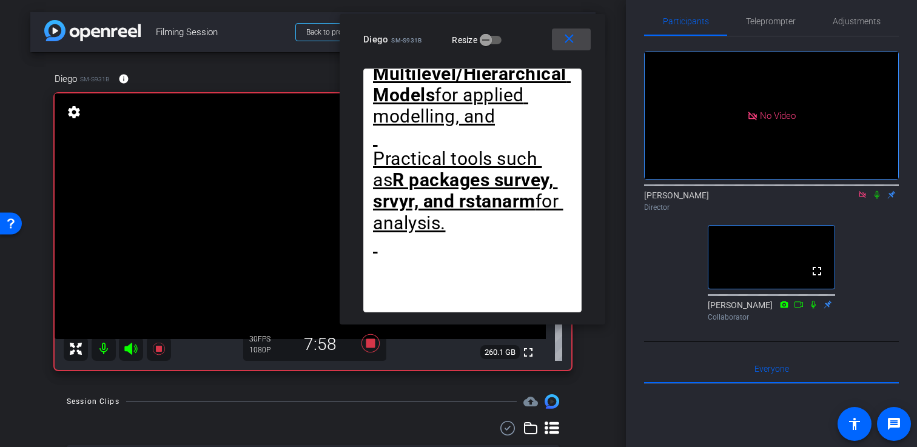
click at [574, 36] on mat-icon "close" at bounding box center [569, 39] width 15 height 15
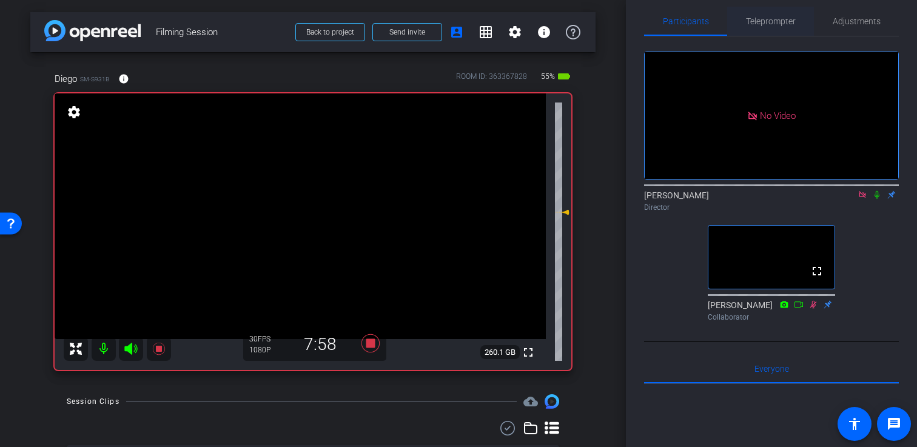
click at [754, 24] on span "Teleprompter" at bounding box center [771, 21] width 50 height 8
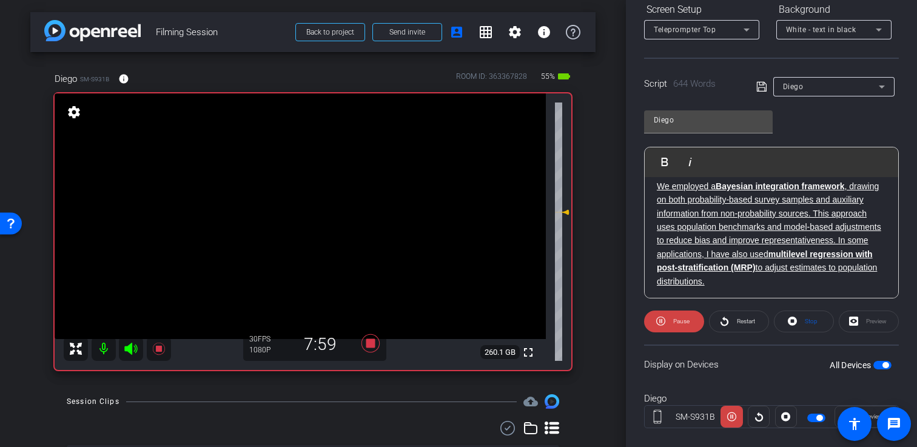
scroll to position [200, 0]
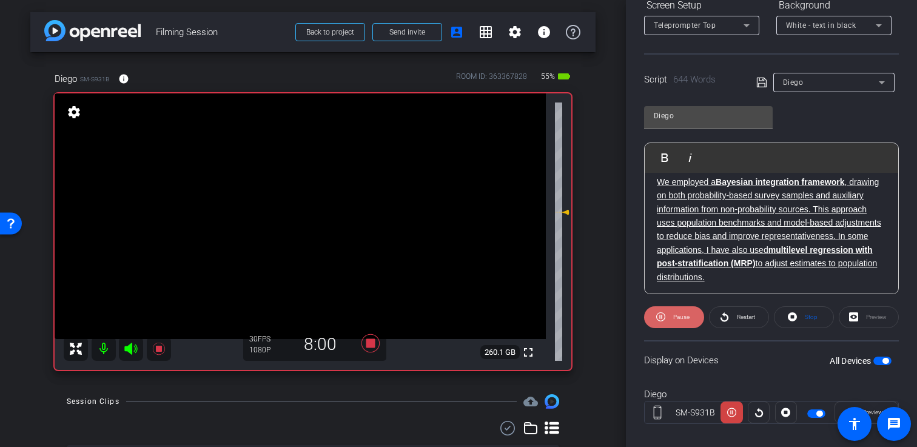
click at [686, 320] on span "Pause" at bounding box center [682, 317] width 16 height 7
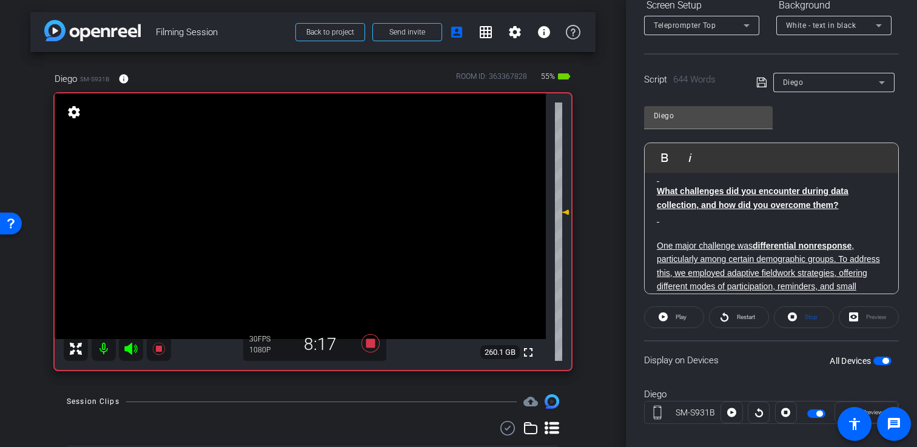
scroll to position [518, 0]
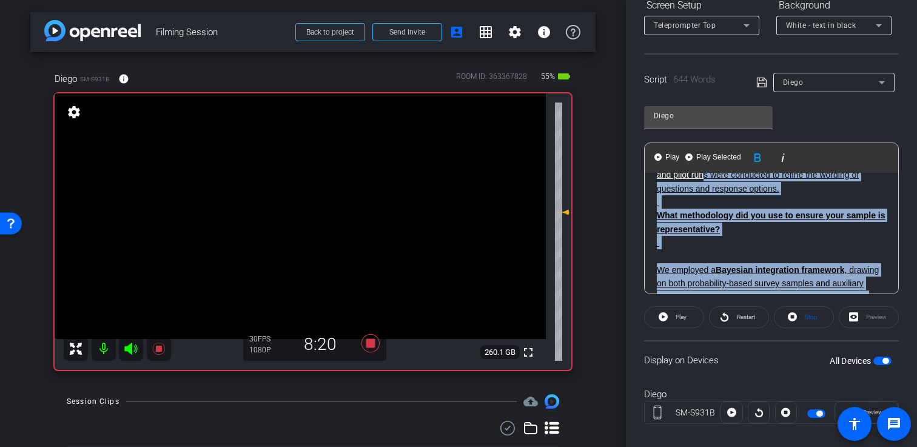
drag, startPoint x: 692, startPoint y: 247, endPoint x: 700, endPoint y: 300, distance: 53.3
click at [700, 300] on openreel-capture-teleprompter "Speed 1X (100 words/minute) Font Size 30px Screen Setup Teleprompter Top Backgr…" at bounding box center [771, 191] width 255 height 509
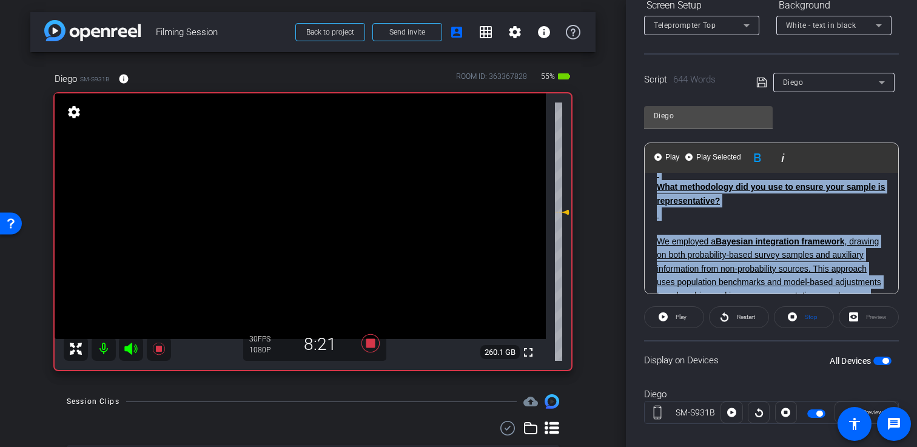
scroll to position [206, 0]
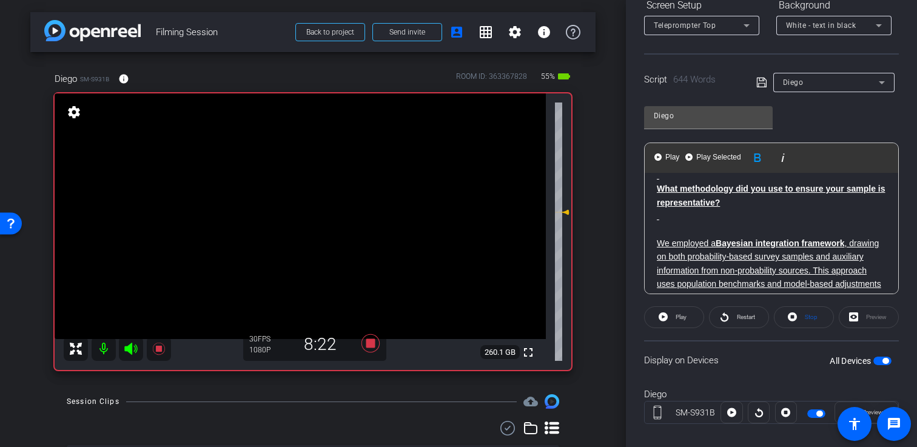
click at [743, 226] on p "We employed a Bayesian integration framework , drawing on both probability-base…" at bounding box center [771, 284] width 229 height 123
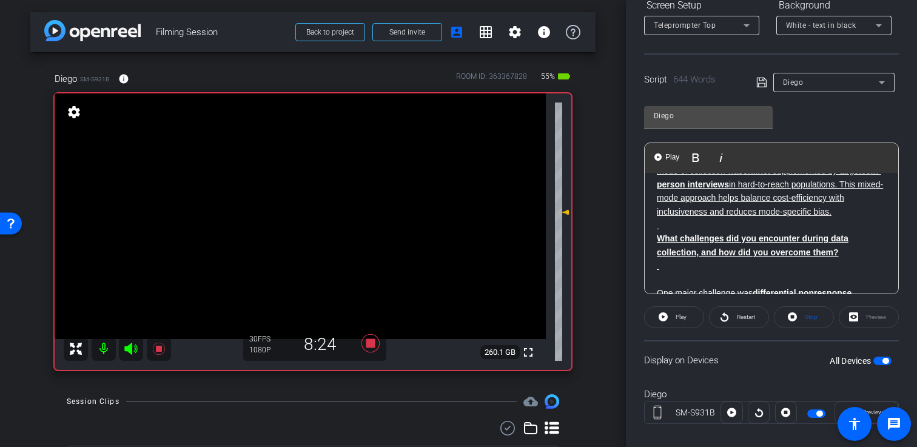
scroll to position [467, 0]
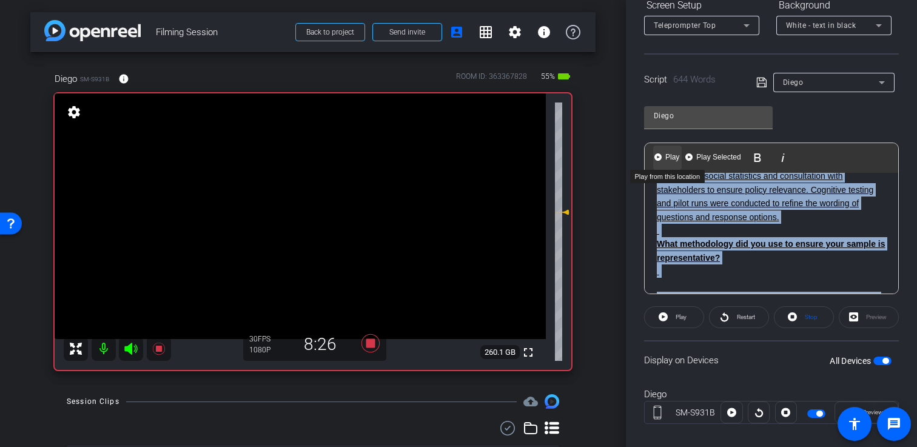
scroll to position [0, 0]
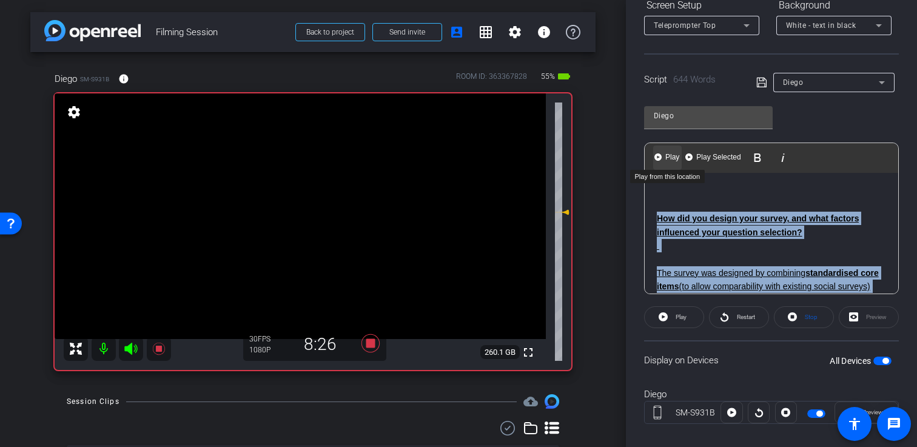
drag, startPoint x: 677, startPoint y: 227, endPoint x: 663, endPoint y: 154, distance: 74.1
click at [663, 154] on div "Play Play from this location Play Selected Play and display the selected text o…" at bounding box center [771, 219] width 255 height 152
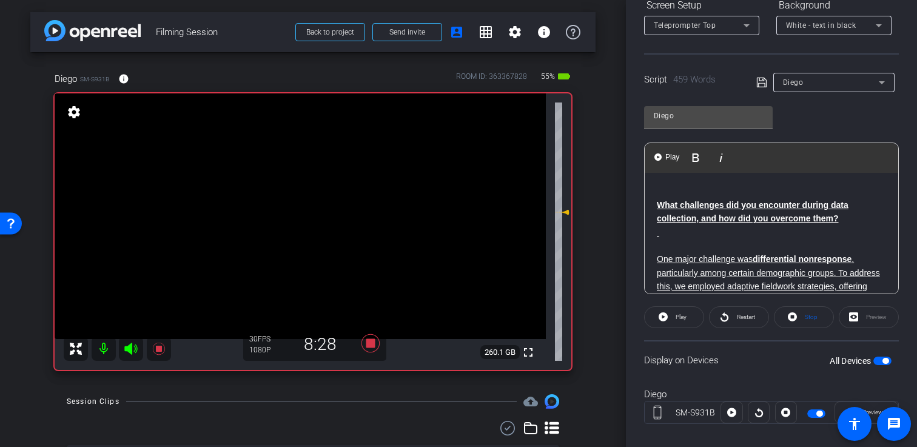
scroll to position [214, 0]
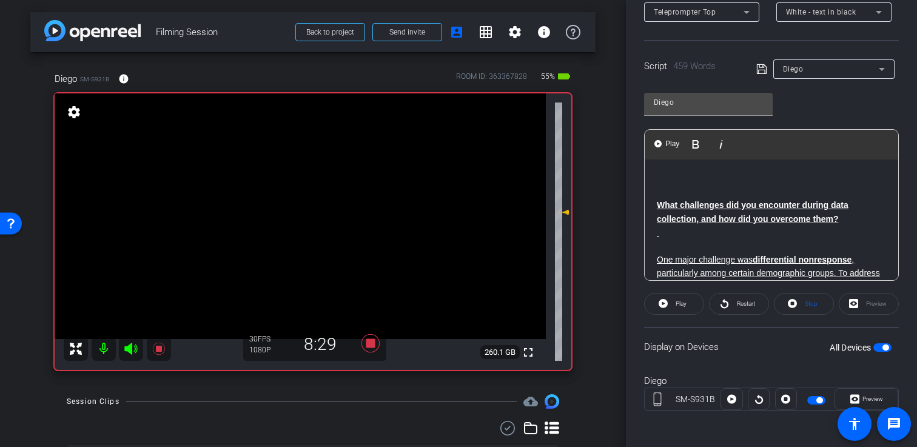
click at [766, 66] on icon at bounding box center [762, 69] width 11 height 15
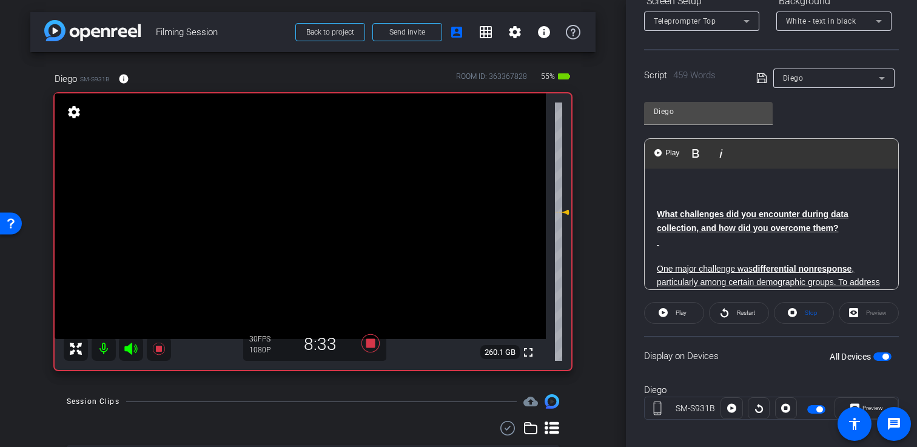
scroll to position [216, 0]
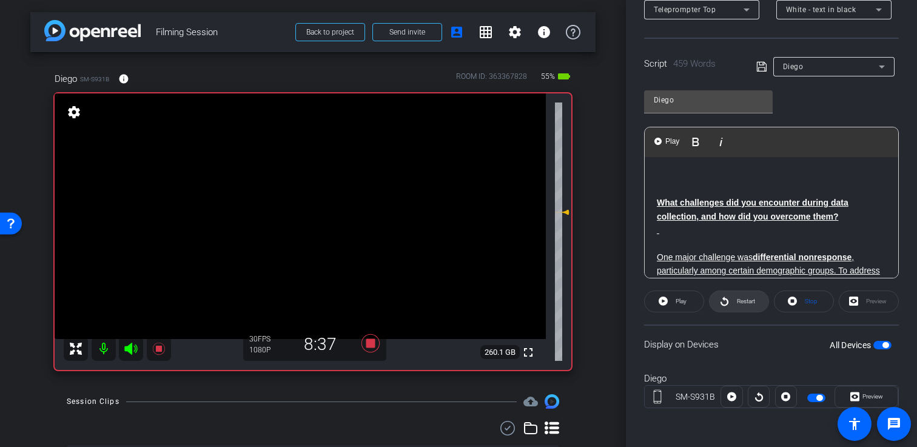
click at [736, 298] on span "Restart" at bounding box center [744, 301] width 21 height 17
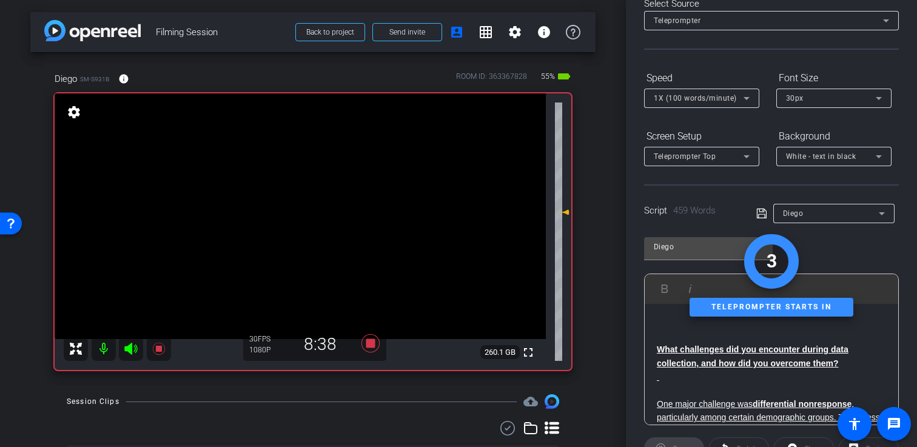
scroll to position [0, 0]
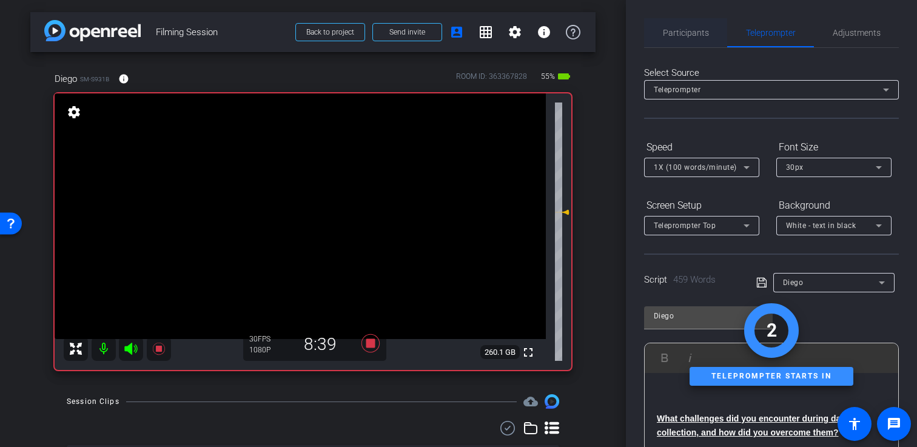
click at [685, 31] on span "Participants" at bounding box center [686, 33] width 46 height 8
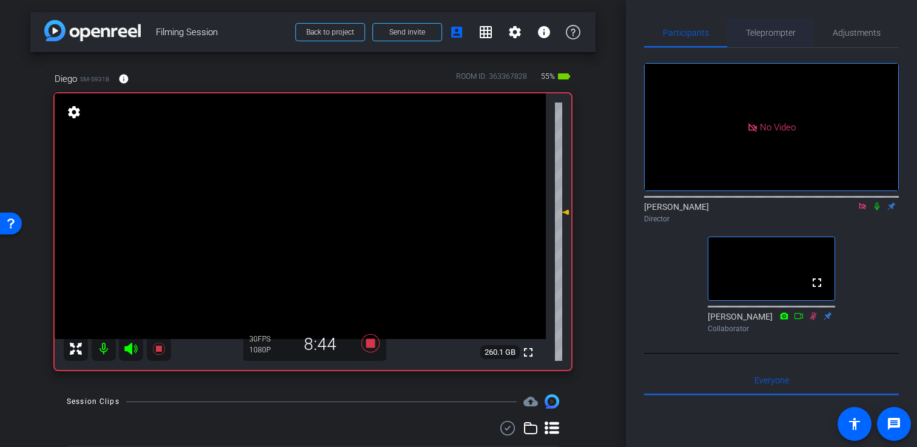
click at [782, 32] on span "Teleprompter" at bounding box center [771, 33] width 50 height 8
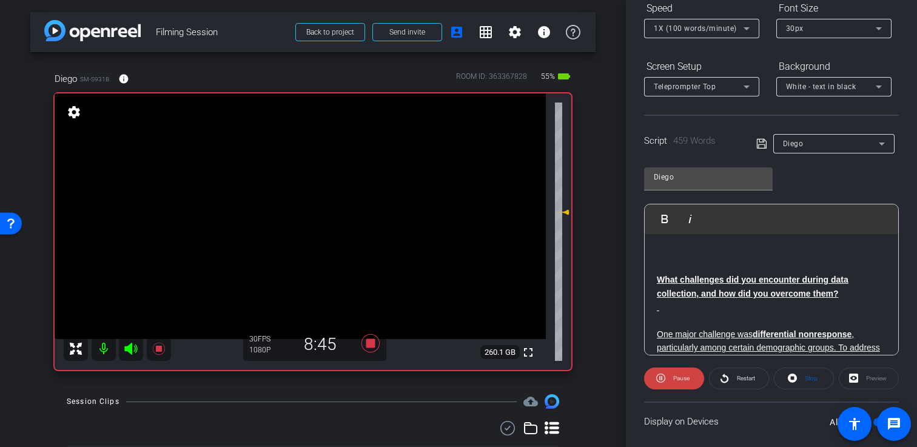
scroll to position [216, 0]
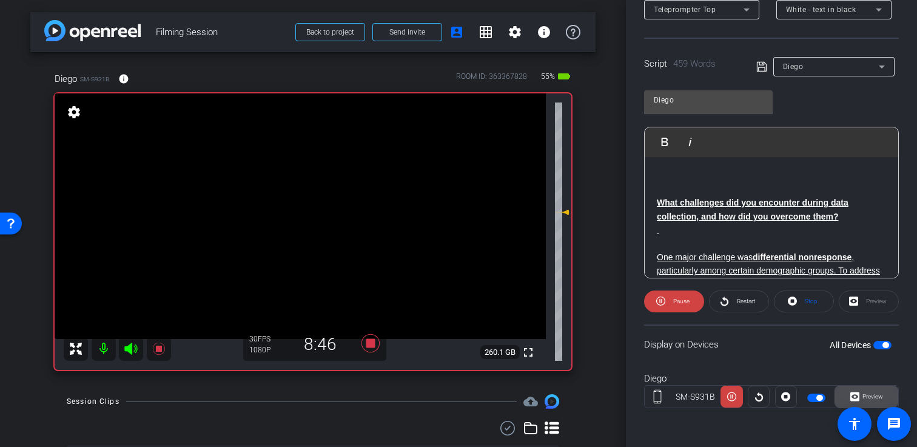
click at [874, 394] on span "Preview" at bounding box center [873, 396] width 21 height 7
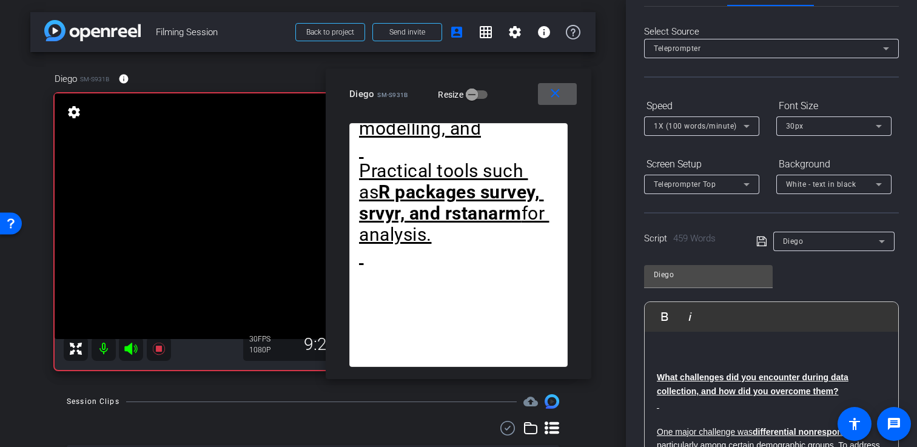
scroll to position [0, 0]
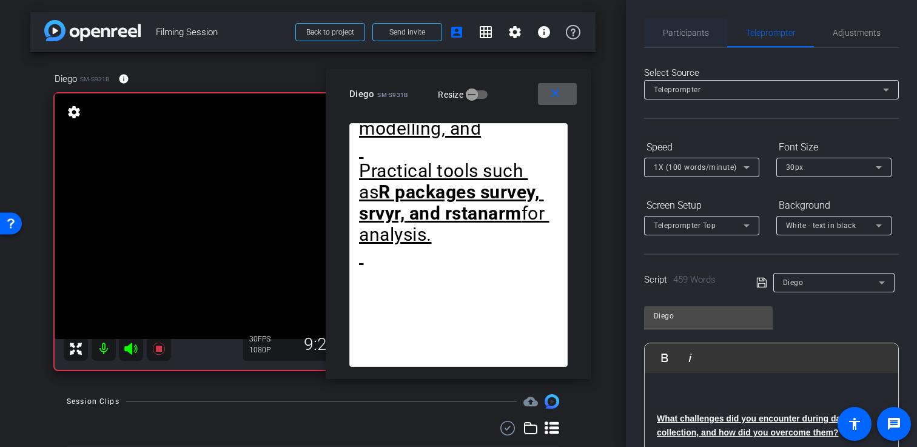
click at [684, 38] on span "Participants" at bounding box center [686, 32] width 46 height 29
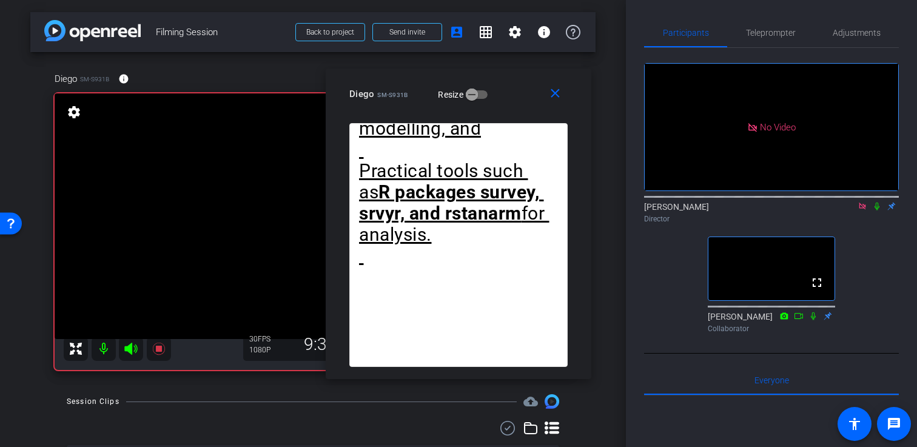
click at [876, 203] on icon at bounding box center [877, 207] width 5 height 8
click at [780, 31] on span "Teleprompter" at bounding box center [771, 33] width 50 height 8
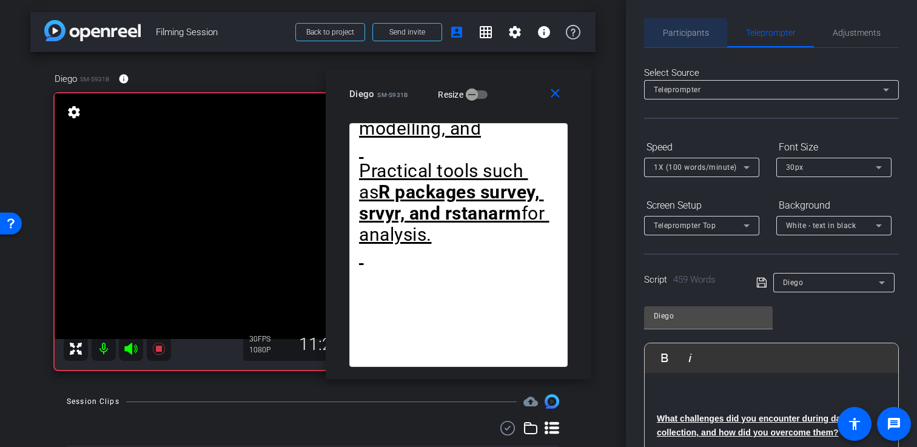
click at [666, 35] on span "Participants" at bounding box center [686, 33] width 46 height 8
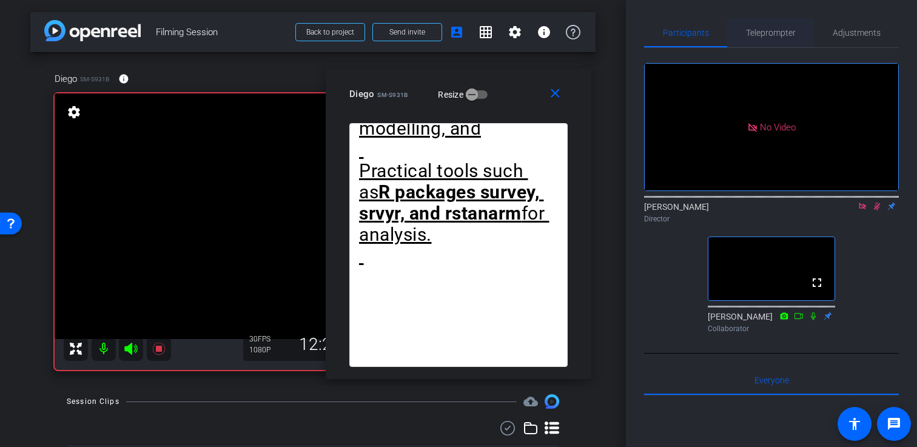
click at [775, 38] on span "Teleprompter" at bounding box center [771, 32] width 50 height 29
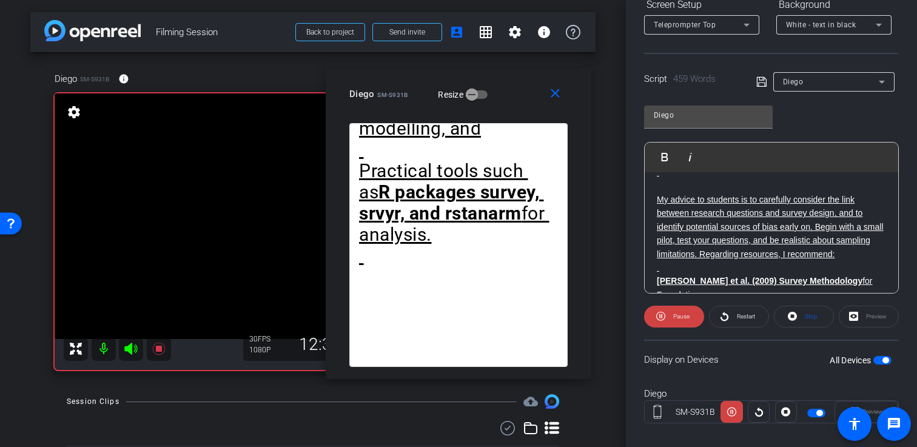
scroll to position [1066, 0]
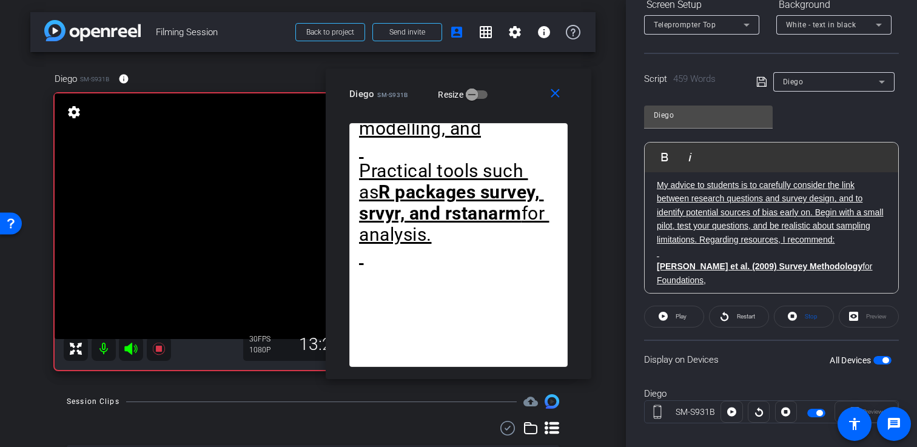
click at [884, 367] on div "Display on Devices All Devices" at bounding box center [771, 359] width 255 height 39
click at [884, 365] on div "All Devices" at bounding box center [861, 360] width 62 height 12
click at [884, 361] on span "button" at bounding box center [886, 360] width 6 height 6
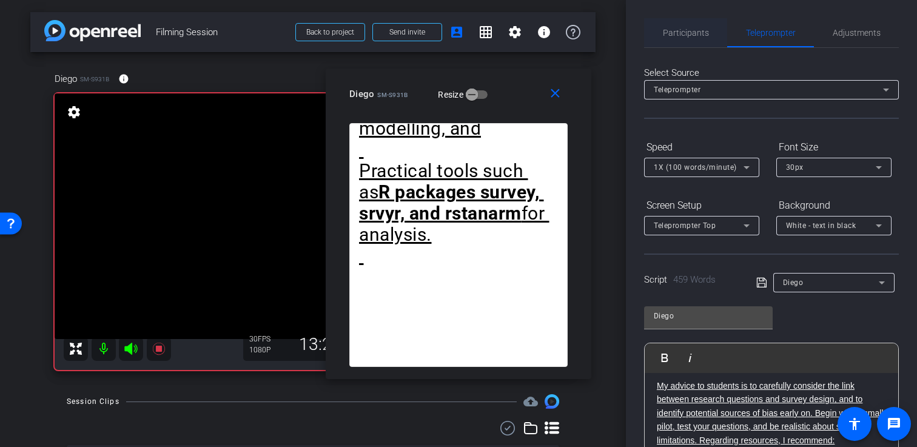
click at [677, 31] on span "Participants" at bounding box center [686, 33] width 46 height 8
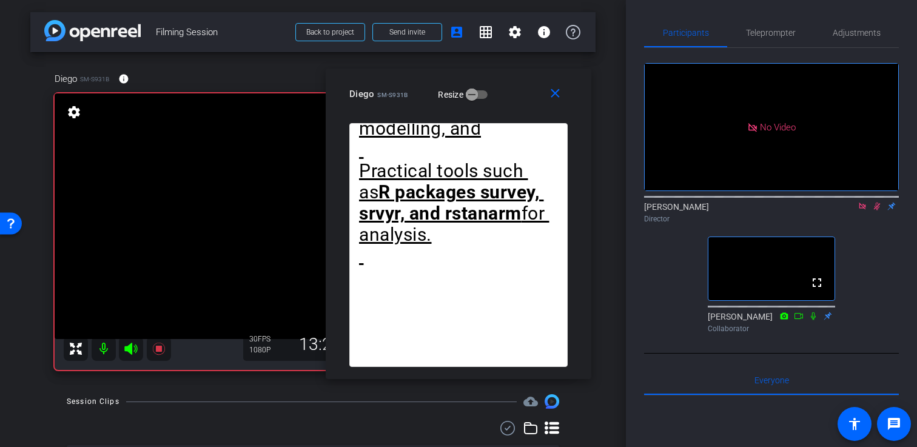
click at [863, 202] on icon at bounding box center [863, 206] width 10 height 8
click at [860, 211] on icon at bounding box center [863, 206] width 10 height 8
click at [556, 89] on mat-icon "close" at bounding box center [555, 93] width 15 height 15
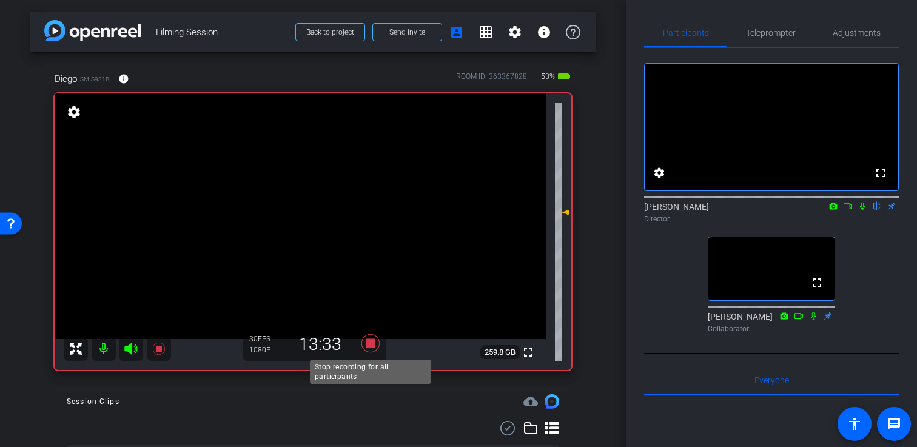
click at [360, 343] on icon at bounding box center [370, 344] width 29 height 22
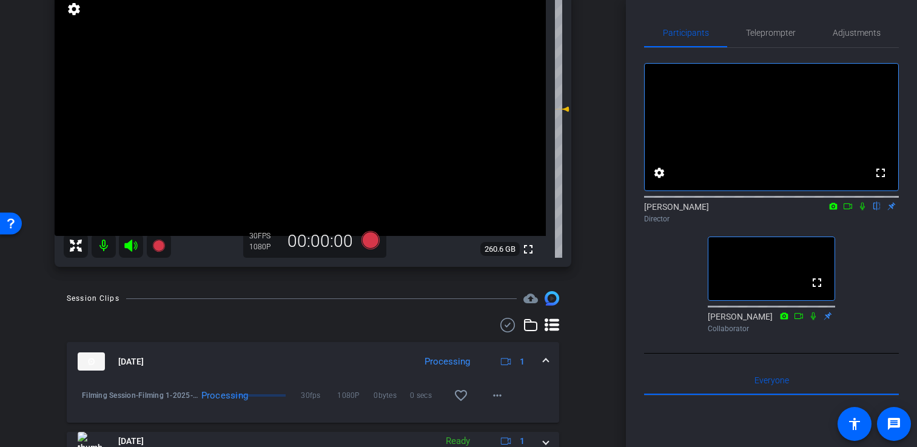
scroll to position [104, 0]
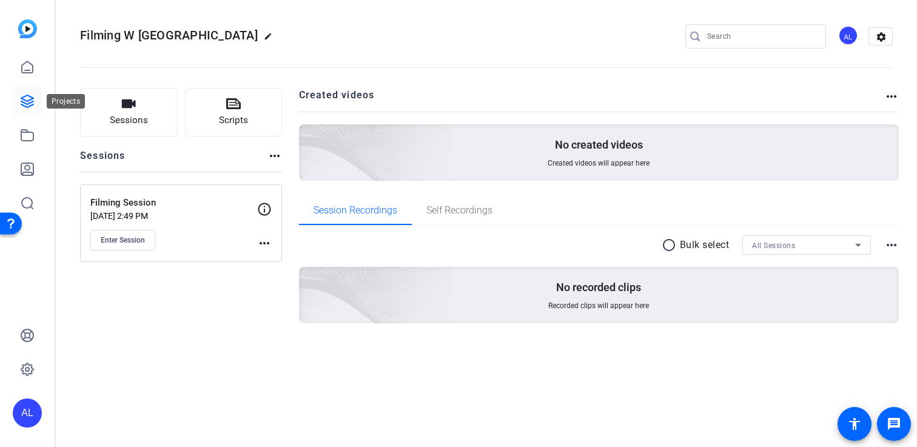
click at [26, 96] on icon at bounding box center [27, 101] width 15 height 15
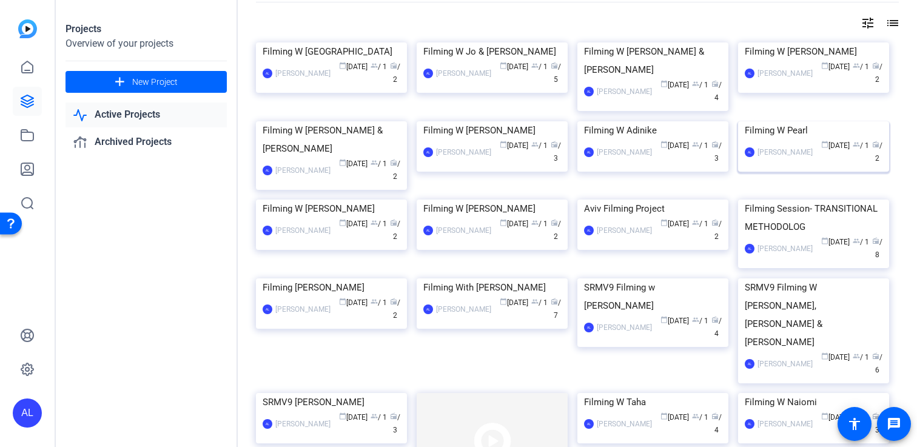
scroll to position [44, 0]
